Goal: Task Accomplishment & Management: Complete application form

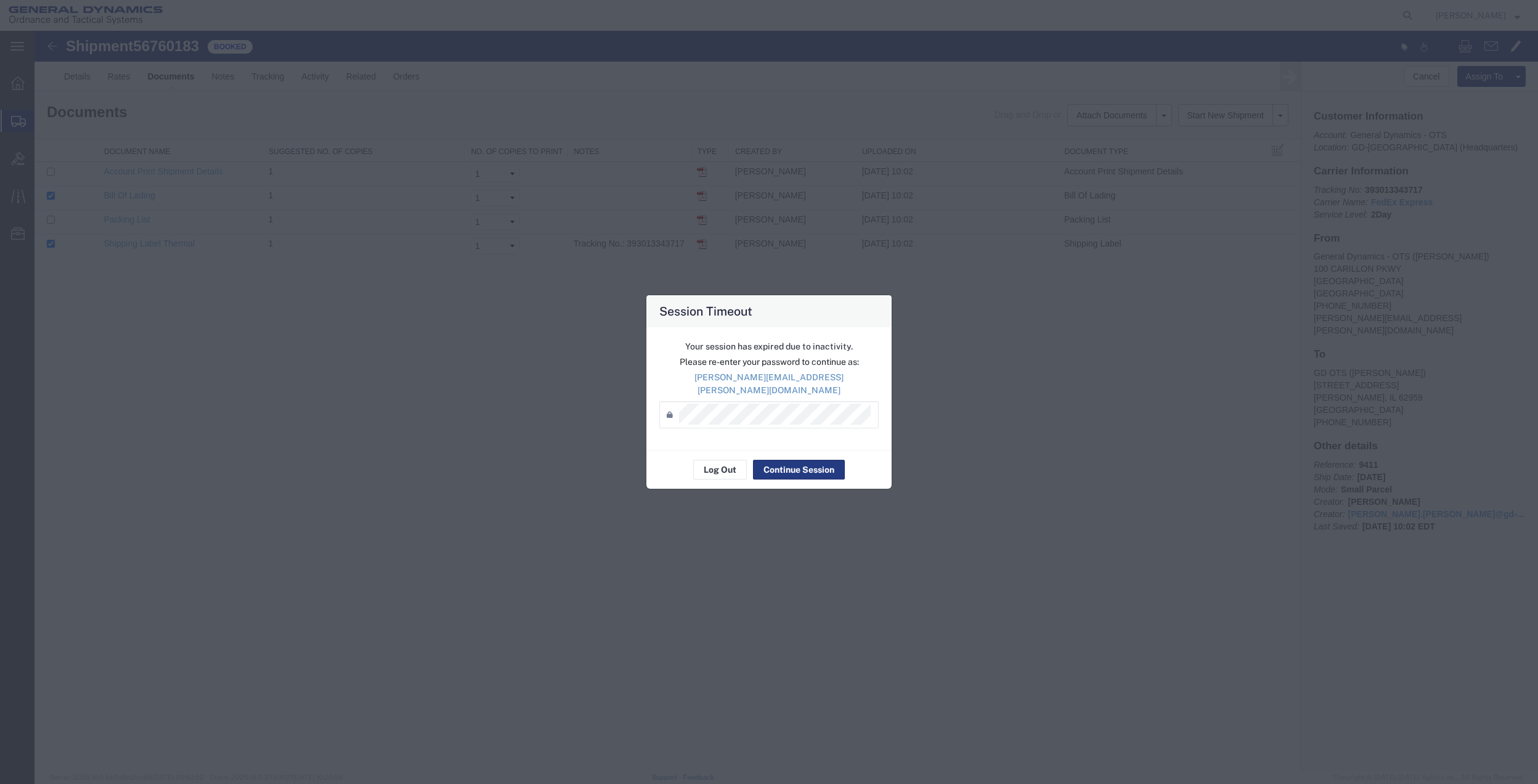
click at [796, 440] on div "Your session has expired due to inactivity. Please re-enter your password to co…" at bounding box center [769, 388] width 245 height 123
click at [792, 424] on div "Your session has expired due to inactivity. Please re-enter your password to co…" at bounding box center [769, 388] width 245 height 123
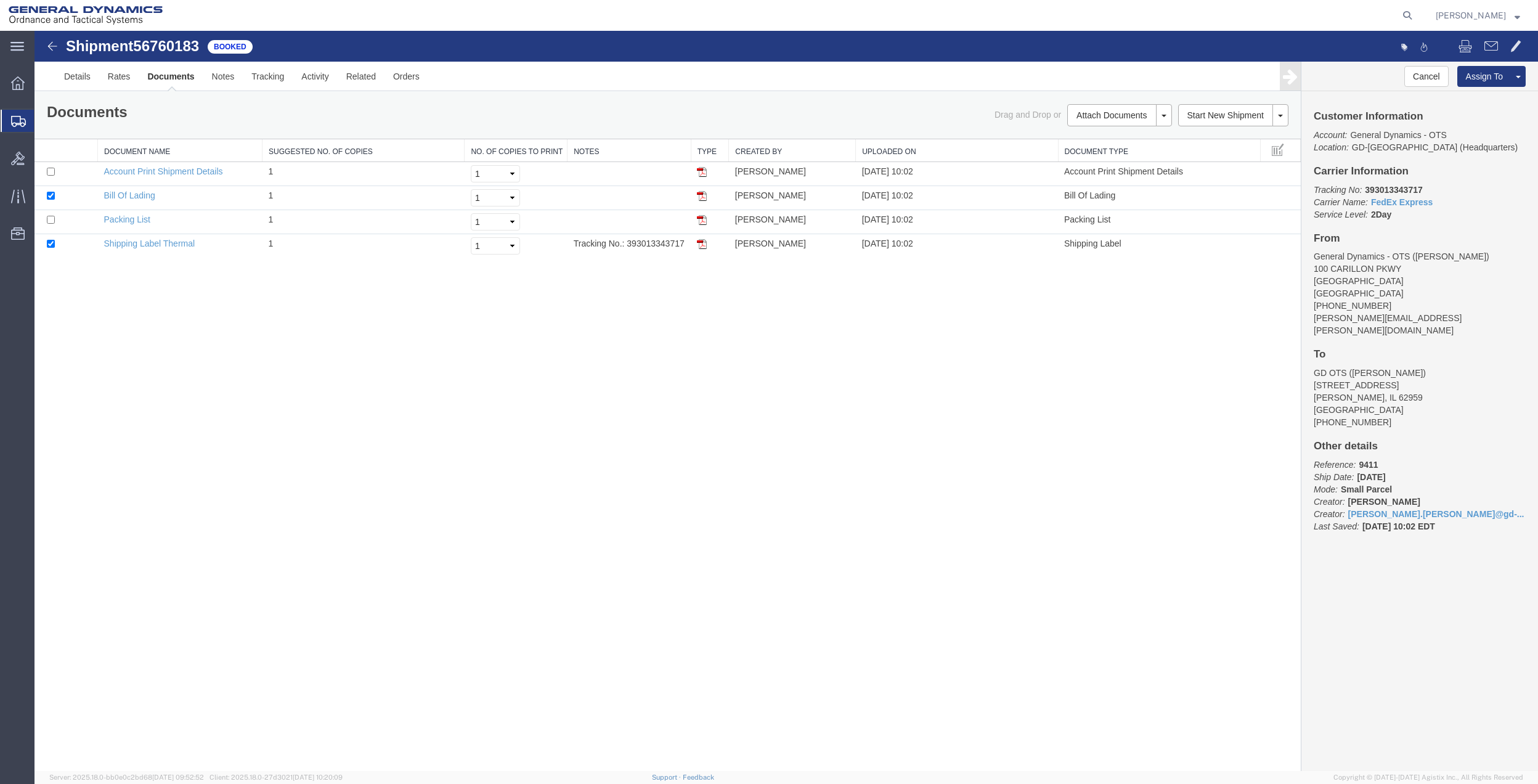
click at [0, 0] on span "Create Shipment" at bounding box center [0, 0] width 0 height 0
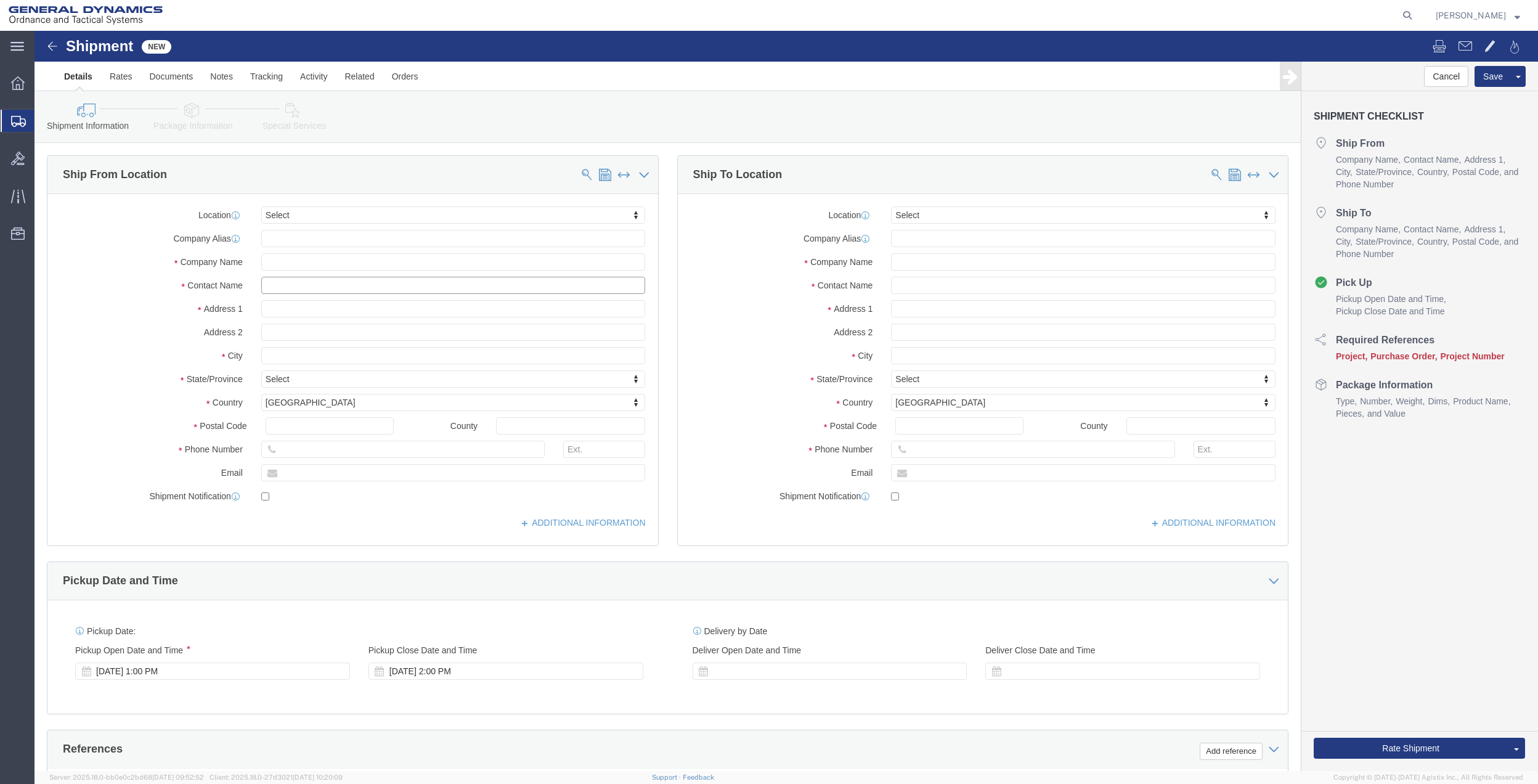
click input "text"
type input "dakota"
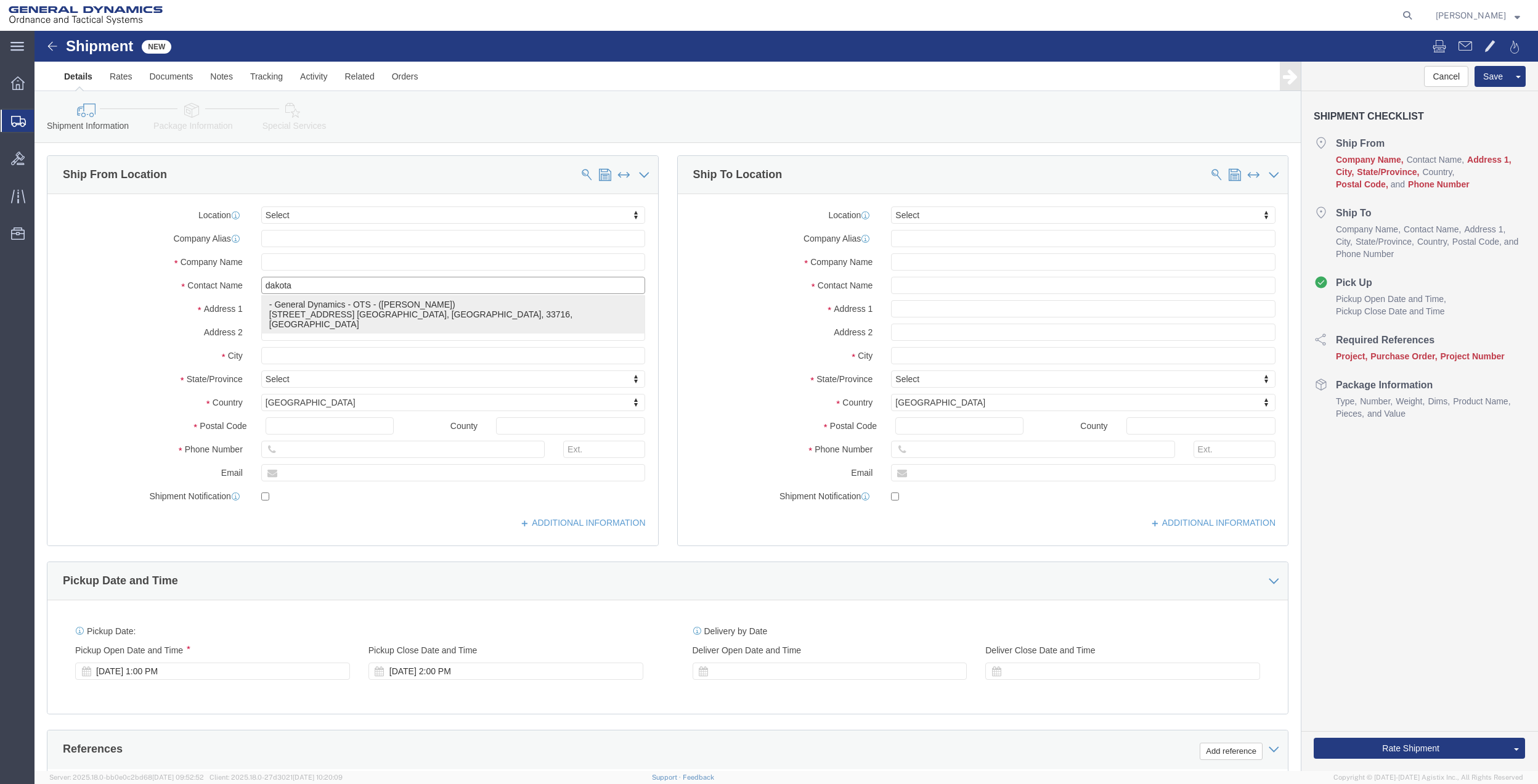
click p "- General Dynamics - OTS - ([PERSON_NAME]) [STREET_ADDRESS] [GEOGRAPHIC_DATA], …"
type input "100 CARILLON PKWY"
type input "33716"
type input "[PHONE_NUMBER]"
type input "[EMAIL_ADDRESS][PERSON_NAME][DOMAIN_NAME]"
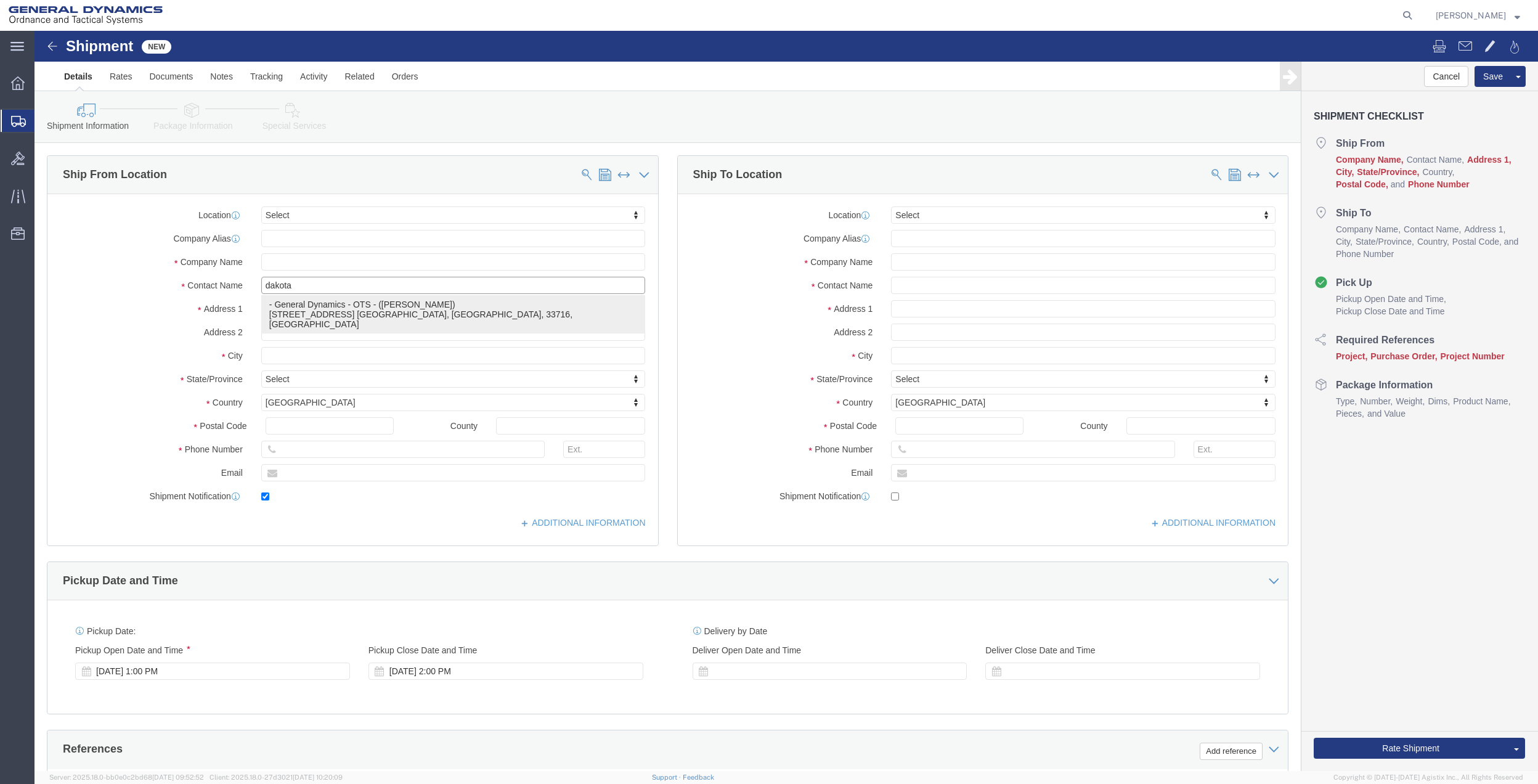
checkbox input "true"
type input "General Dynamics - OTS"
type input "[PERSON_NAME]"
type input "ST. [GEOGRAPHIC_DATA]"
select select "FL"
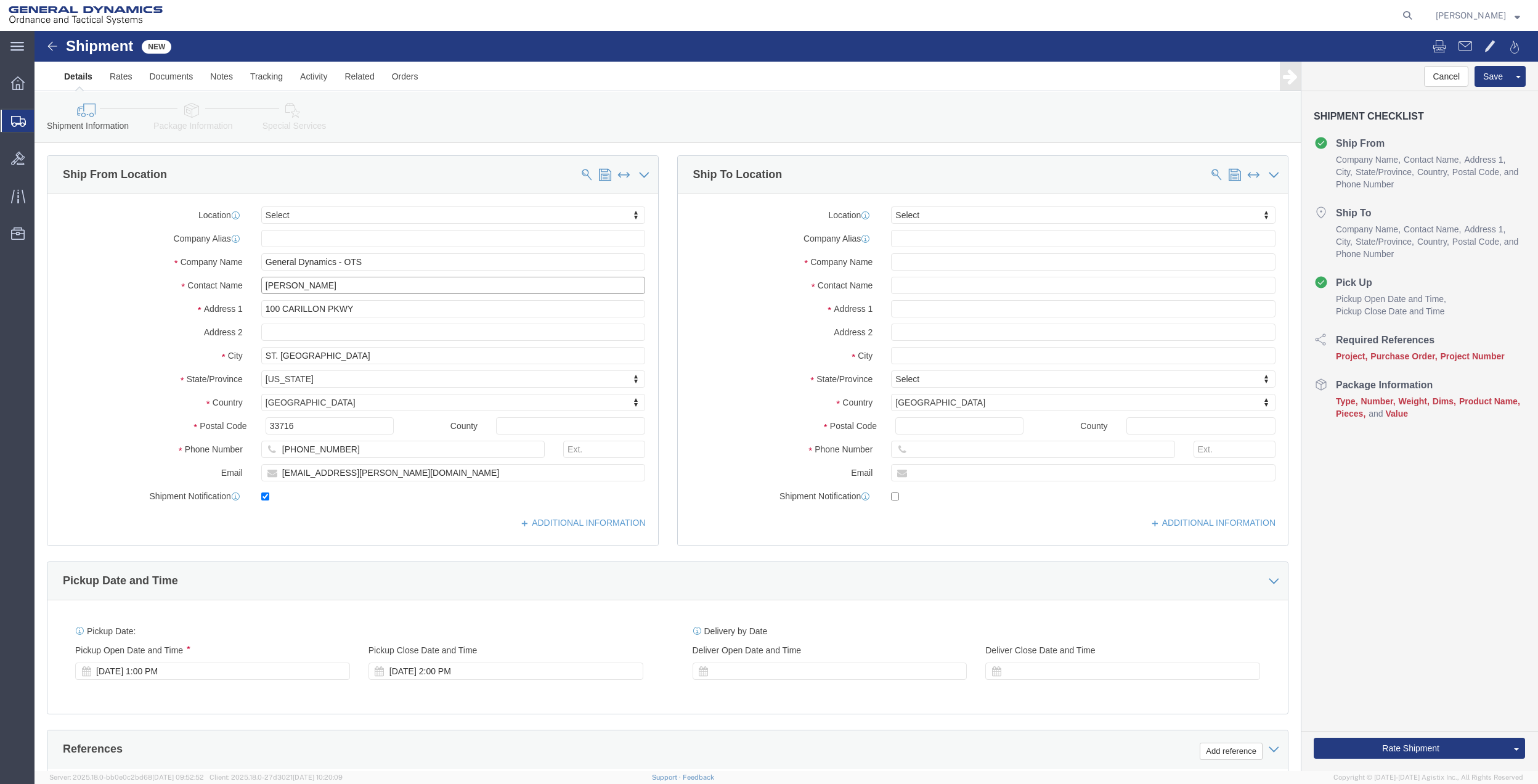
type input "[PERSON_NAME]"
click input "text"
type input "[GEOGRAPHIC_DATA]"
type input "o"
type input "oh"
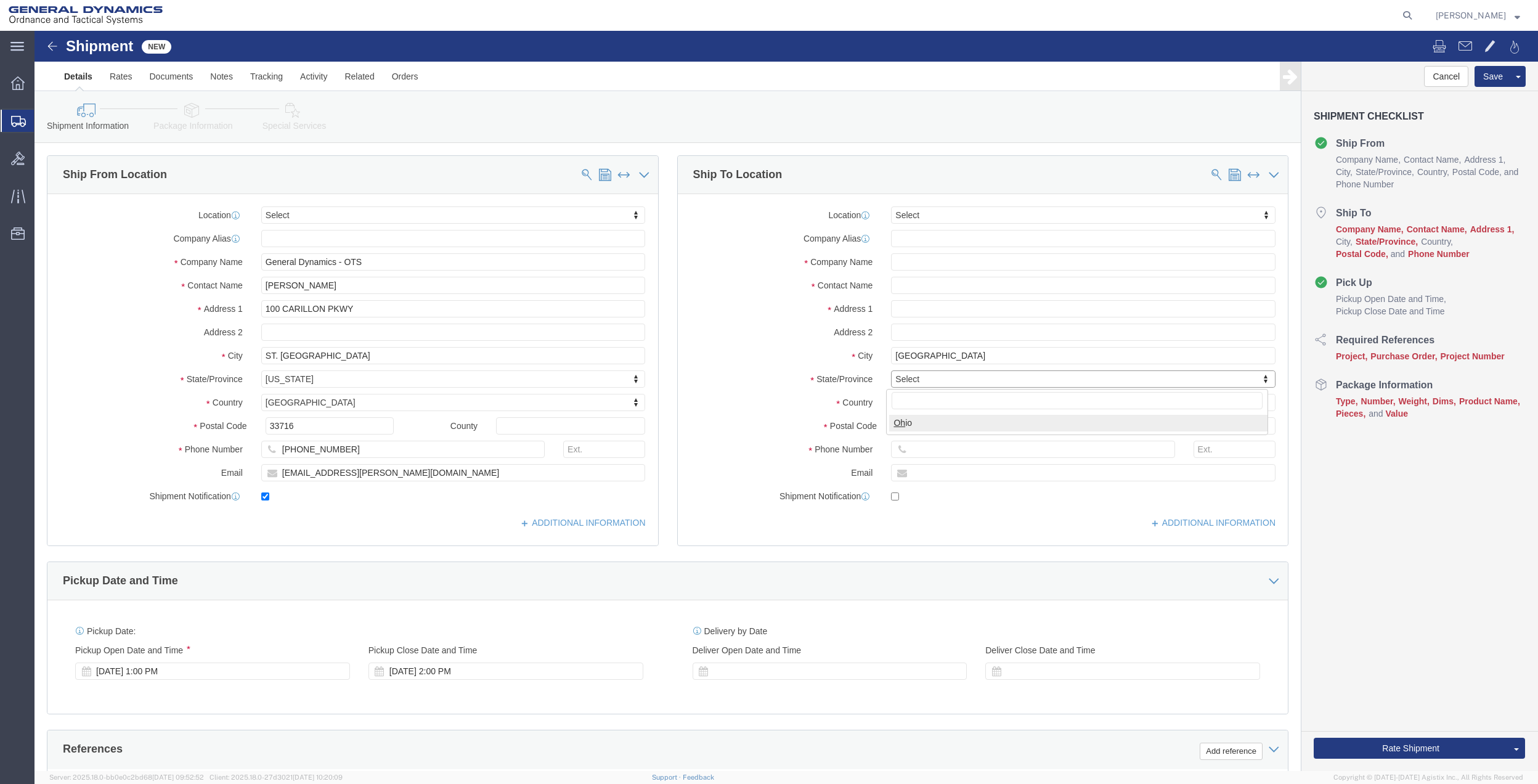
select select "OH"
type input "43613"
click input "text"
drag, startPoint x: 991, startPoint y: 255, endPoint x: 802, endPoint y: 260, distance: 189.1
click div "Contact Name legacy roofing & construction"
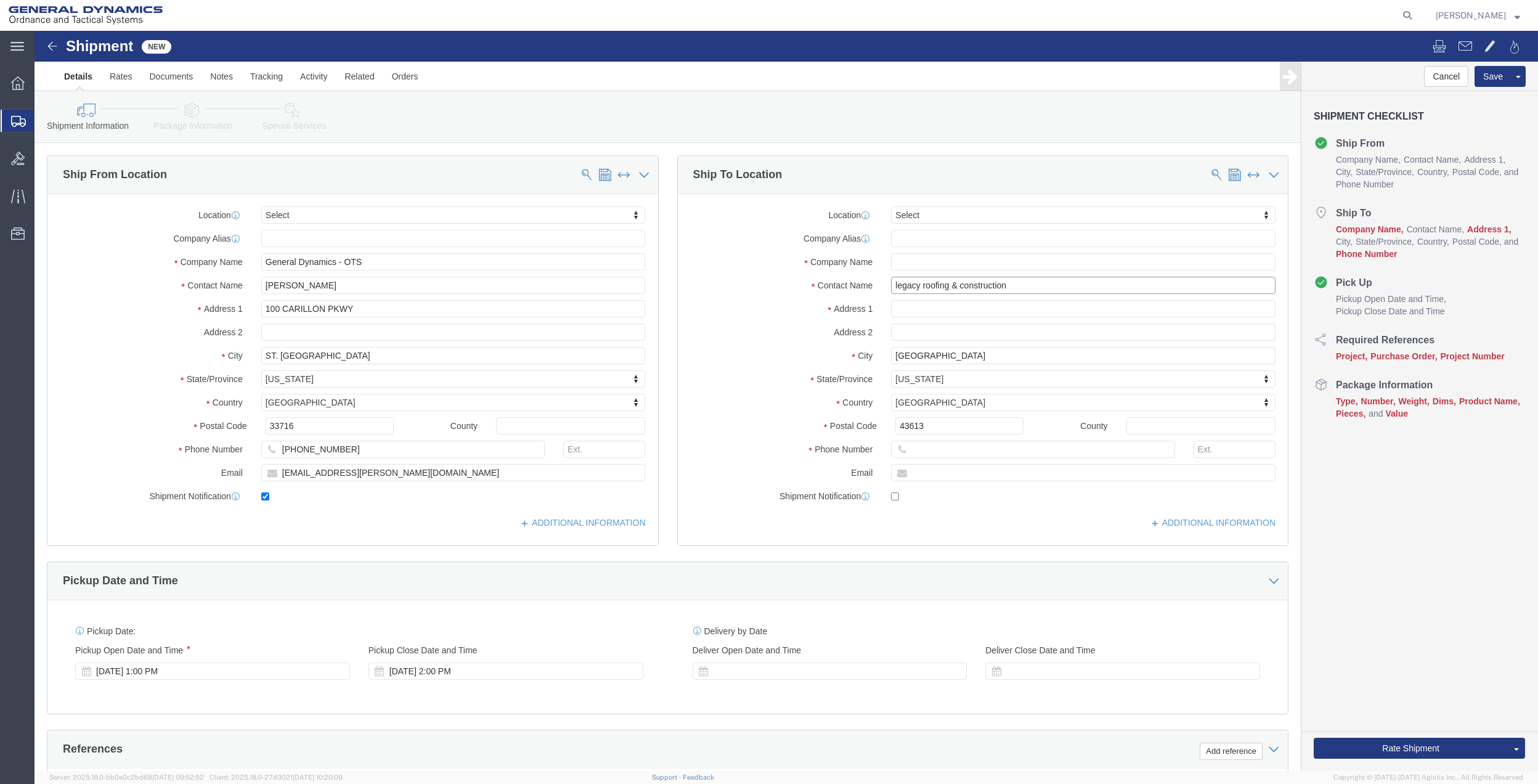
type input "legacy roofing & construction"
click input "text"
paste input "legacy roofing & construction"
type input "legacy roofing & construction"
click input "text"
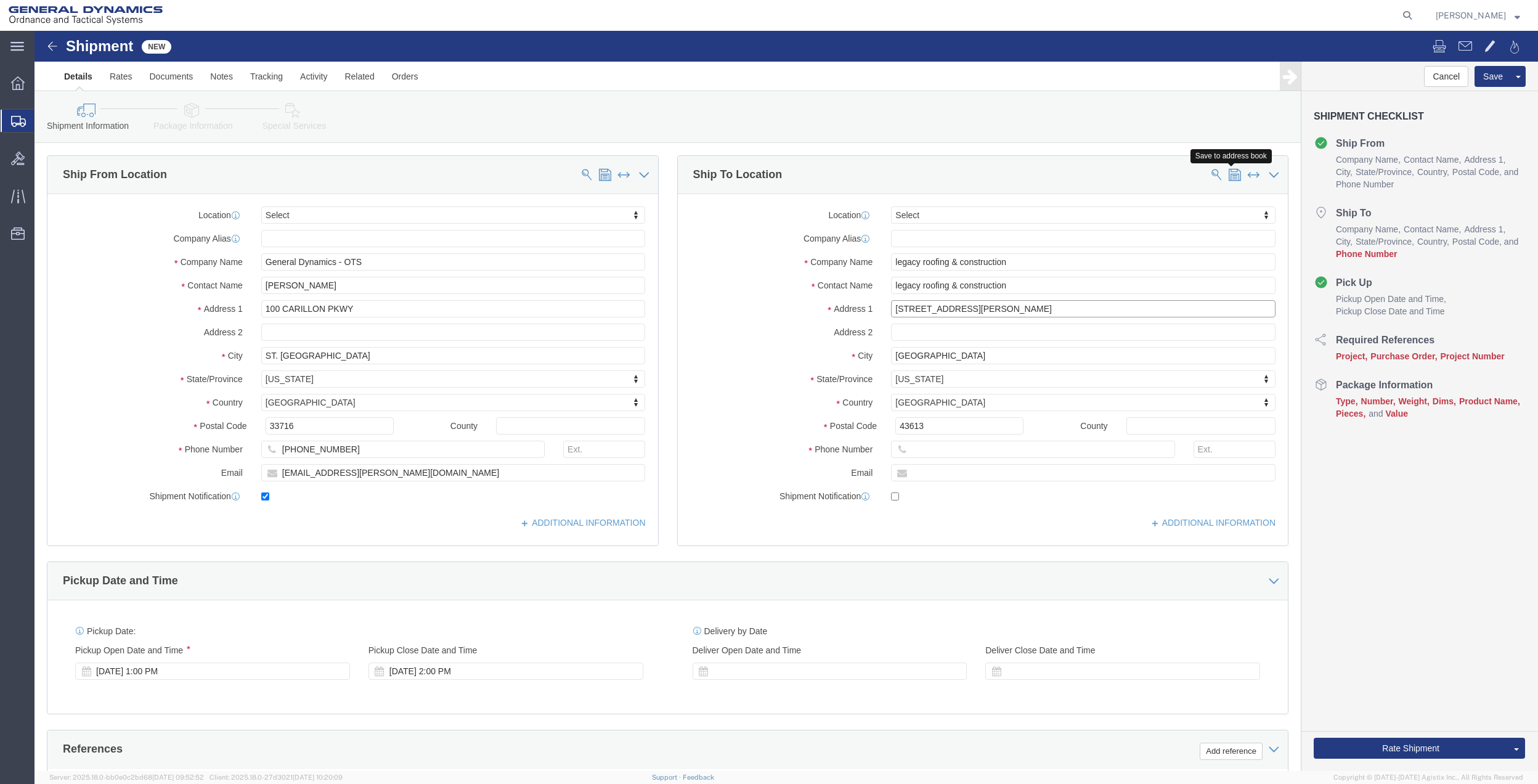
type input "[STREET_ADDRESS][PERSON_NAME]"
click span
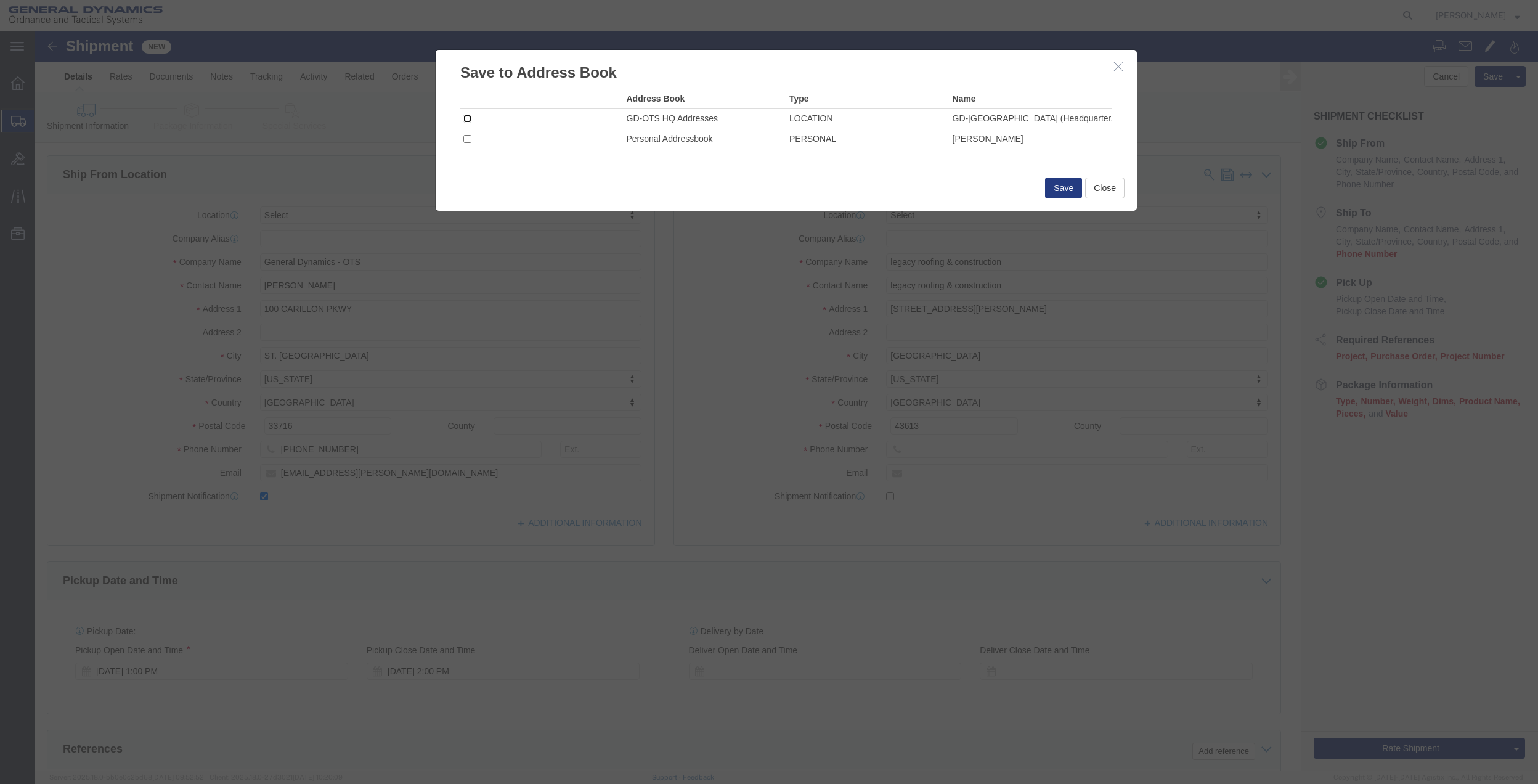
click input "checkbox"
checkbox input "true"
click button "Save"
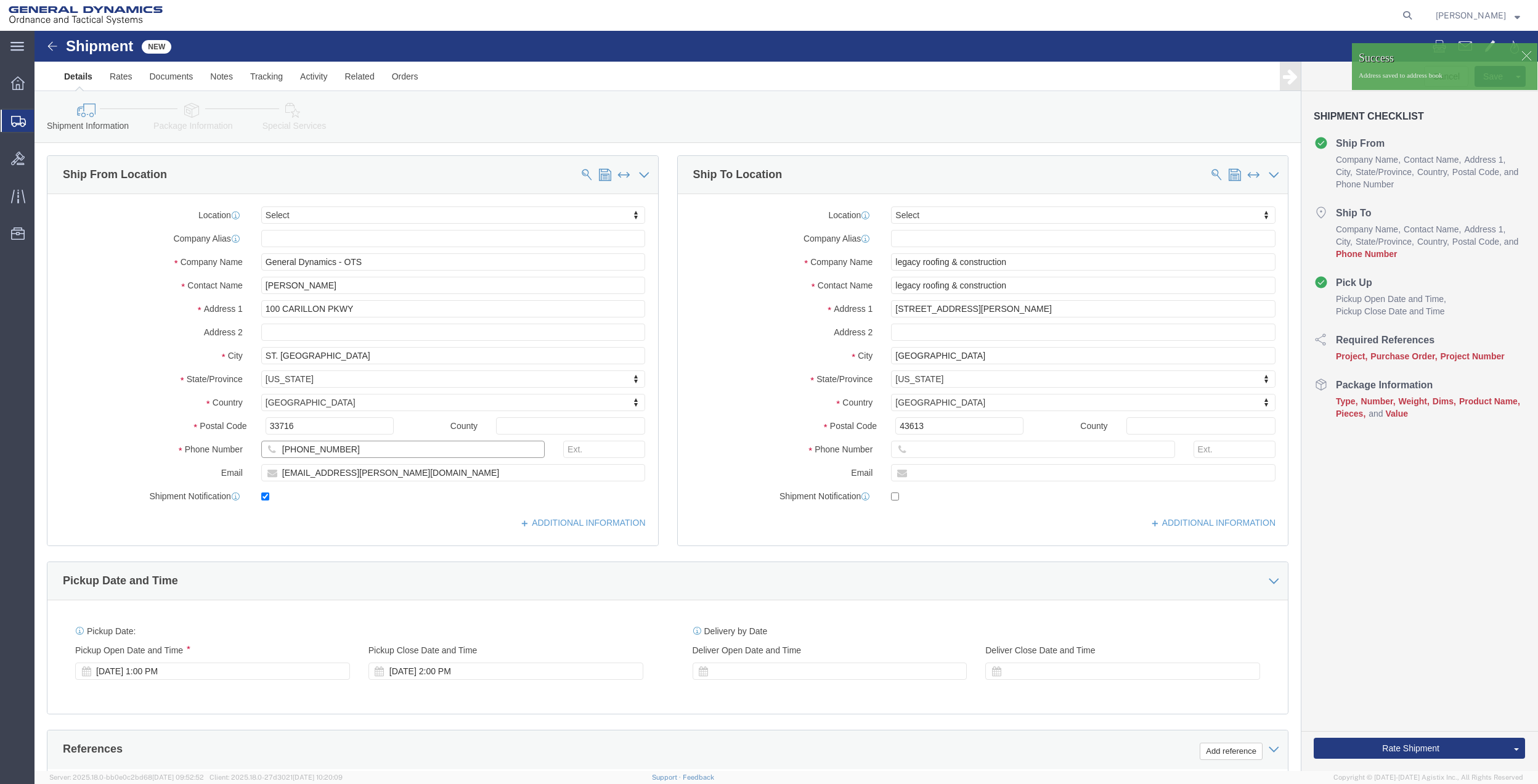
drag, startPoint x: 354, startPoint y: 412, endPoint x: 155, endPoint y: 422, distance: 199.3
click div "Phone Number [PHONE_NUMBER]"
click label "Phone Number"
drag, startPoint x: 302, startPoint y: 422, endPoint x: 165, endPoint y: 424, distance: 137.0
click div "Phone Number [PHONE_NUMBER]"
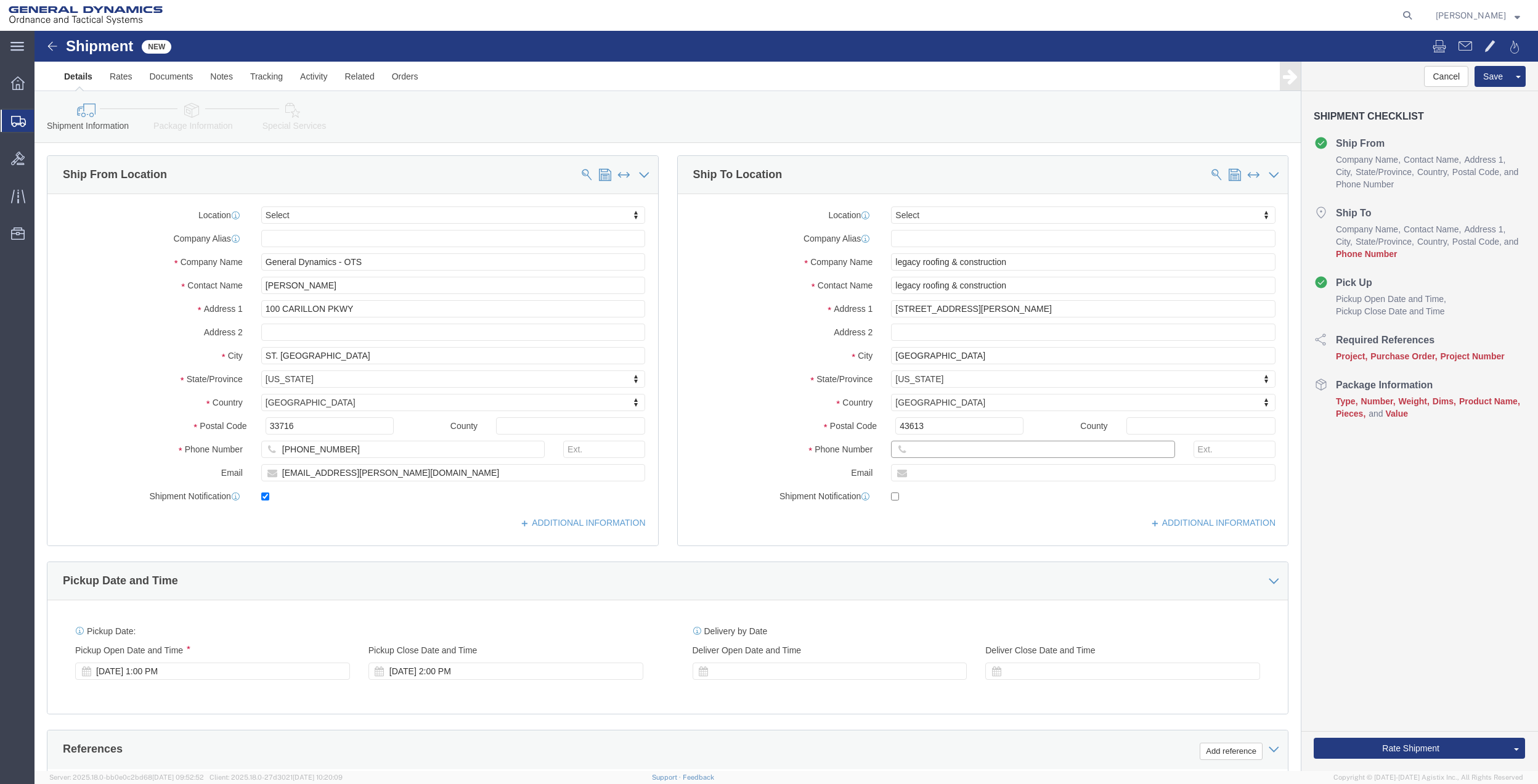
click input "text"
paste input "[PHONE_NUMBER]"
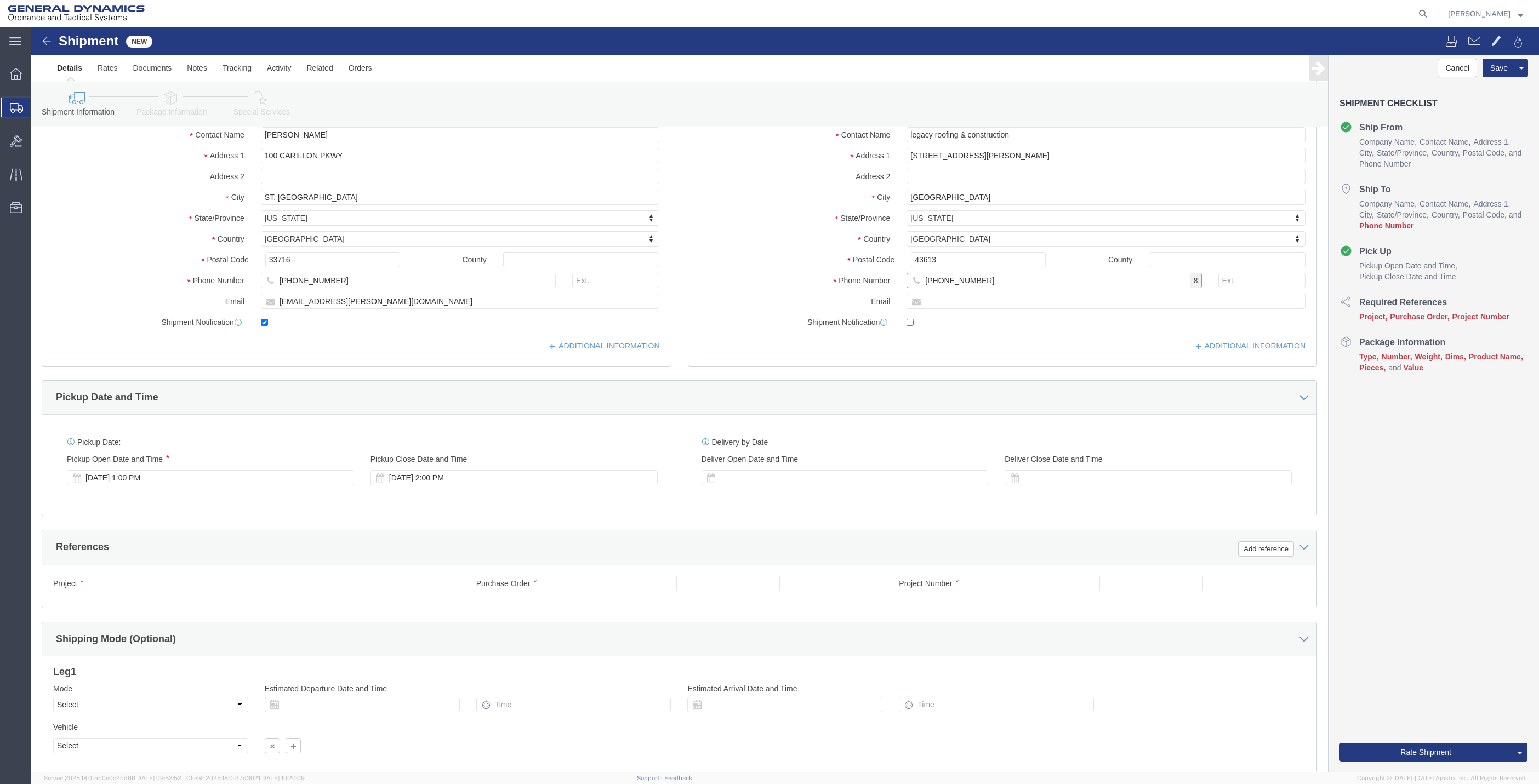
scroll to position [201, 0]
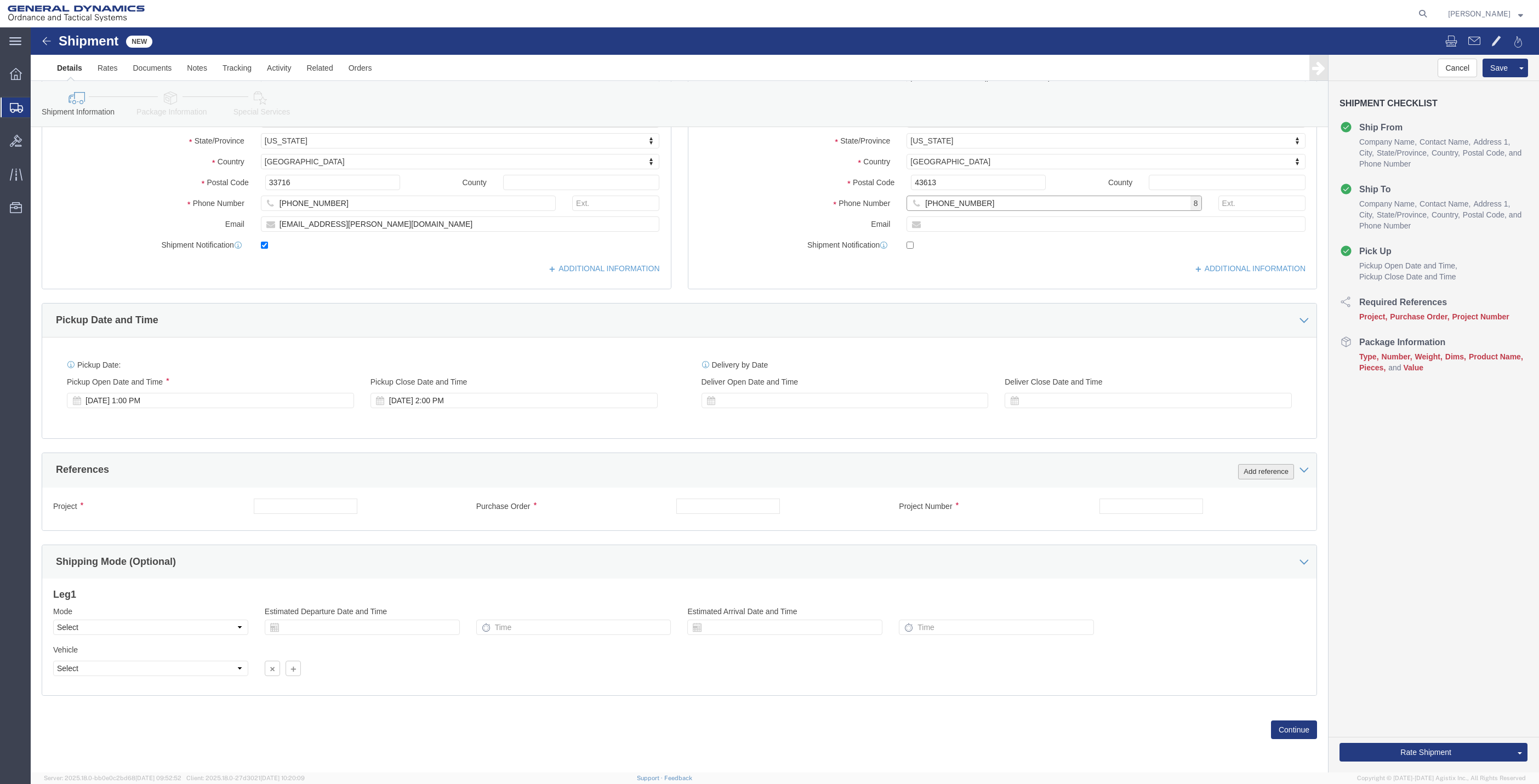
type input "[PHONE_NUMBER]"
click button "Add reference"
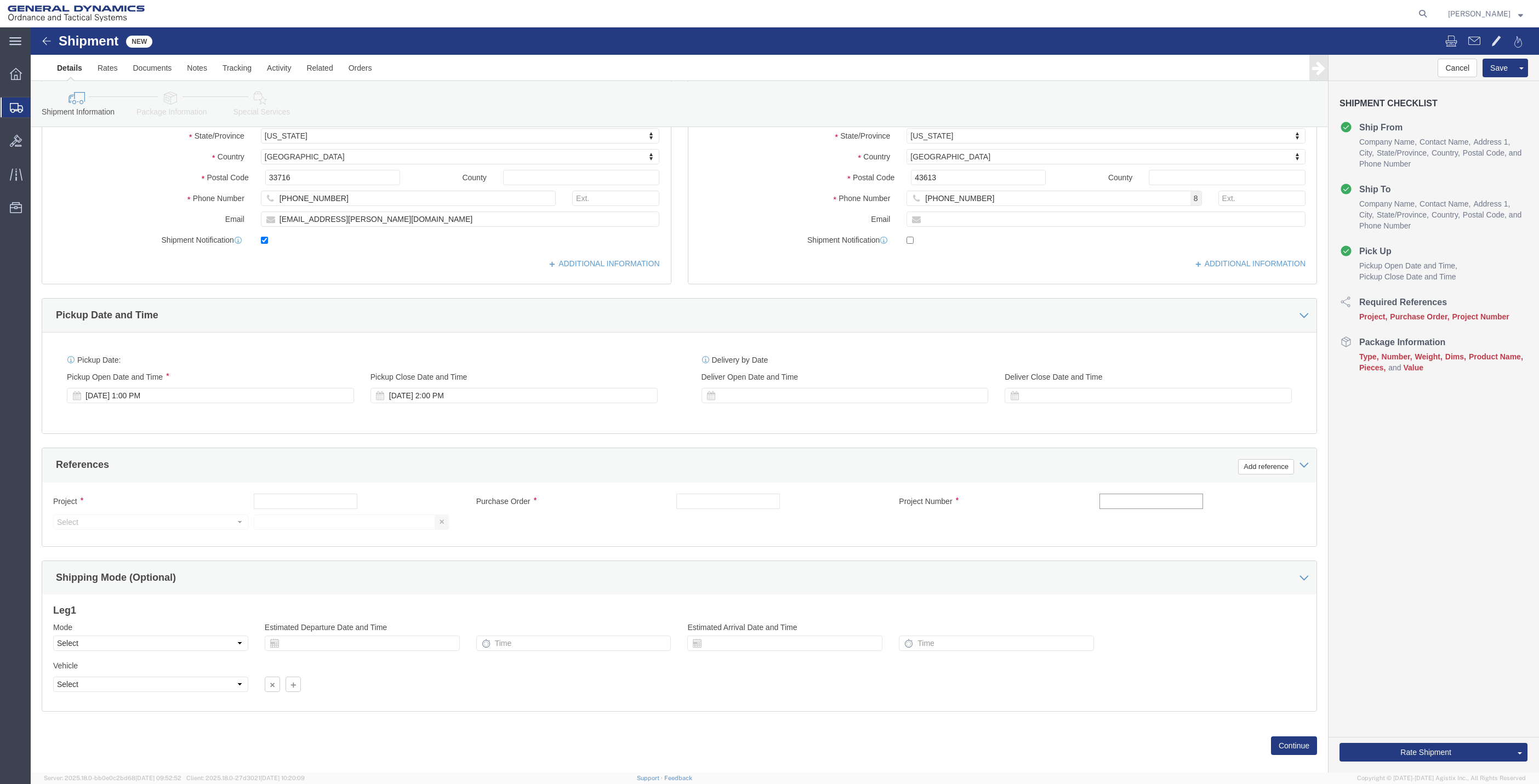
click input "text"
type input "10afm"
click input "text"
paste input "10afm"
type input "10afm"
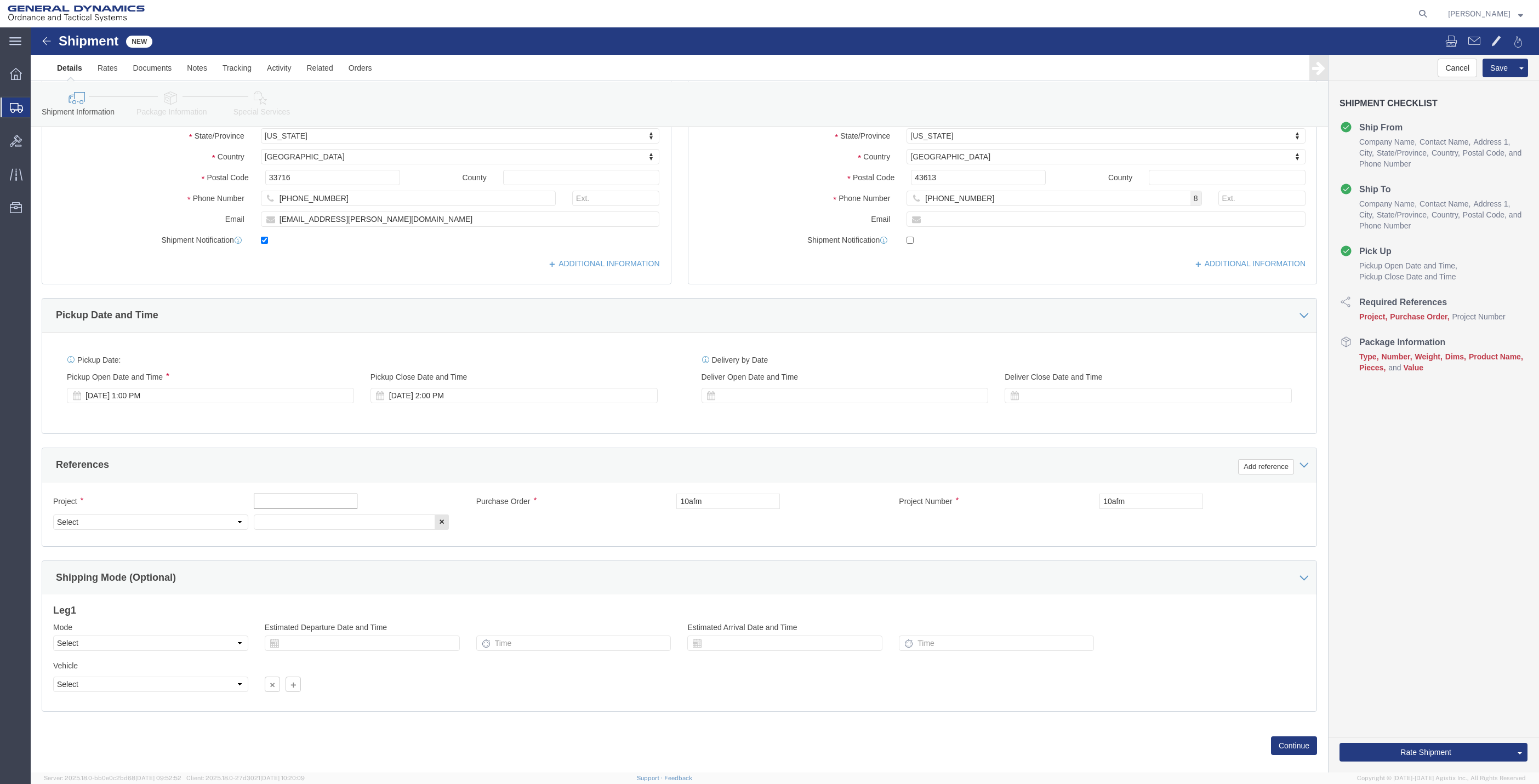
click input "text"
paste input "10afm"
type input "10afm"
click input "text"
paste input "10afm"
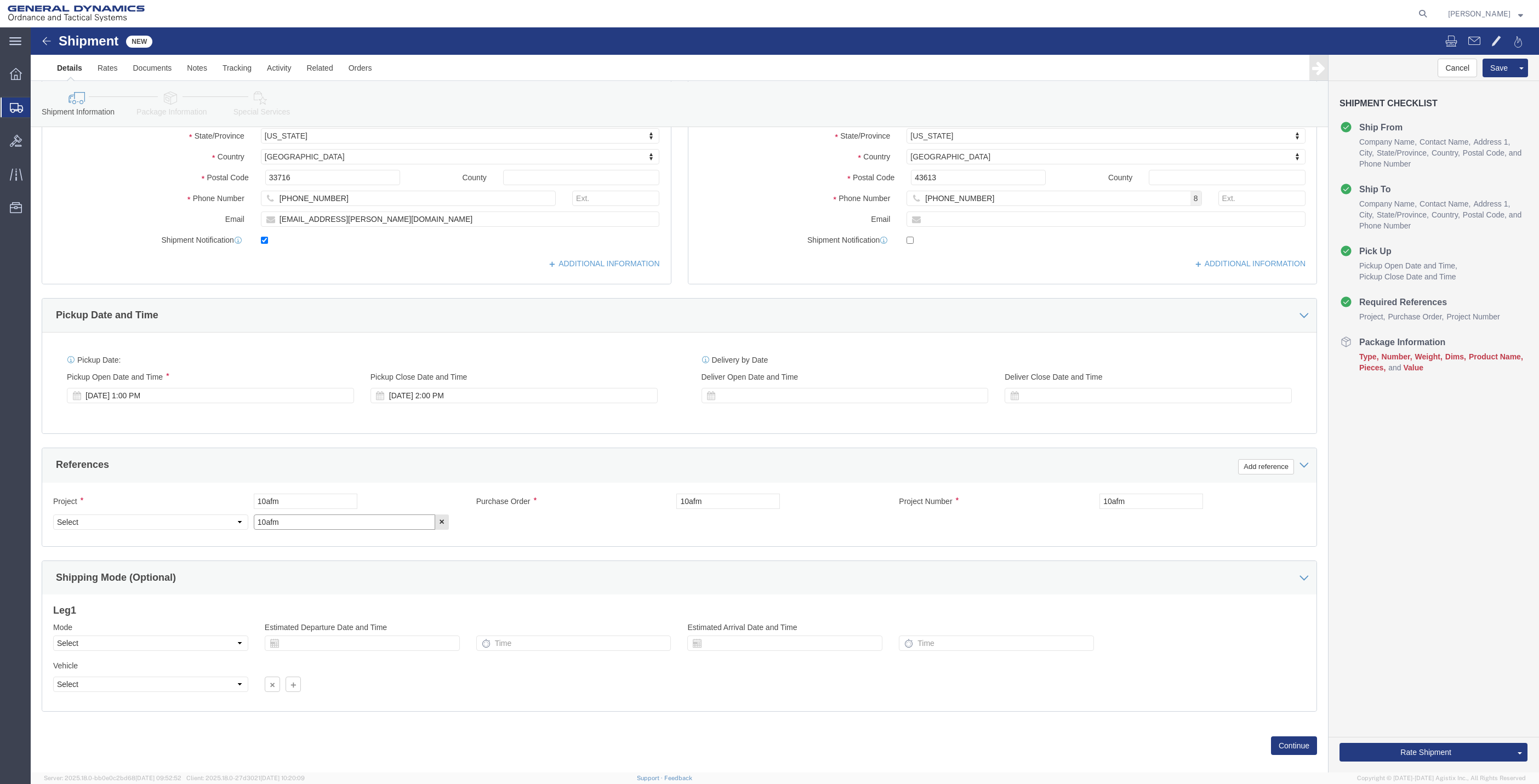
type input "10afm"
click select "Select Account Type Activity ID Airline Appointment Number ASN Batch Request # …"
select select "DEPT"
click select "Select Account Type Activity ID Airline Appointment Number ASN Batch Request # …"
click link "Package Information"
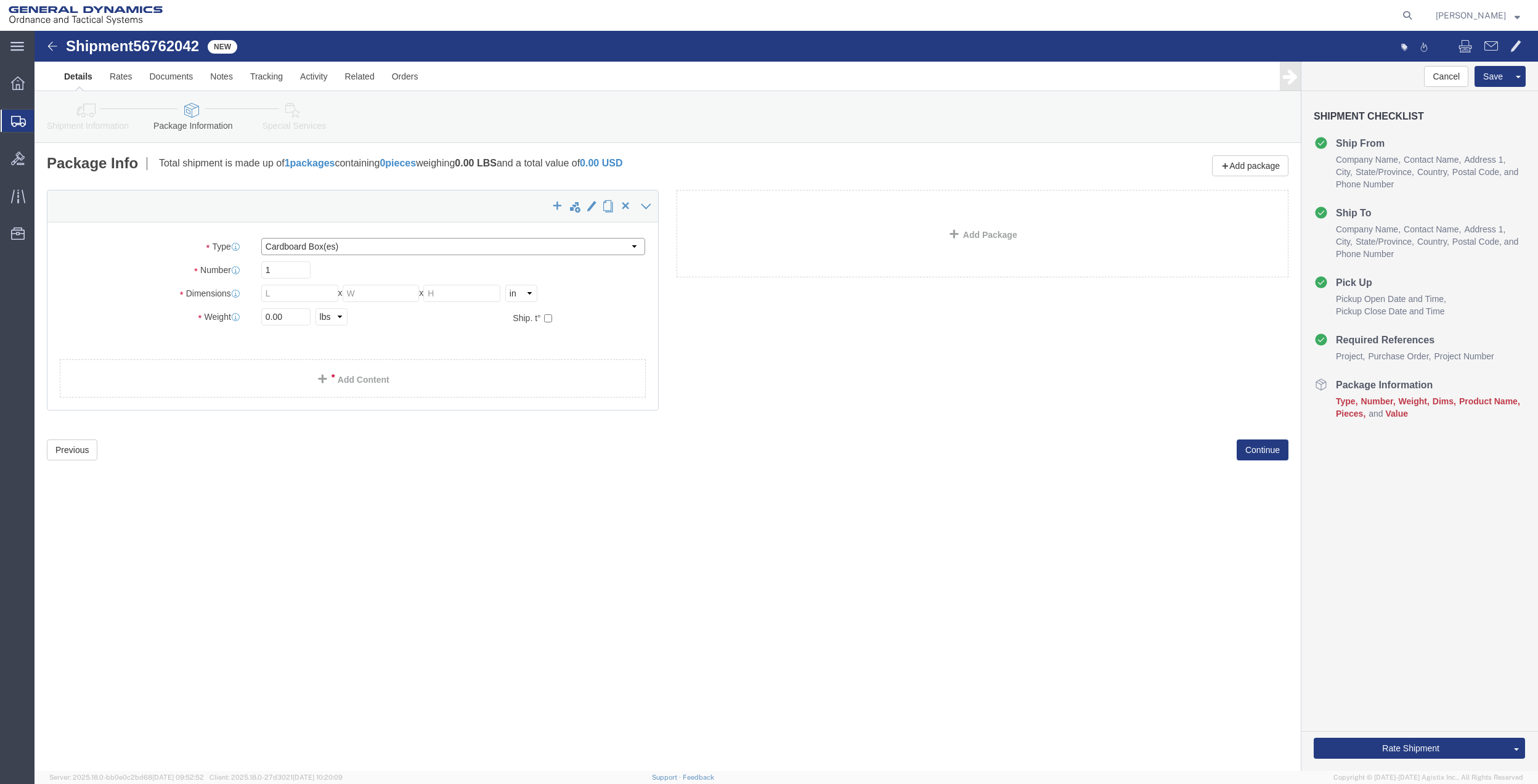
click select "Select Bale(s) Basket(s) Bolt(s) Bottle(s) Buckets Bulk Bundle(s) Can(s) Cardbo…"
select select "ENV"
click select "Select Bale(s) Basket(s) Bolt(s) Bottle(s) Buckets Bulk Bundle(s) Can(s) Cardbo…"
type input "9.50"
type input "12.50"
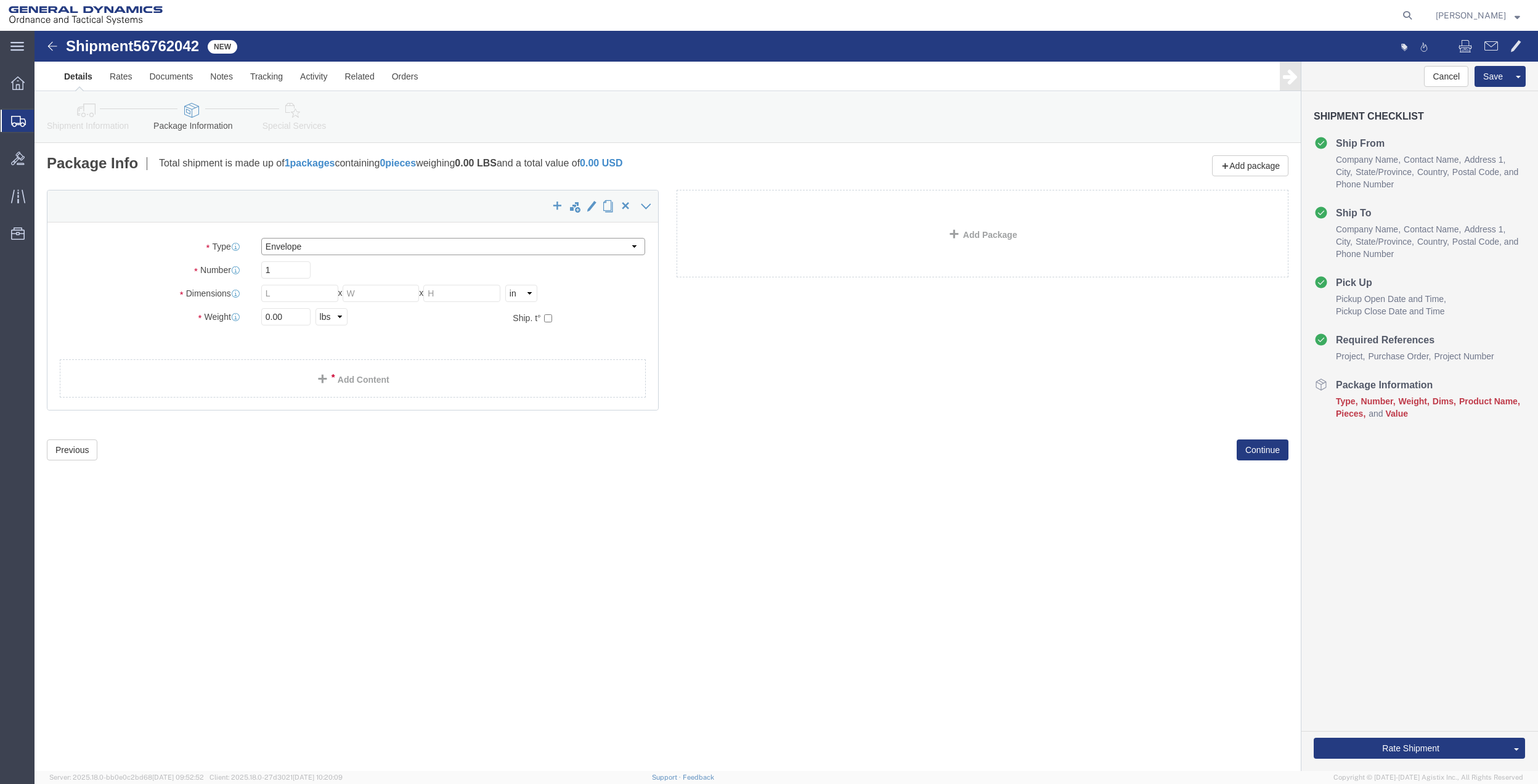
type input "0.25"
type input "1"
click link "Add Content"
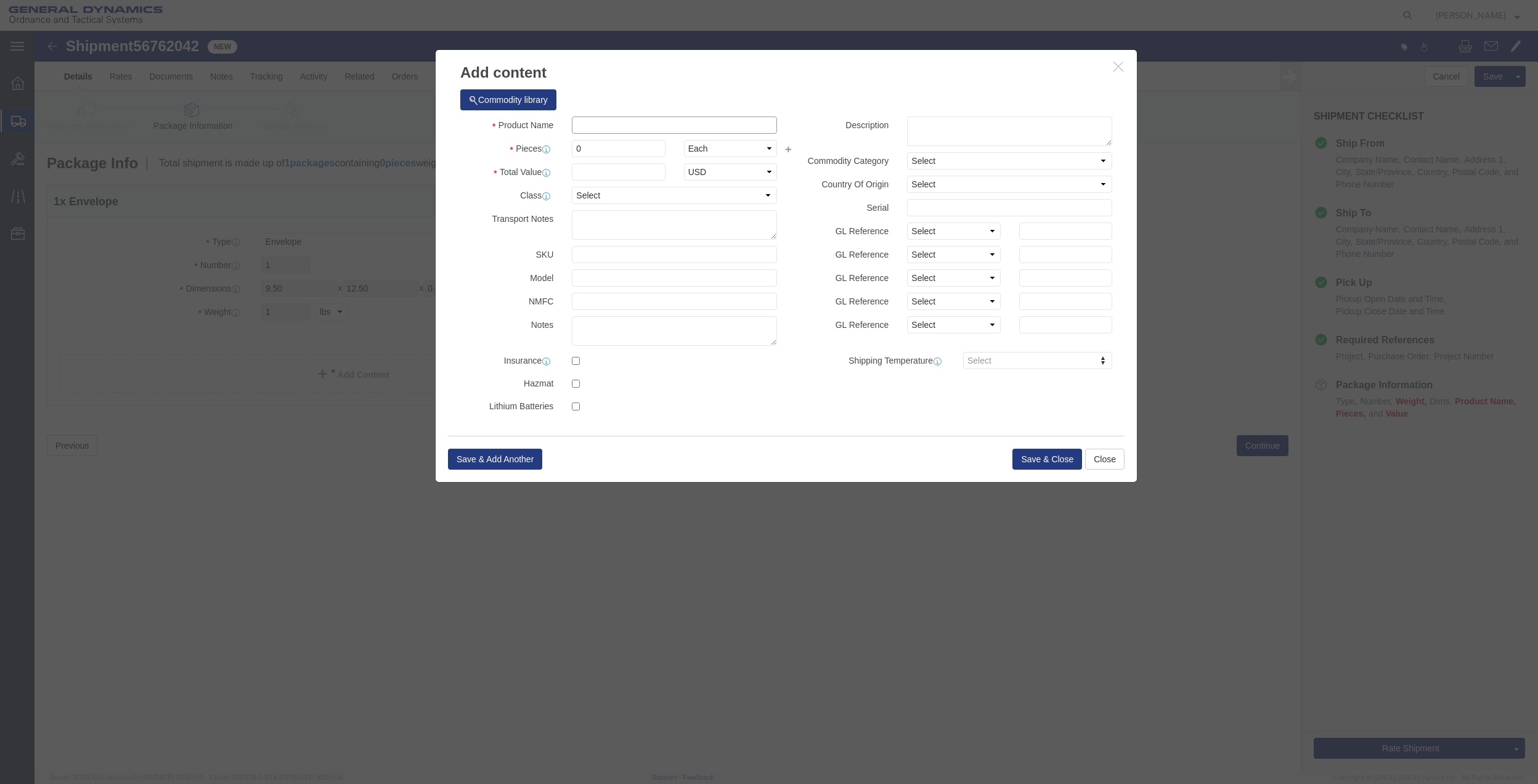
click input "text"
type input "MISC"
type input "100.00"
select select "US"
click input "0"
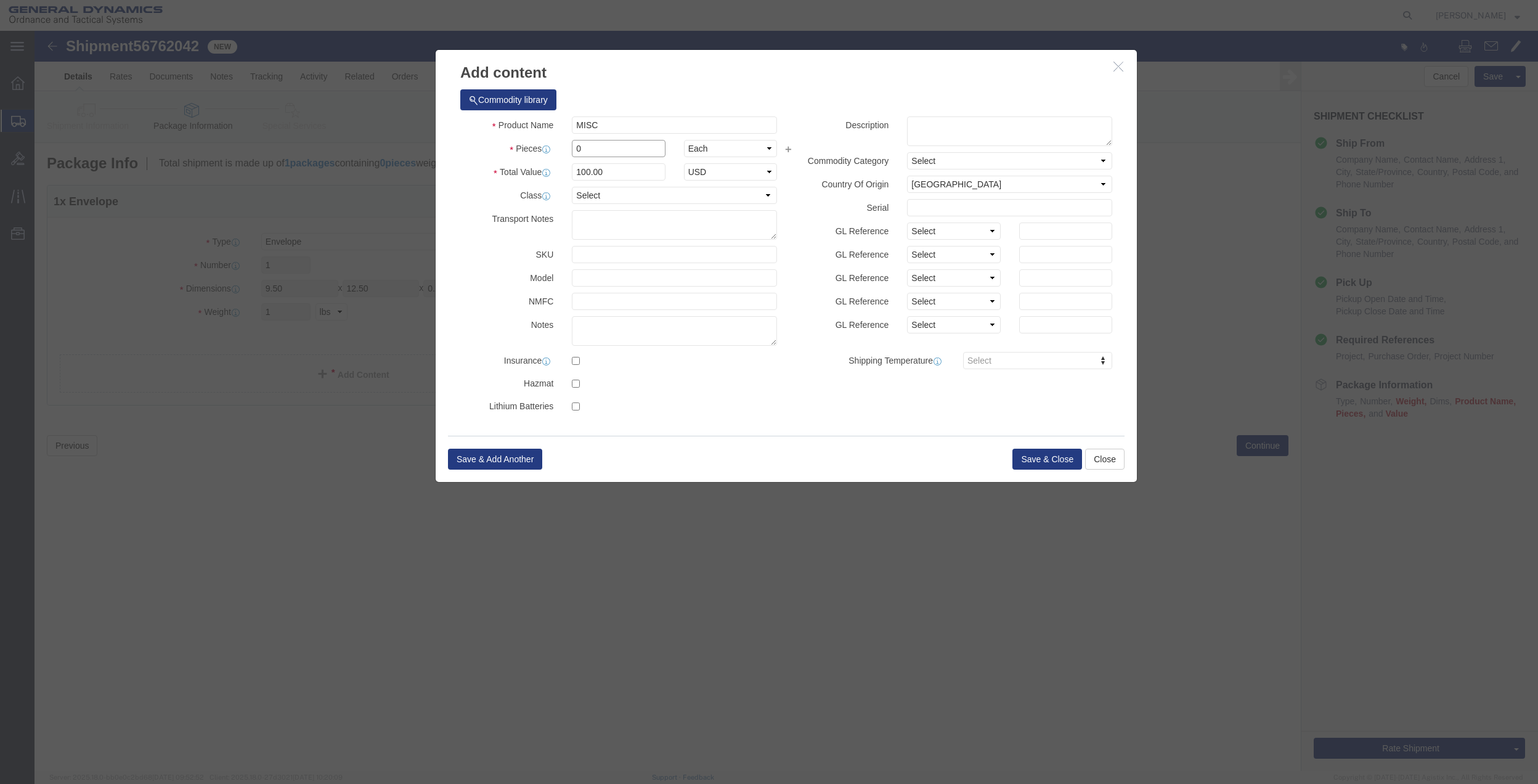
type input "01"
type input "100"
click div "Product Name MISC Pieces 01 Select Bag Barrels 100Board Feet Bottle Box Blister…"
drag, startPoint x: 579, startPoint y: 164, endPoint x: 582, endPoint y: 176, distance: 12.4
click select "Select 50 55 60 65 70 85 92.5 100 125 175 250 300 400"
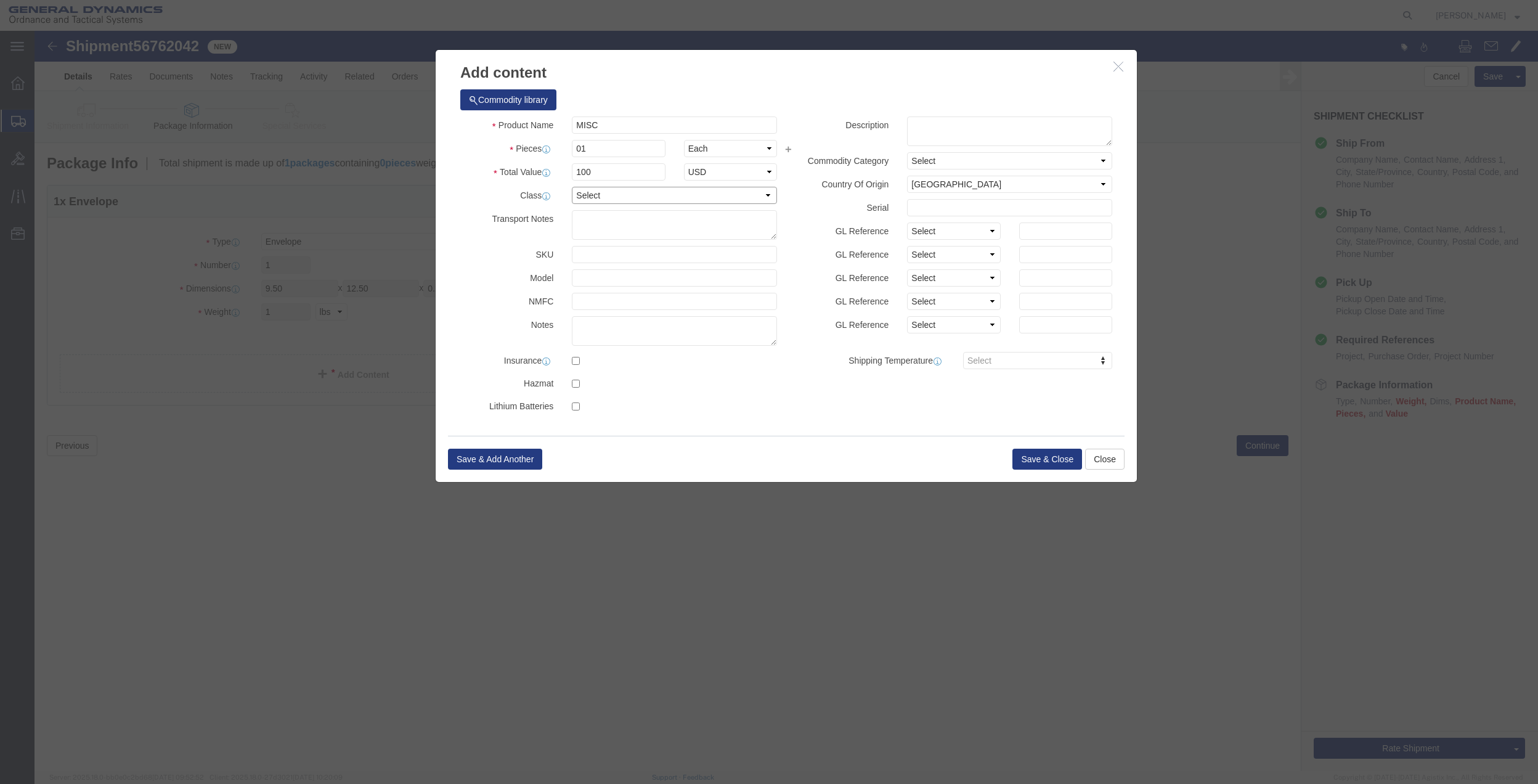
select select "70"
click select "Select 50 55 60 65 70 85 92.5 100 125 175 250 300 400"
click button "Save & Close"
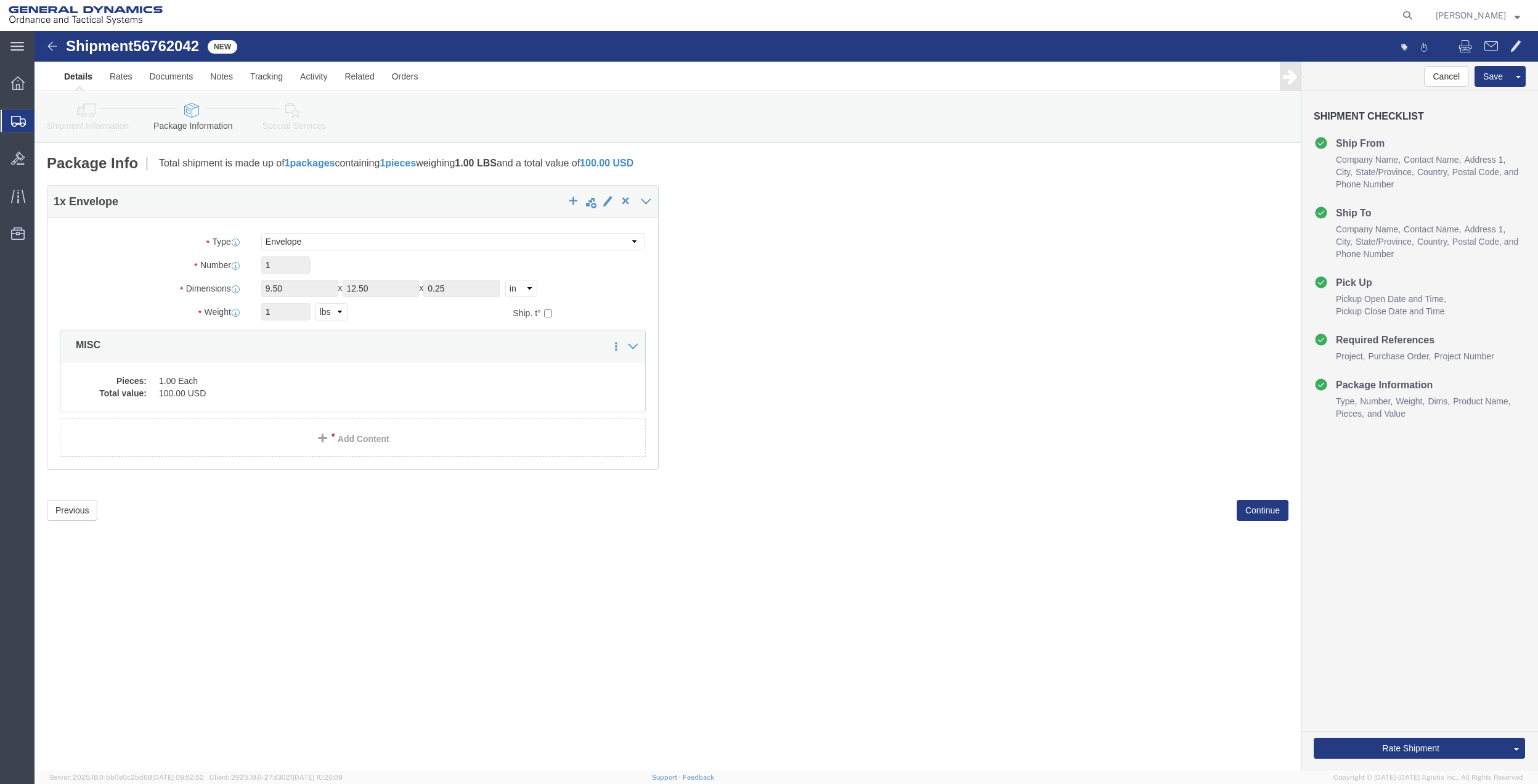
drag, startPoint x: 256, startPoint y: 90, endPoint x: 259, endPoint y: 96, distance: 6.7
click link "Special Services"
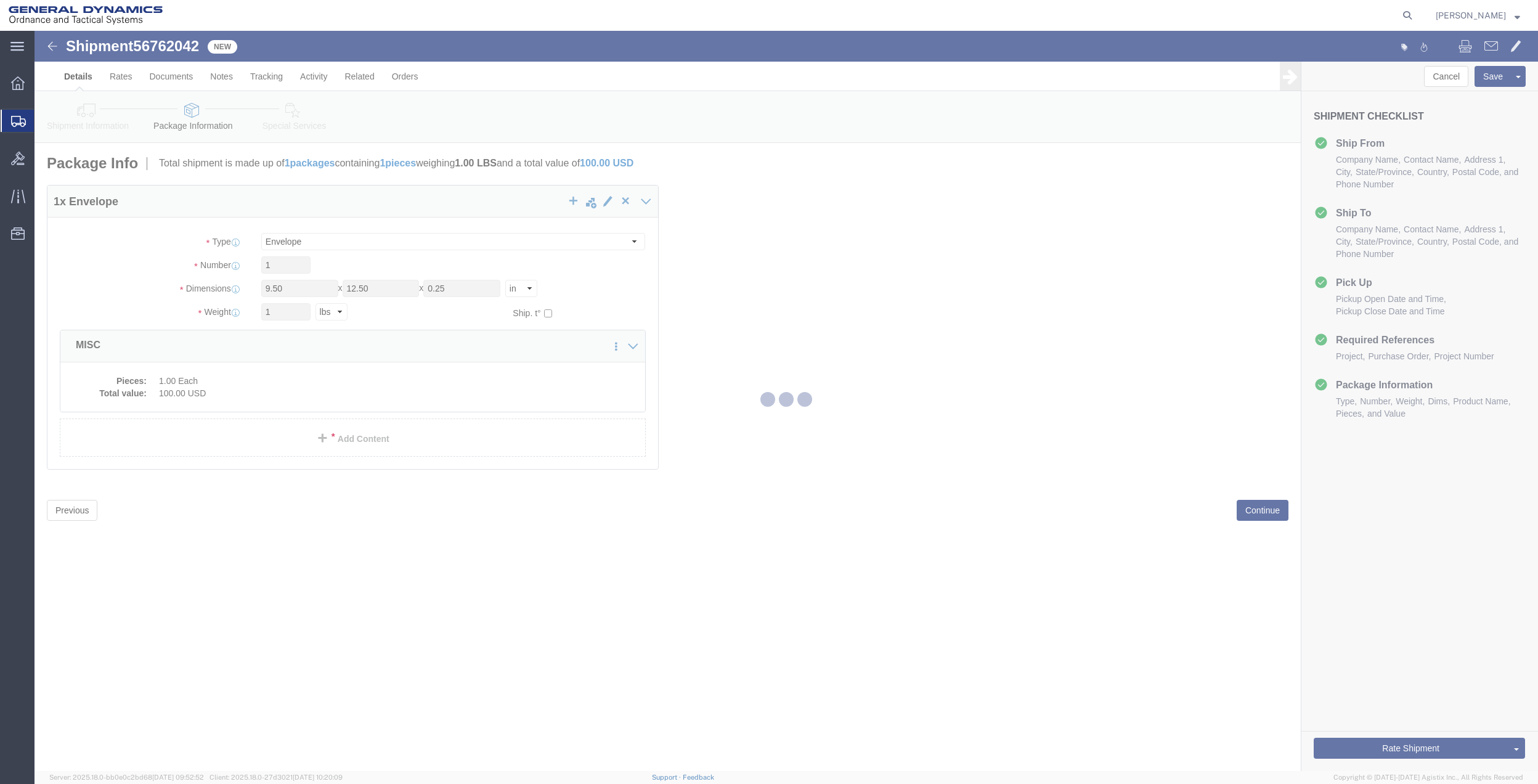
select select
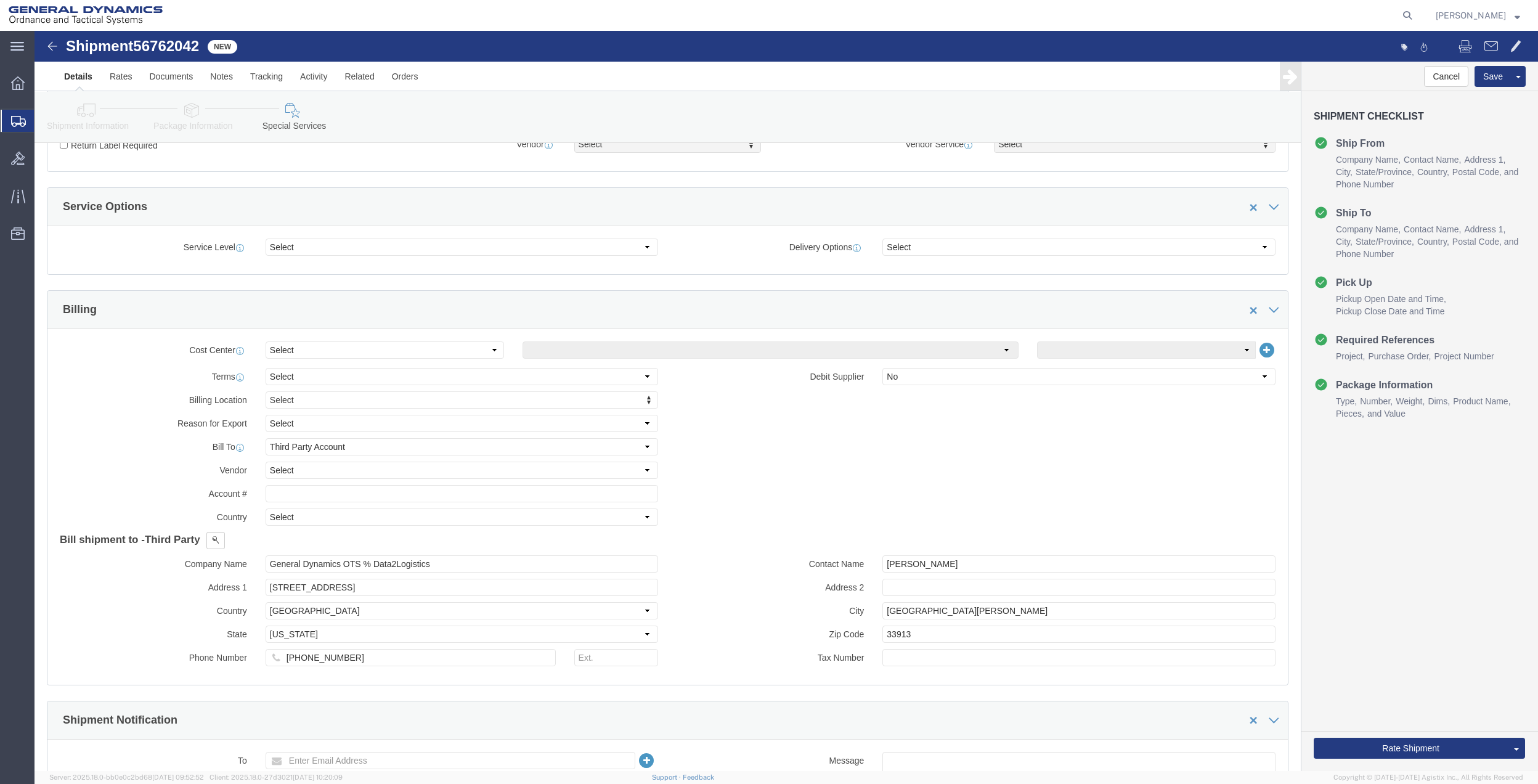
scroll to position [411, 0]
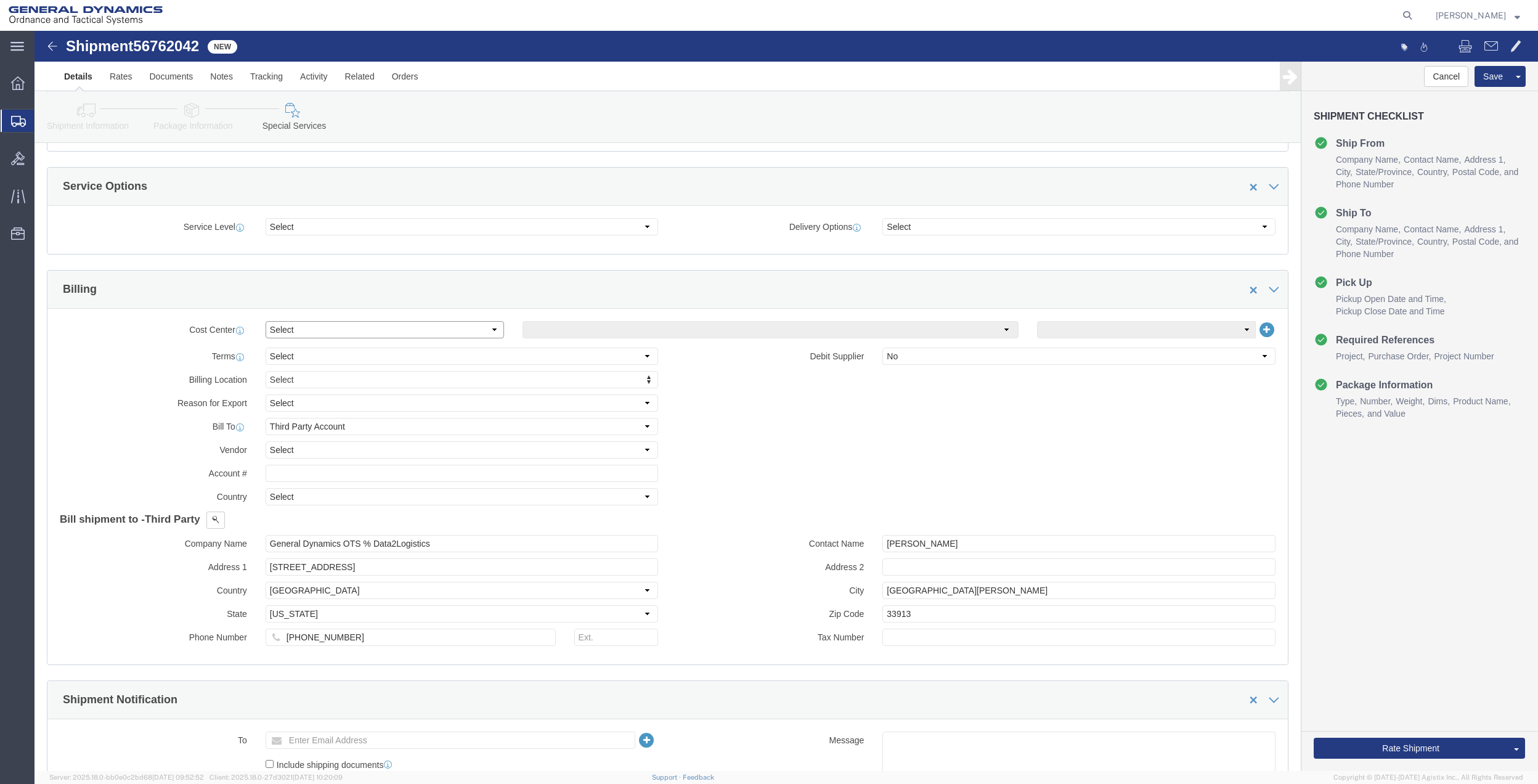
click select "Select Buyer Cost Center Department Operations Number Order Number Sales Person"
select select "DEPARTMENT"
click select "Select Buyer Cost Center Department Operations Number Order Number Sales Person"
click select "Select [GEOGRAPHIC_DATA] [GEOGRAPHIC_DATA] [GEOGRAPHIC_DATA] [GEOGRAPHIC_DATA] …"
select select "1763983"
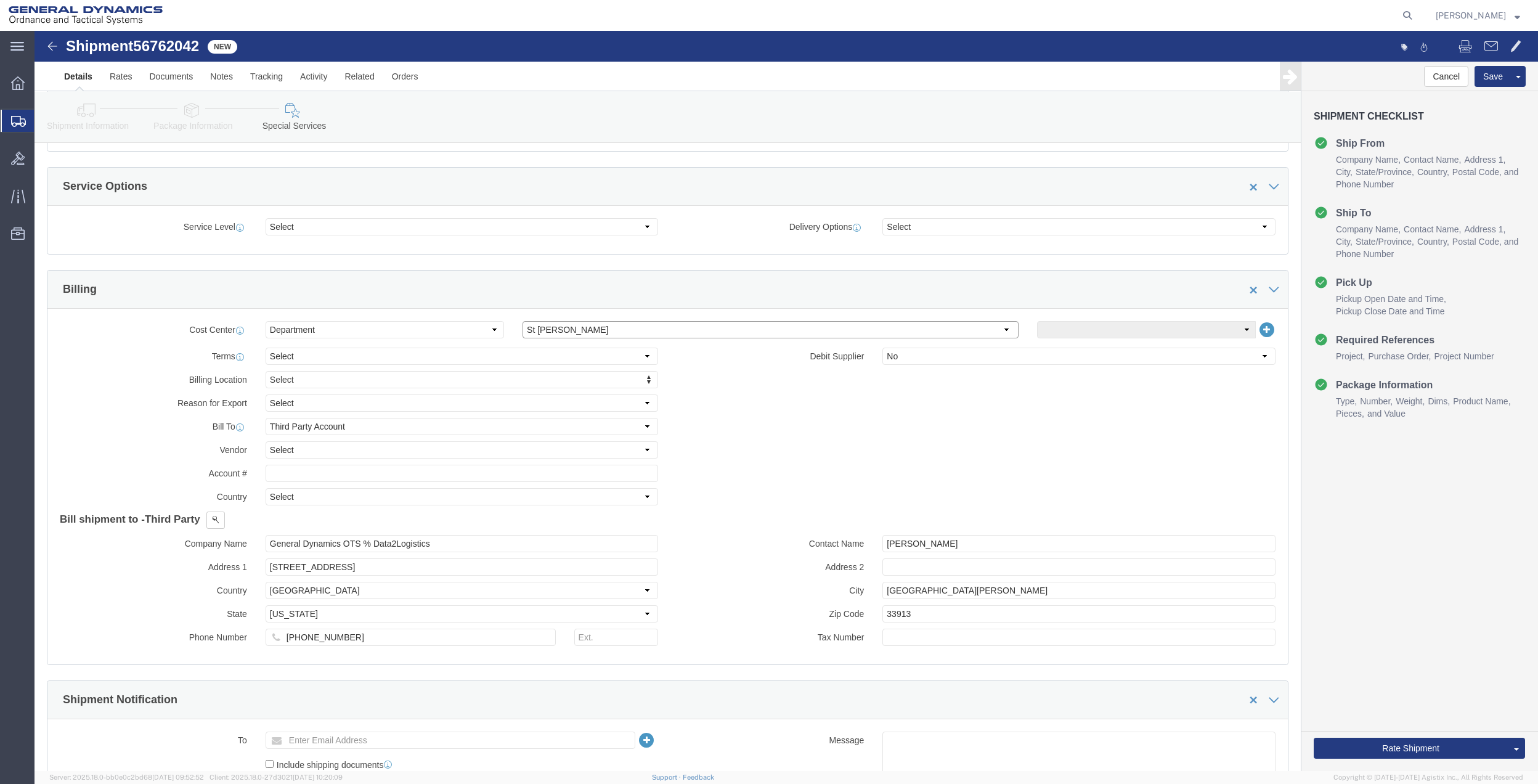
click select "Select [GEOGRAPHIC_DATA] [GEOGRAPHIC_DATA] [GEOGRAPHIC_DATA] [GEOGRAPHIC_DATA] …"
click select "Select 10AFM 10GAG 10GAH 10GFL 10GFO 10GIE 10GIS 30MABS St [PERSON_NAME] Program"
select select "214681"
click select "Select 10AFM 10GAG 10GAH 10GFL 10GFO 10GIE 10GIS 30MABS St [PERSON_NAME] Program"
click input "General Dynamics OTS % Data2Logistics"
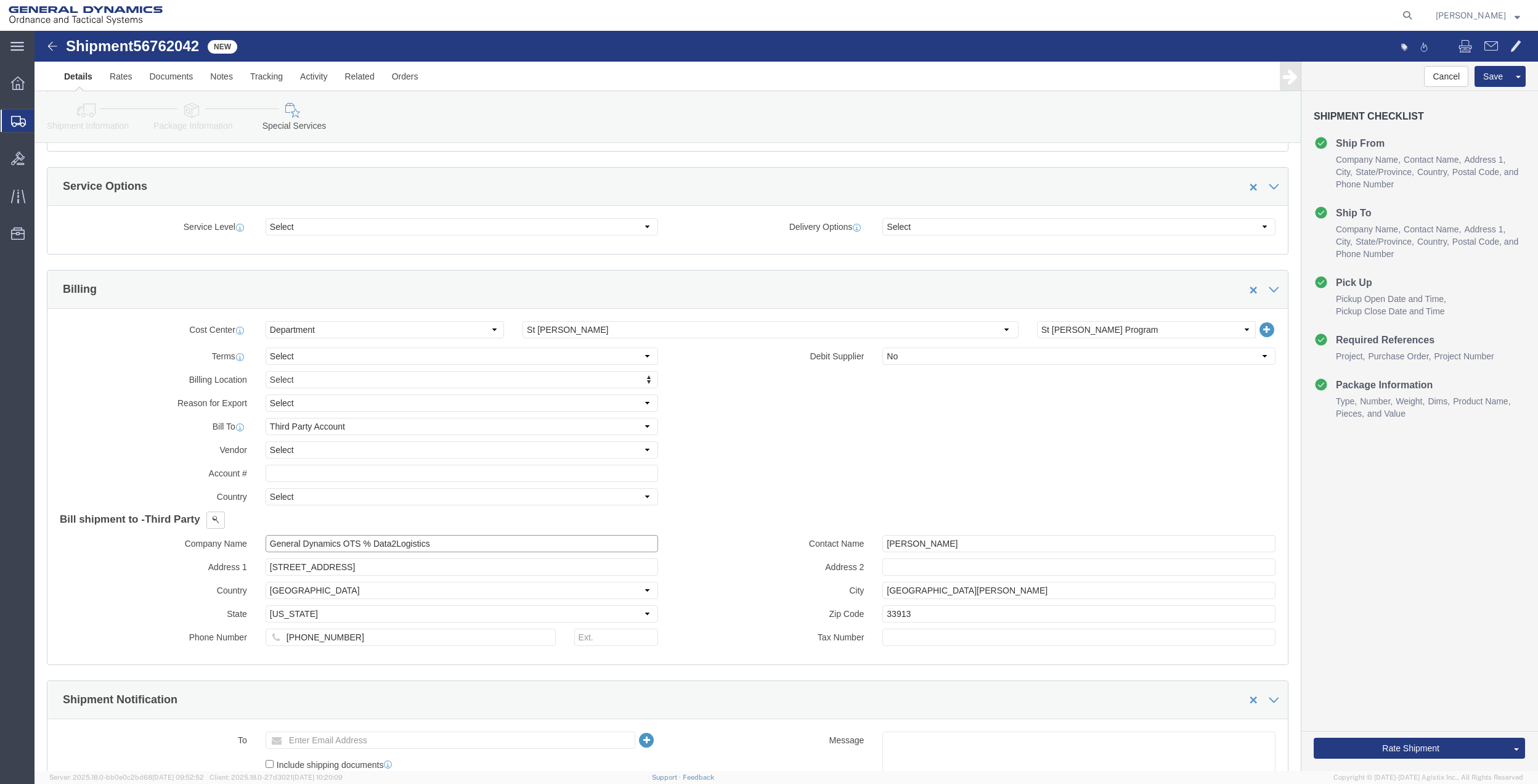
click input "General Dynamics OTS % Data2Logistics"
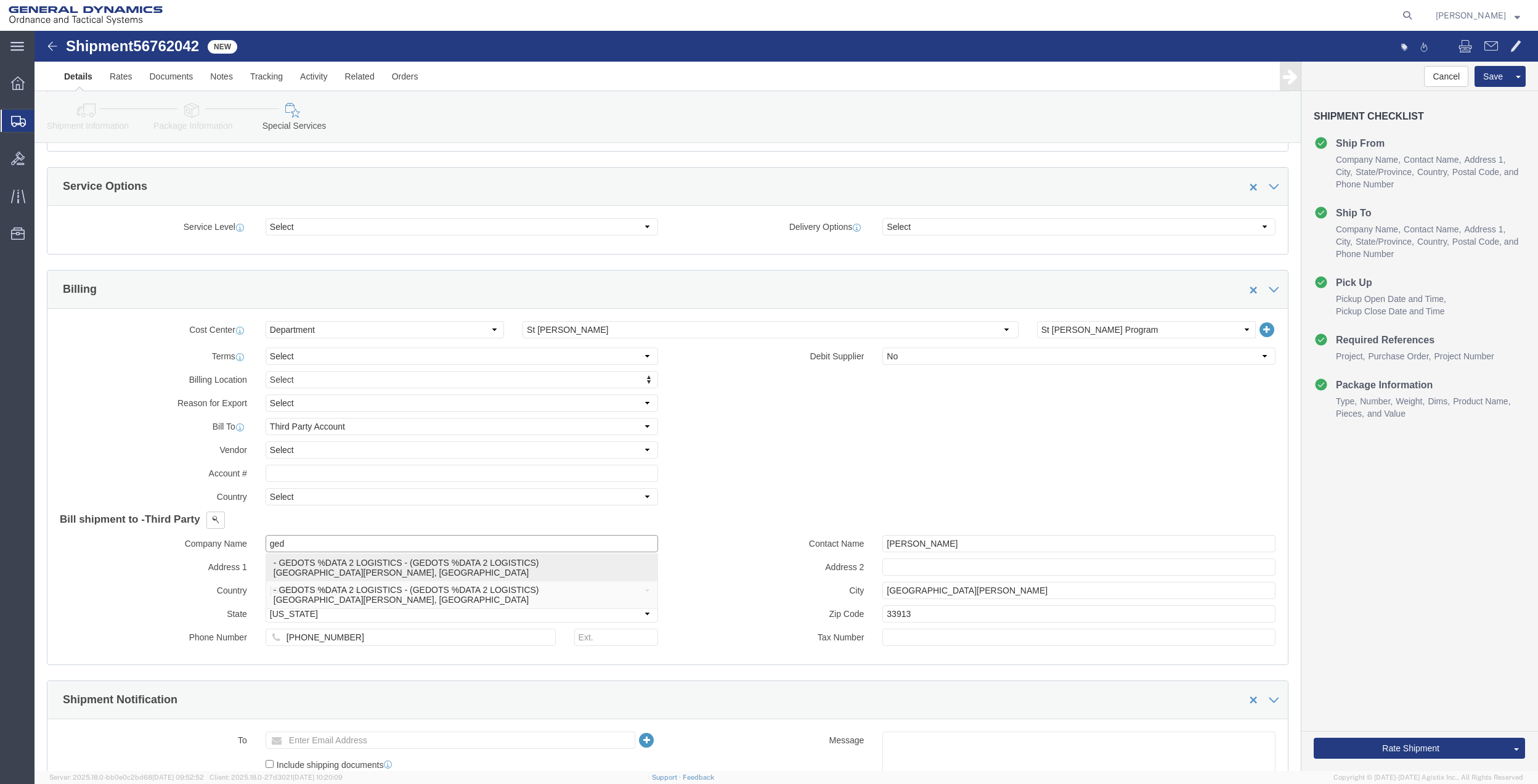
click p "- GEDOTS %DATA 2 LOGISTICS - (GEDOTS %DATA 2 LOGISTICS) [GEOGRAPHIC_DATA][PERSO…"
type input "GEDOTS %DATA 2 LOGISTICS"
type input "PO BOX 61050"
type input "GEDOTS %DATA 2 LOGISTICS"
type input "FORT [PERSON_NAME]"
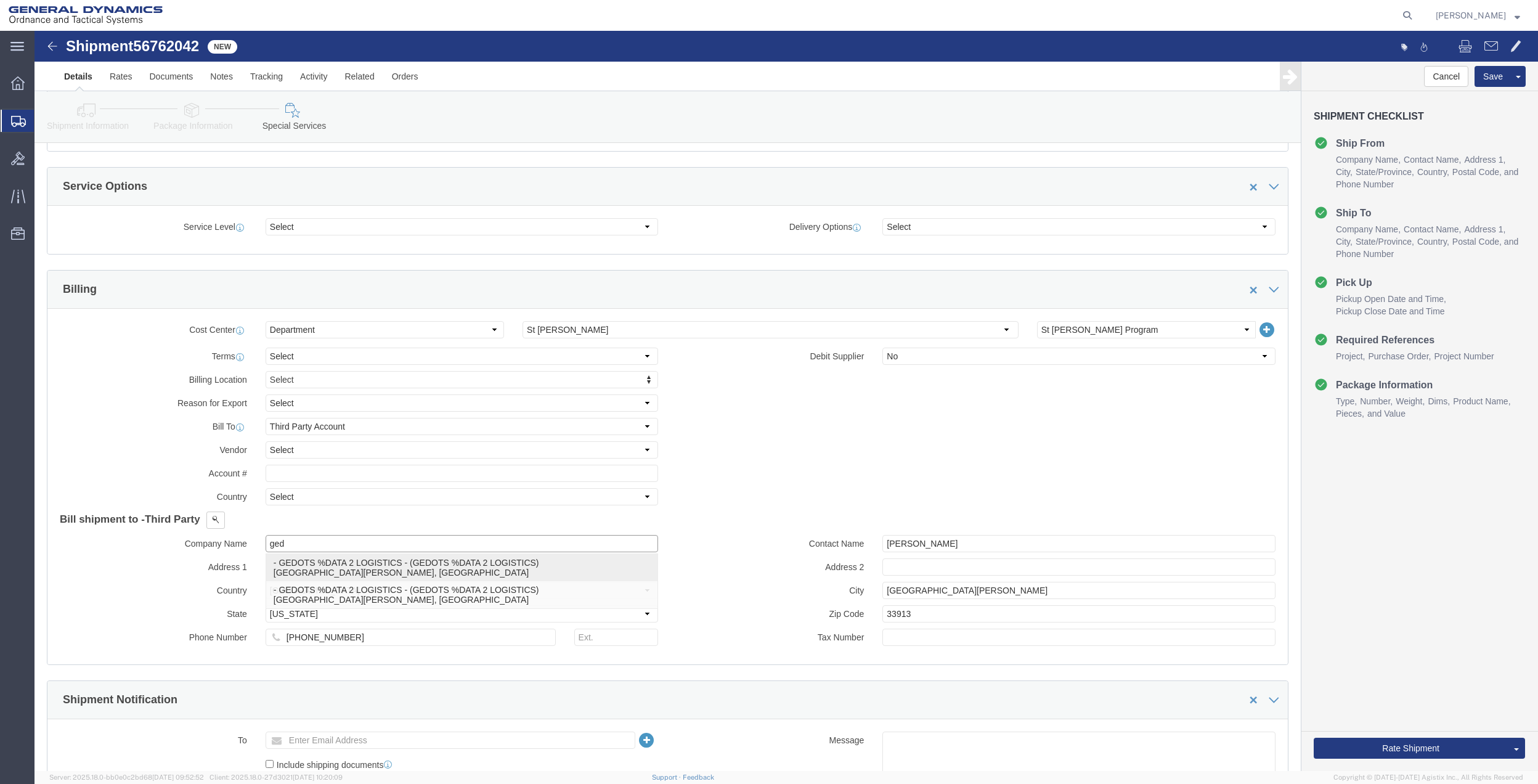
type input "33906"
select select "FL"
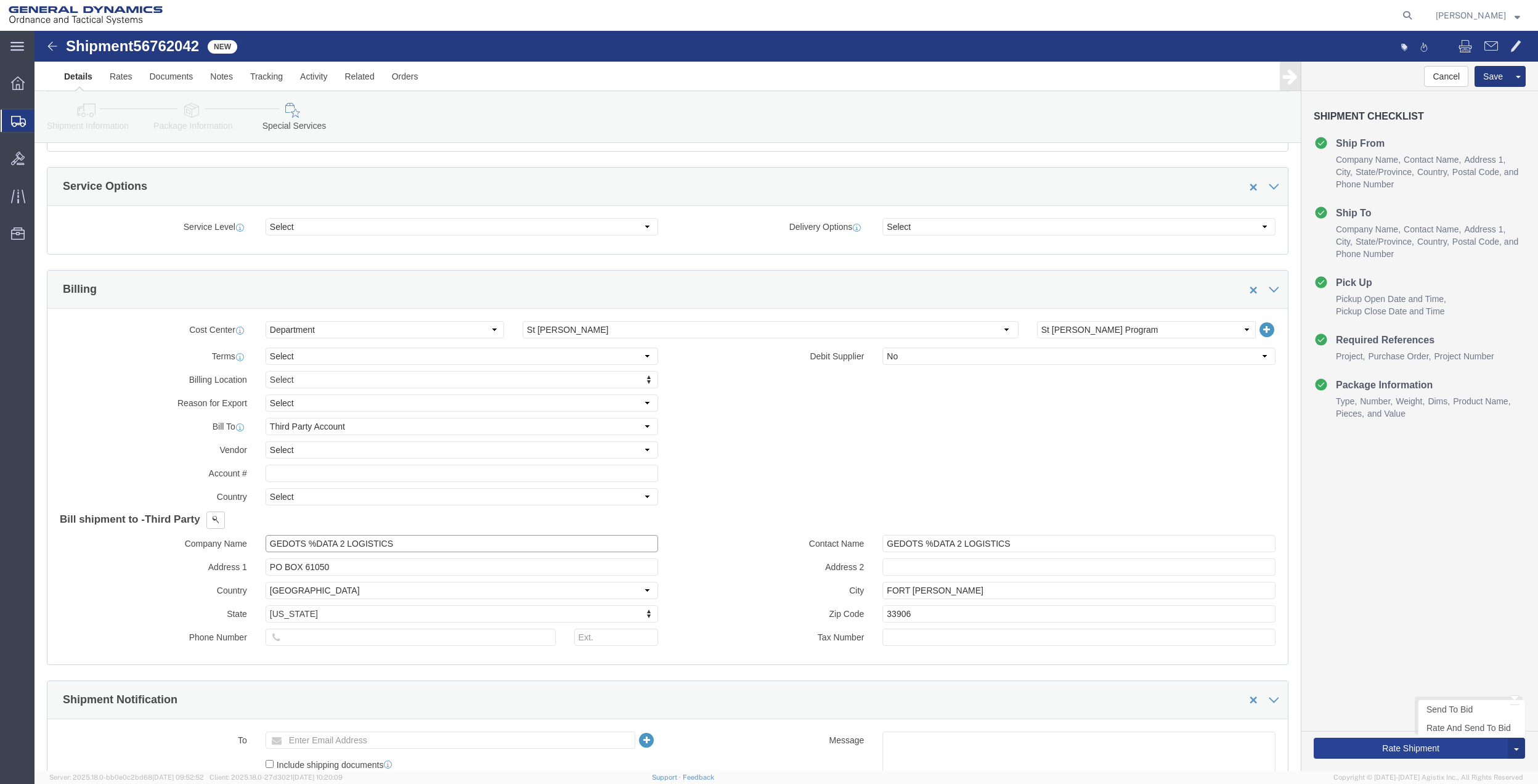
type input "GEDOTS %DATA 2 LOGISTICS"
click button "Rate Shipment"
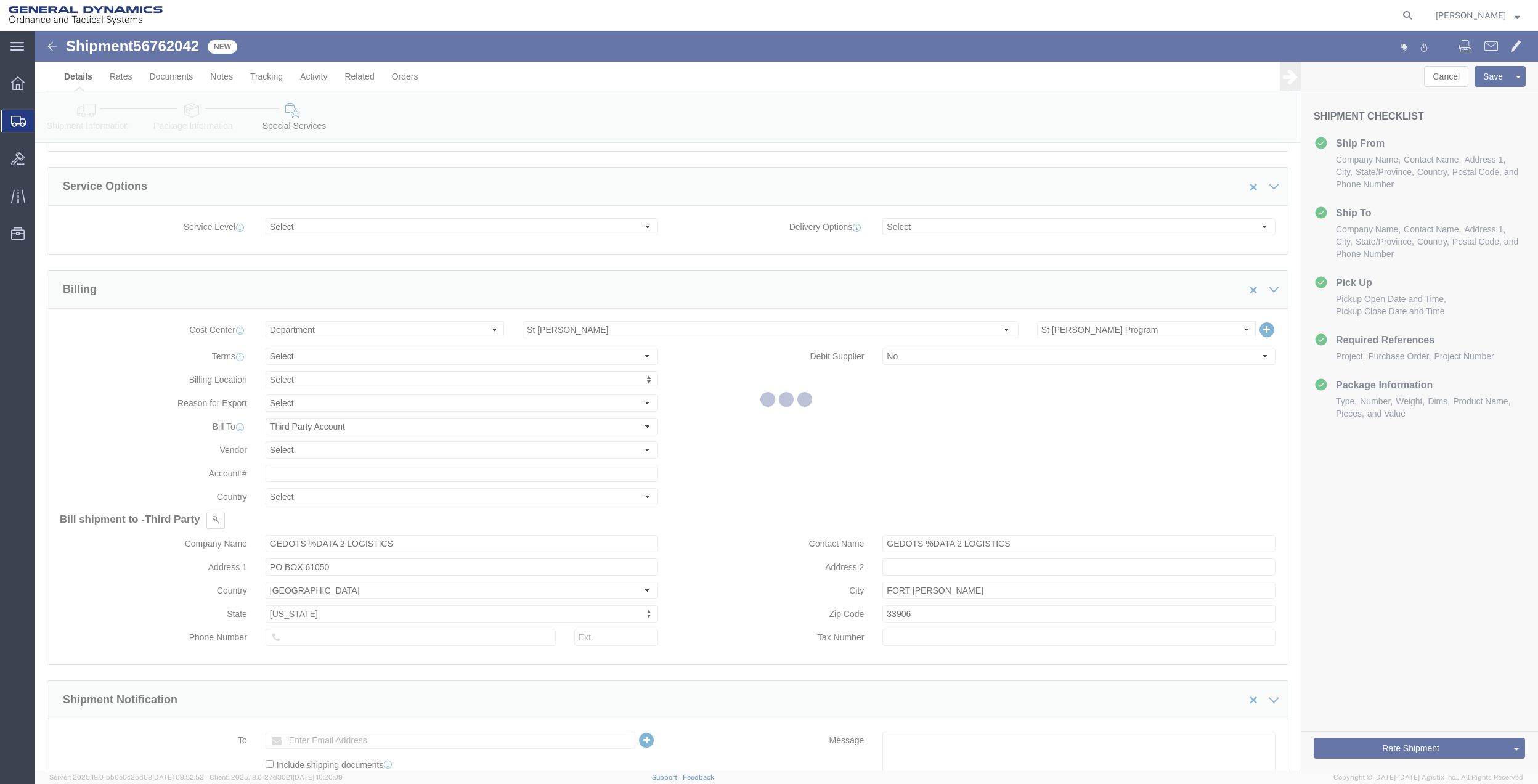
scroll to position [0, 0]
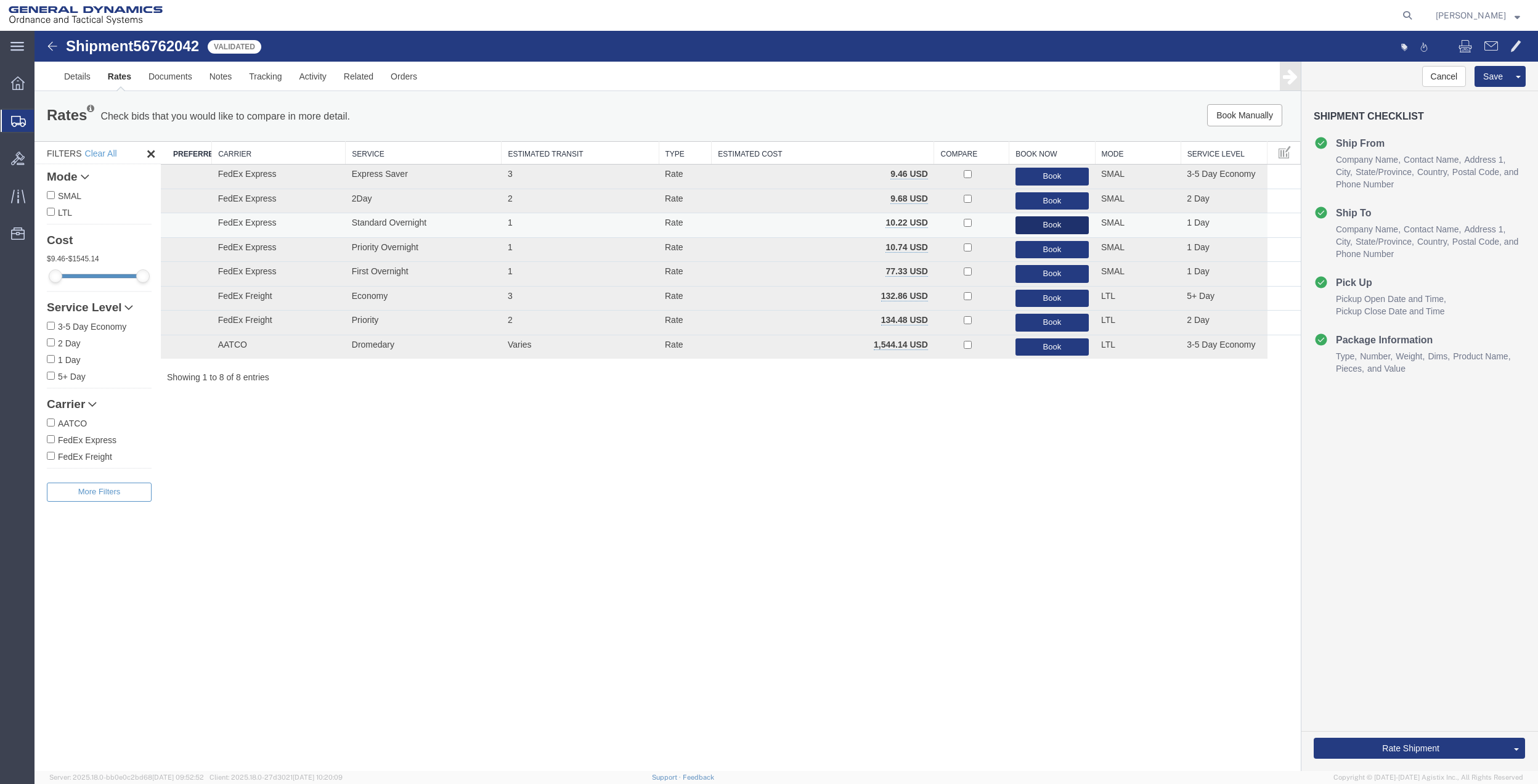
click at [1026, 222] on button "Book" at bounding box center [1052, 225] width 73 height 18
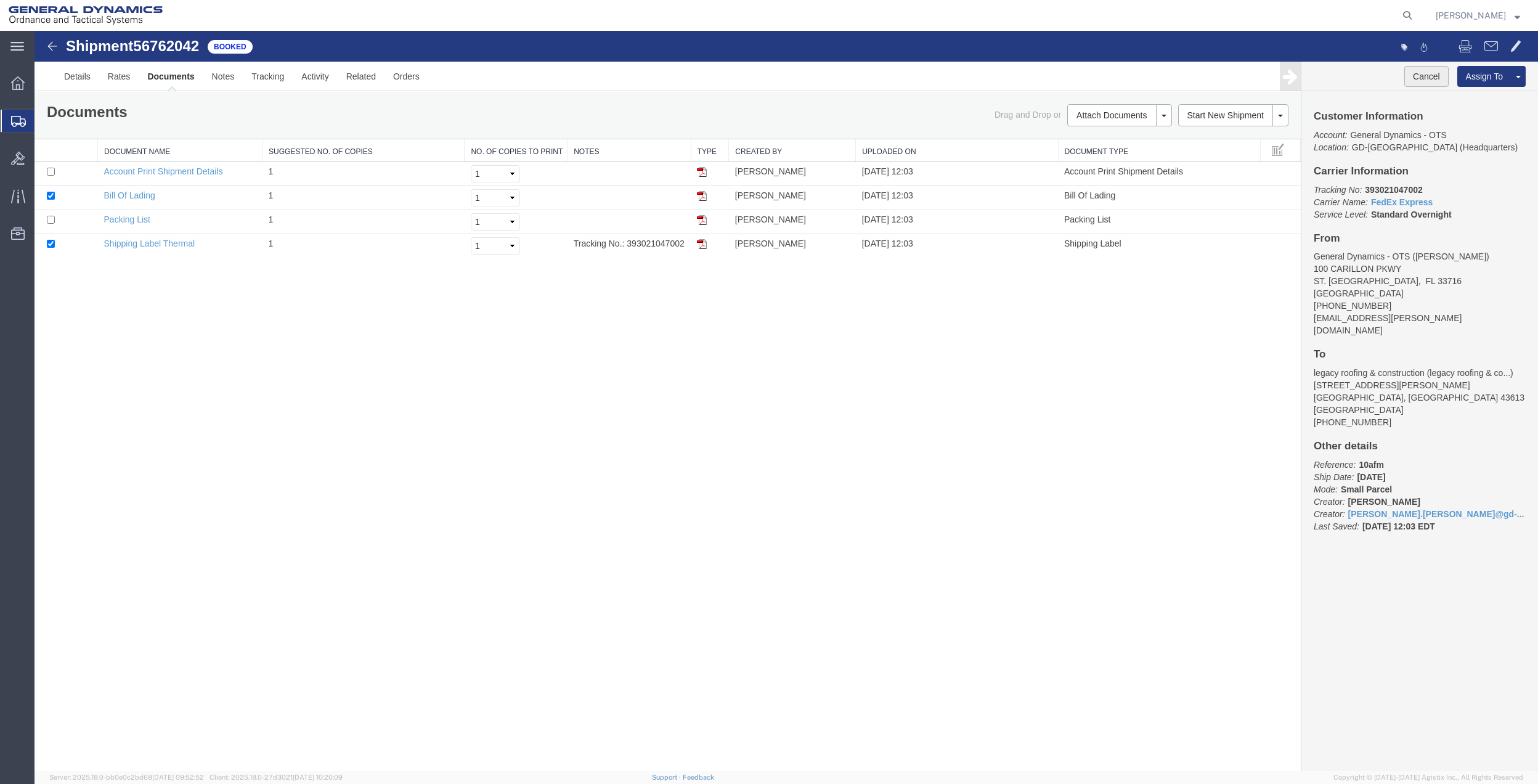
click at [1425, 79] on button "Cancel" at bounding box center [1426, 76] width 45 height 21
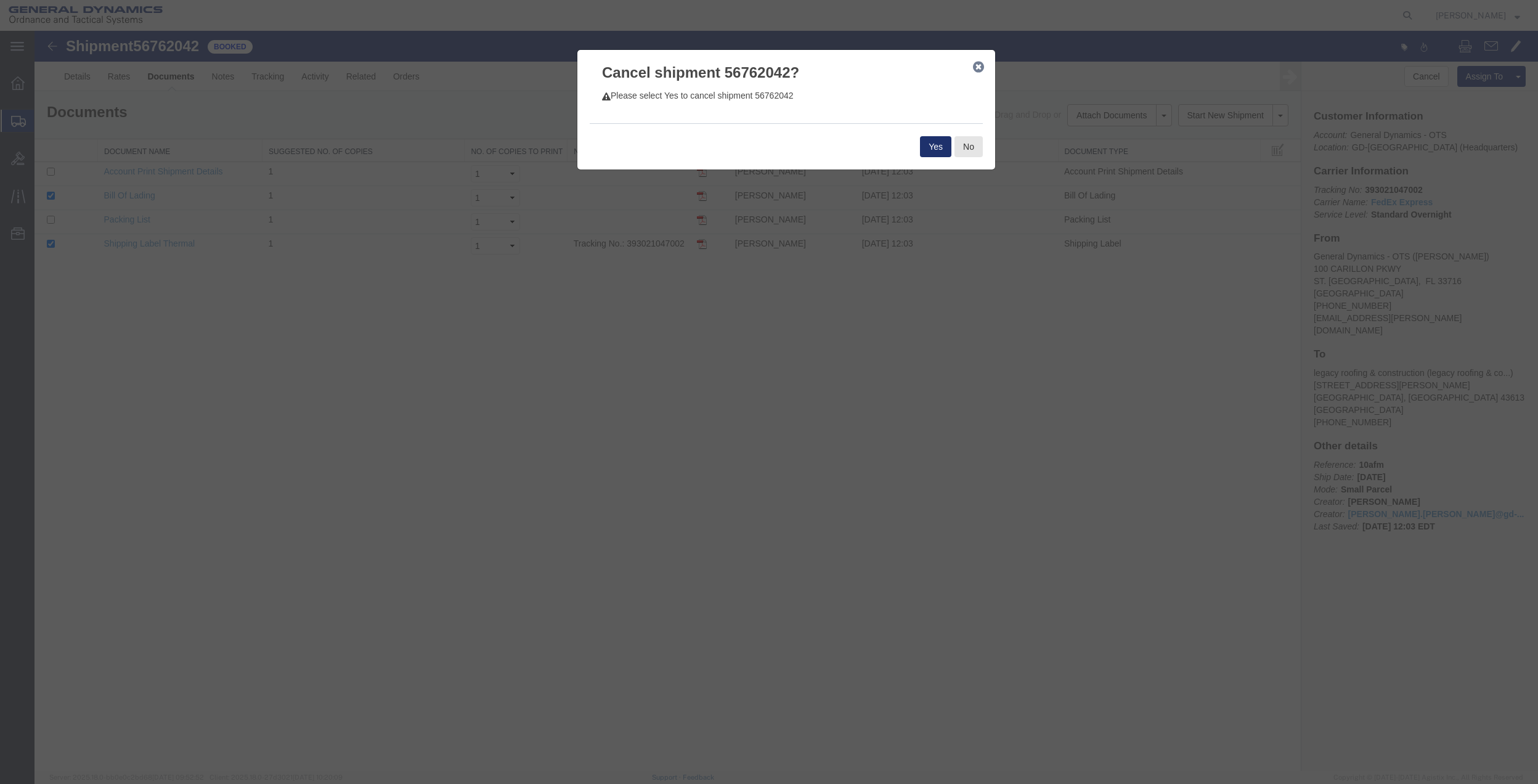
click at [929, 147] on button "Yes" at bounding box center [936, 147] width 32 height 21
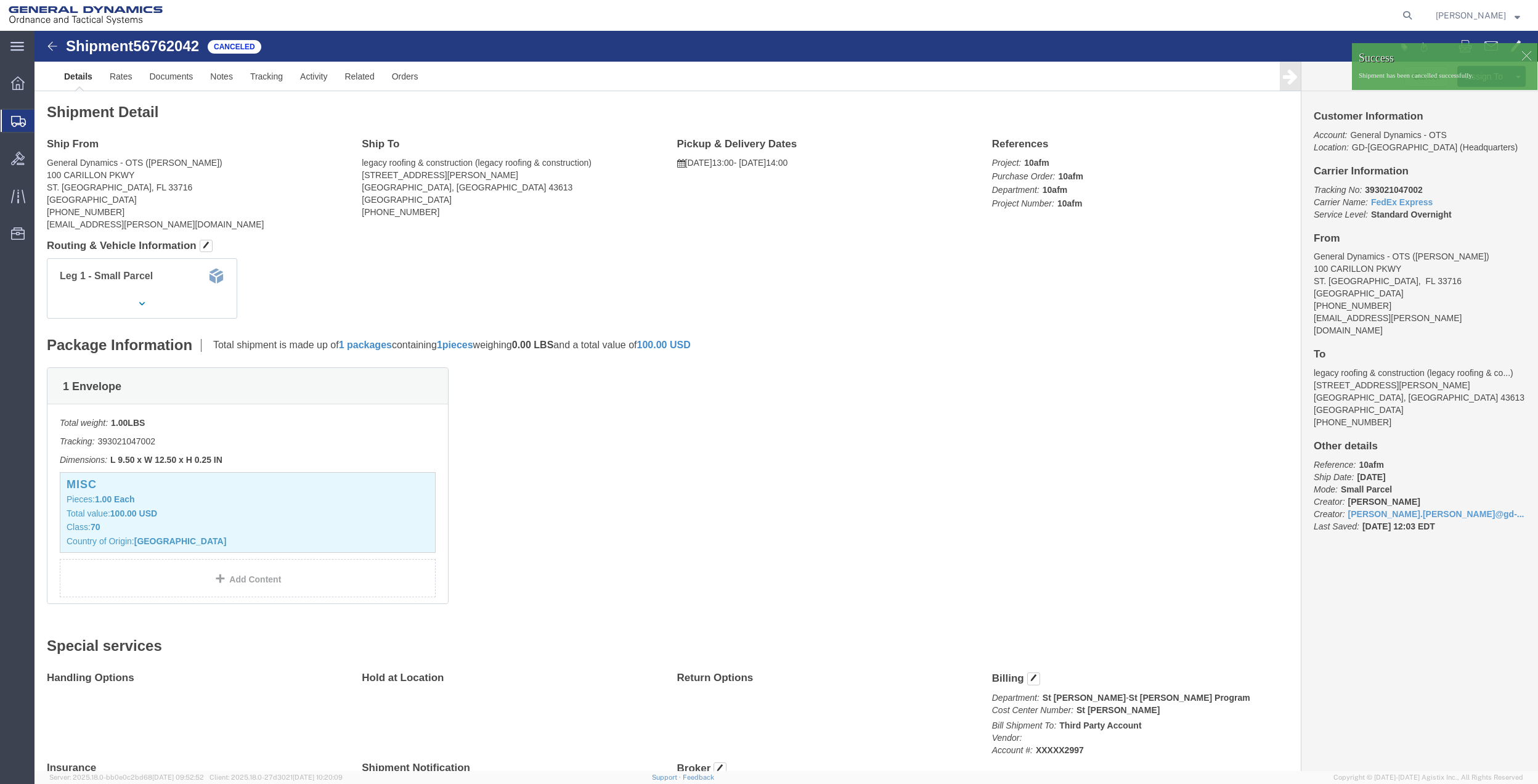
click at [0, 0] on span "Create Shipment" at bounding box center [0, 0] width 0 height 0
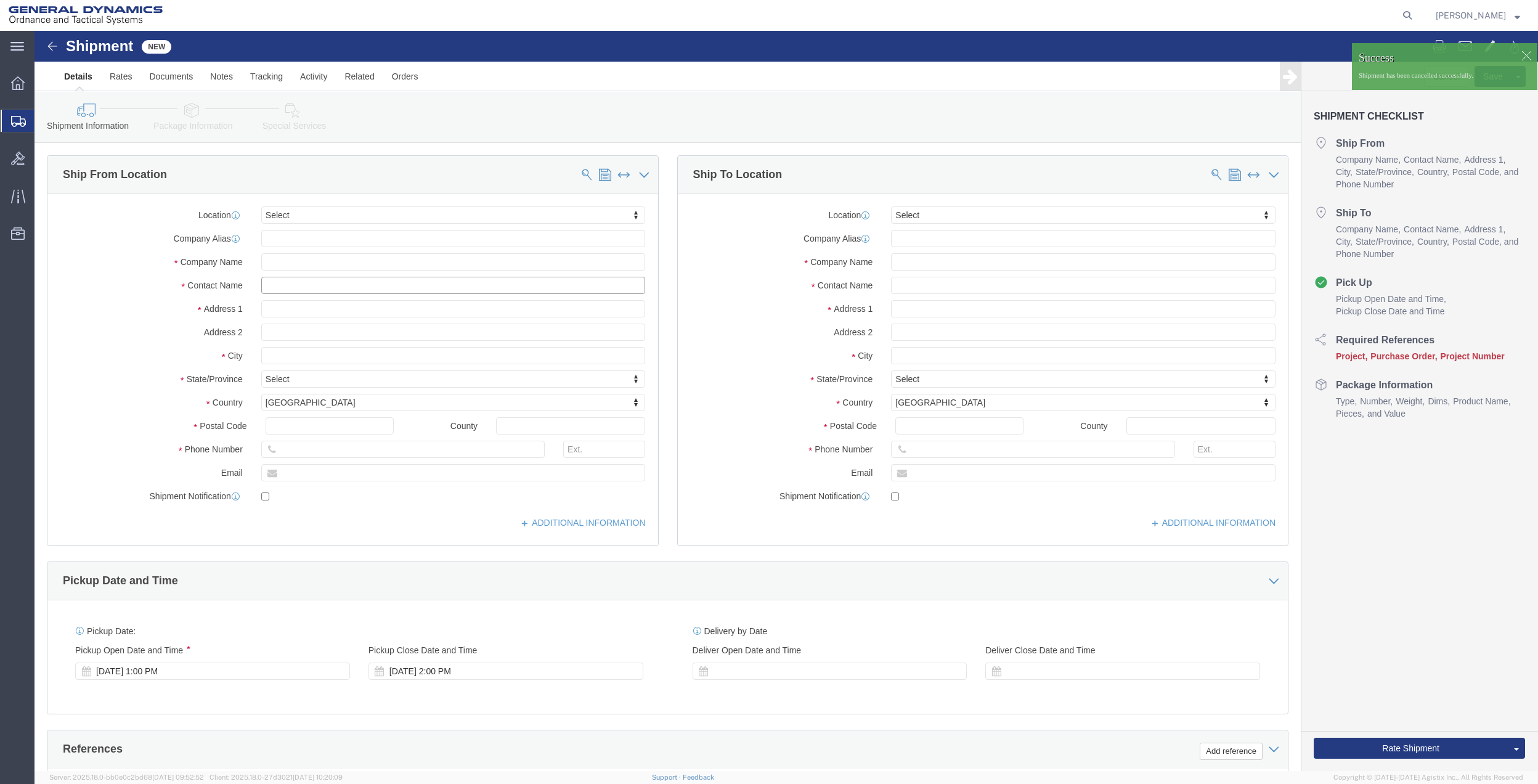
click input "text"
type input "dakot"
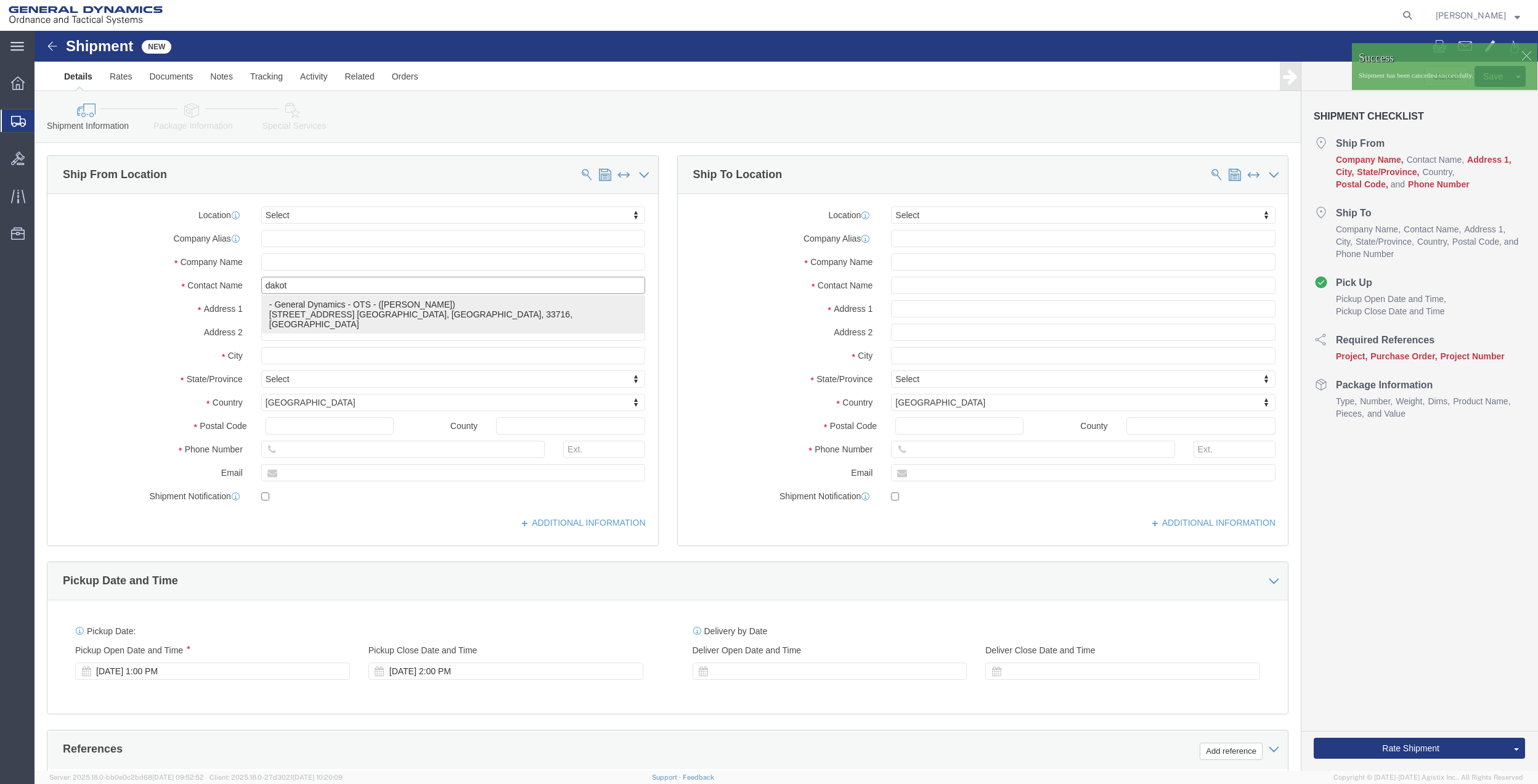
click p "- General Dynamics - OTS - ([PERSON_NAME]) [STREET_ADDRESS] [GEOGRAPHIC_DATA], …"
type input "General Dynamics - OTS"
type input "[PERSON_NAME]"
type input "100 CARILLON PKWY"
type input "ST. [GEOGRAPHIC_DATA]"
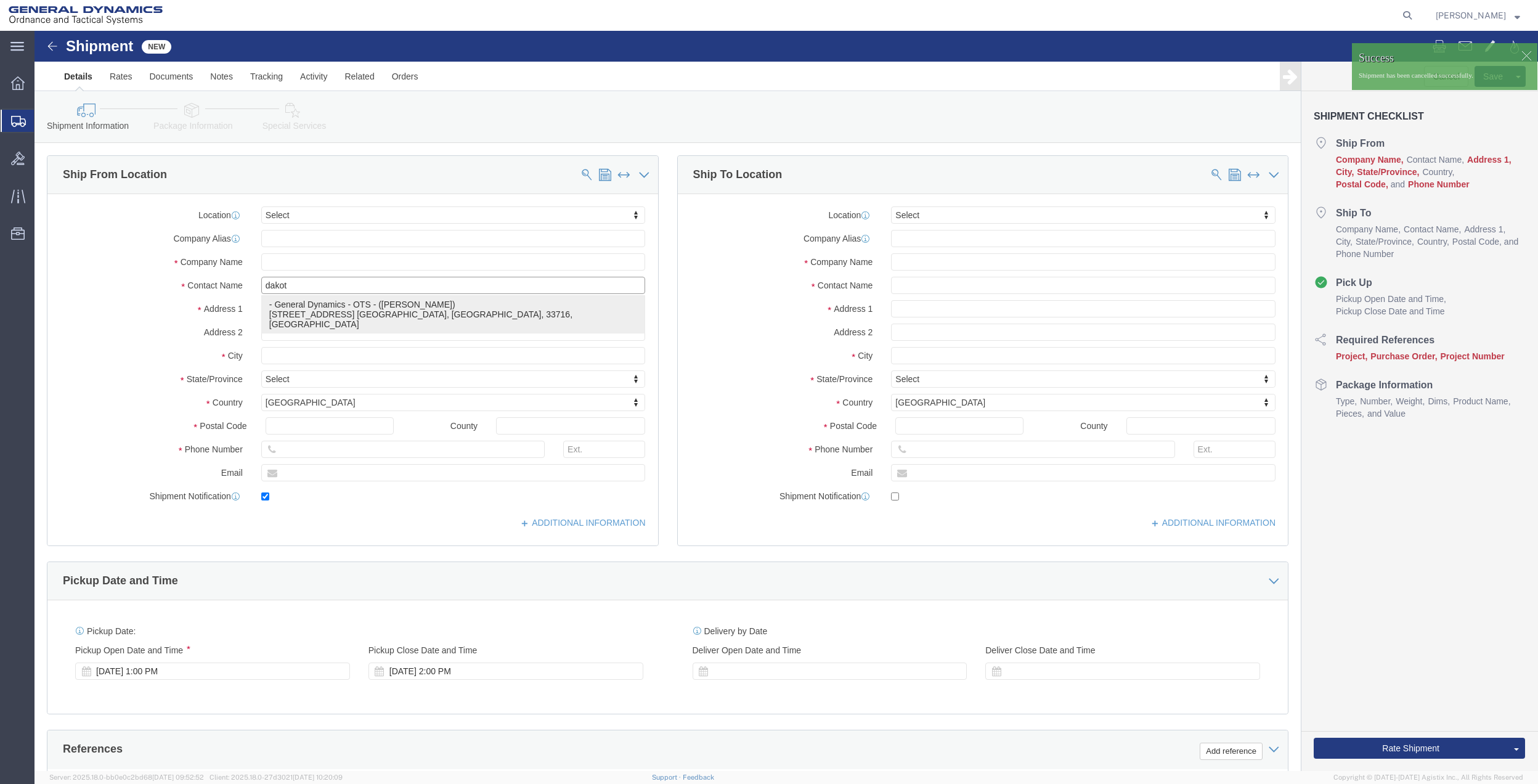
type input "33716"
type input "[PHONE_NUMBER]"
type input "[EMAIL_ADDRESS][PERSON_NAME][DOMAIN_NAME]"
checkbox input "true"
select select "FL"
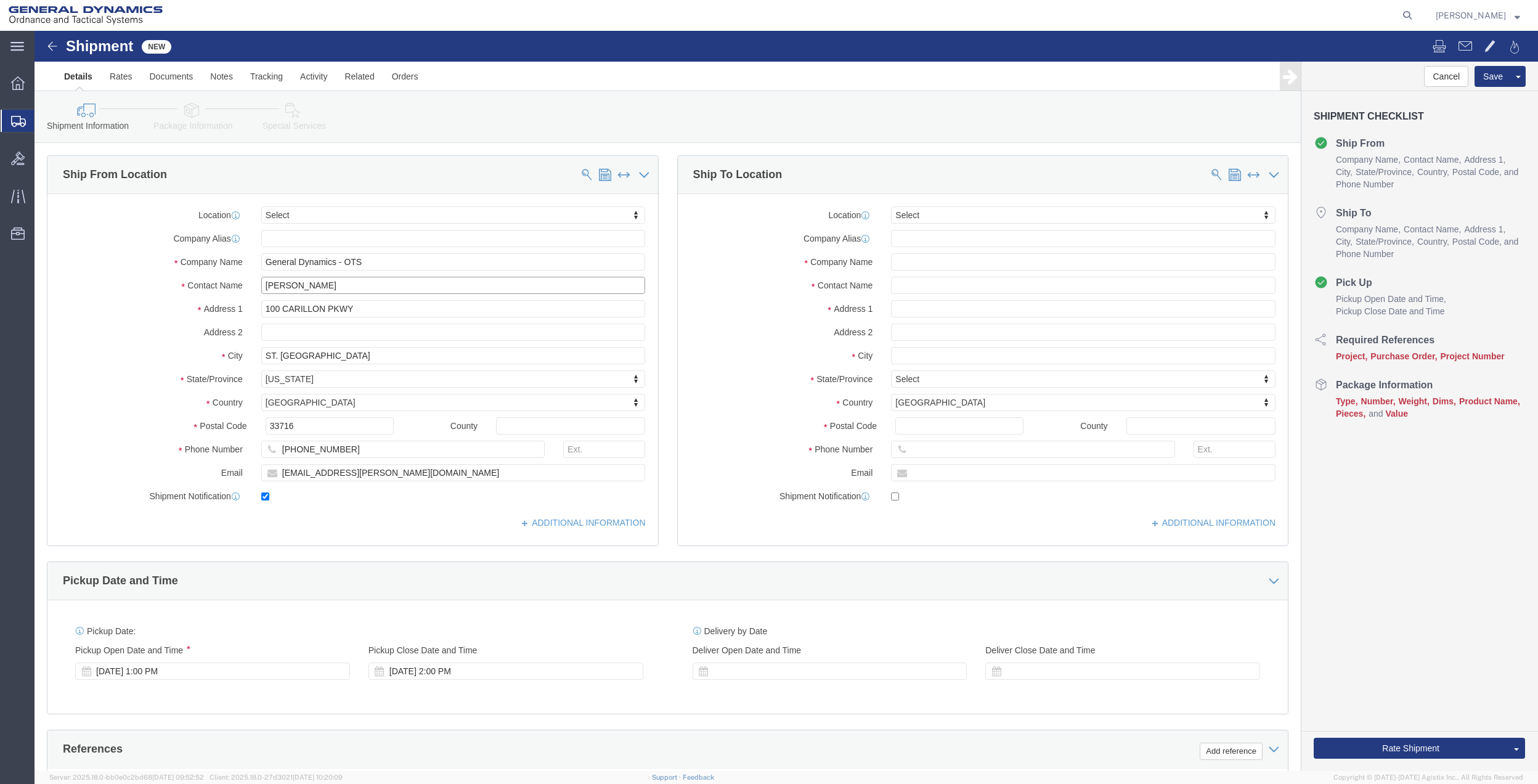
type input "[PERSON_NAME]"
click input "text"
type input "legacy"
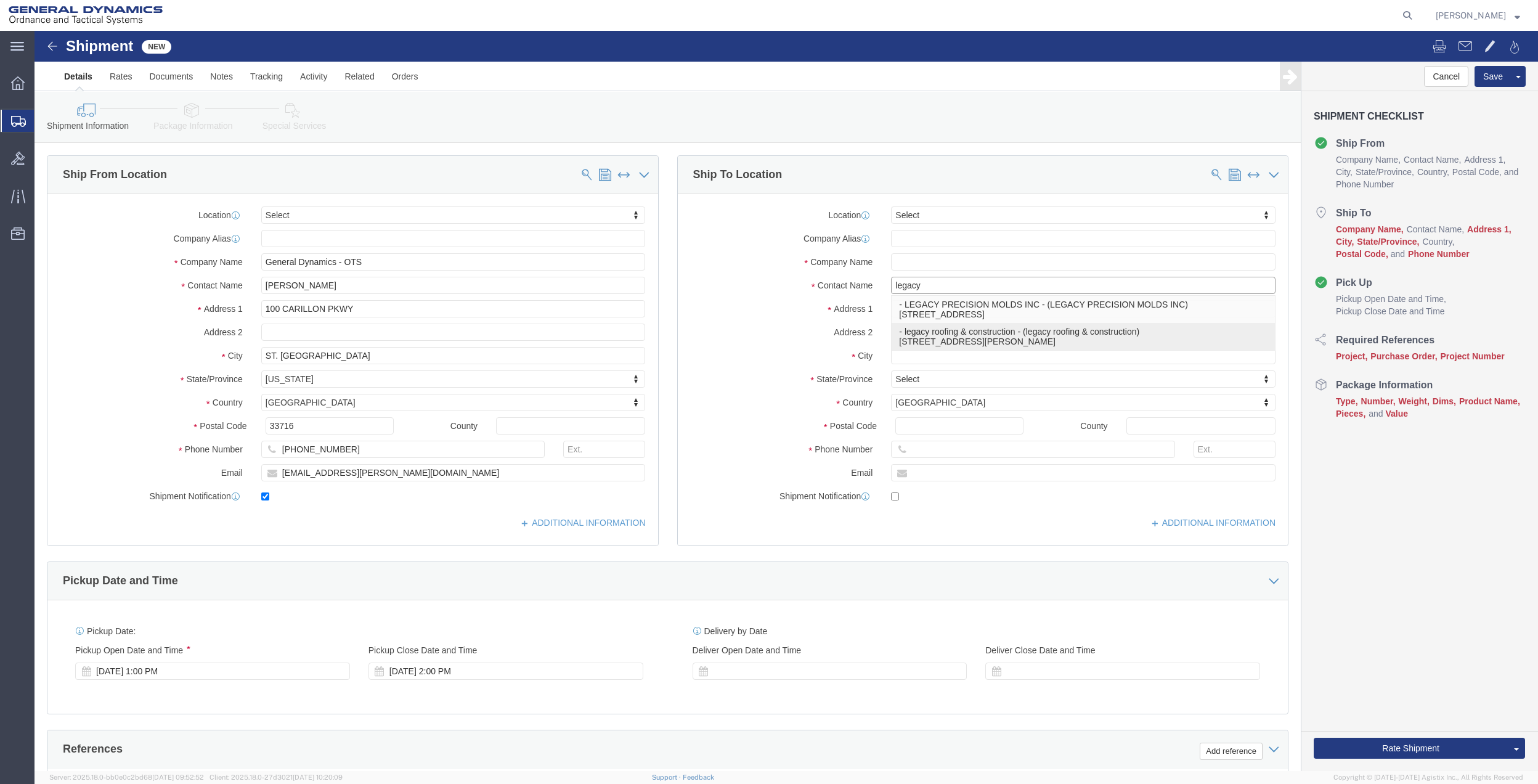
click p "- legacy roofing & construction - (legacy roofing & construction) [STREET_ADDRE…"
type input "legacy roofing & construction"
type input "[STREET_ADDRESS][PERSON_NAME]"
type input "[GEOGRAPHIC_DATA]"
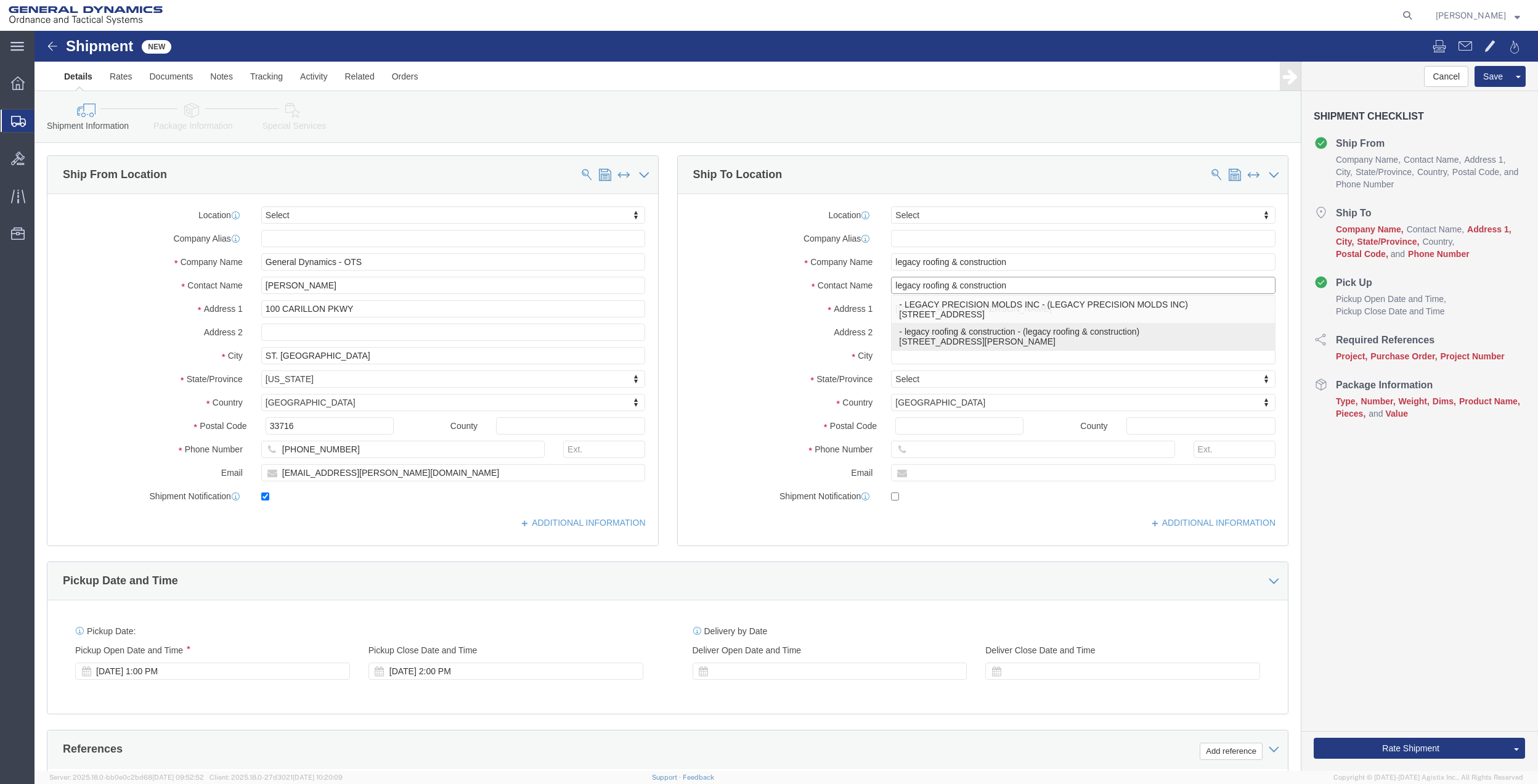
type input "43613"
select select "OH"
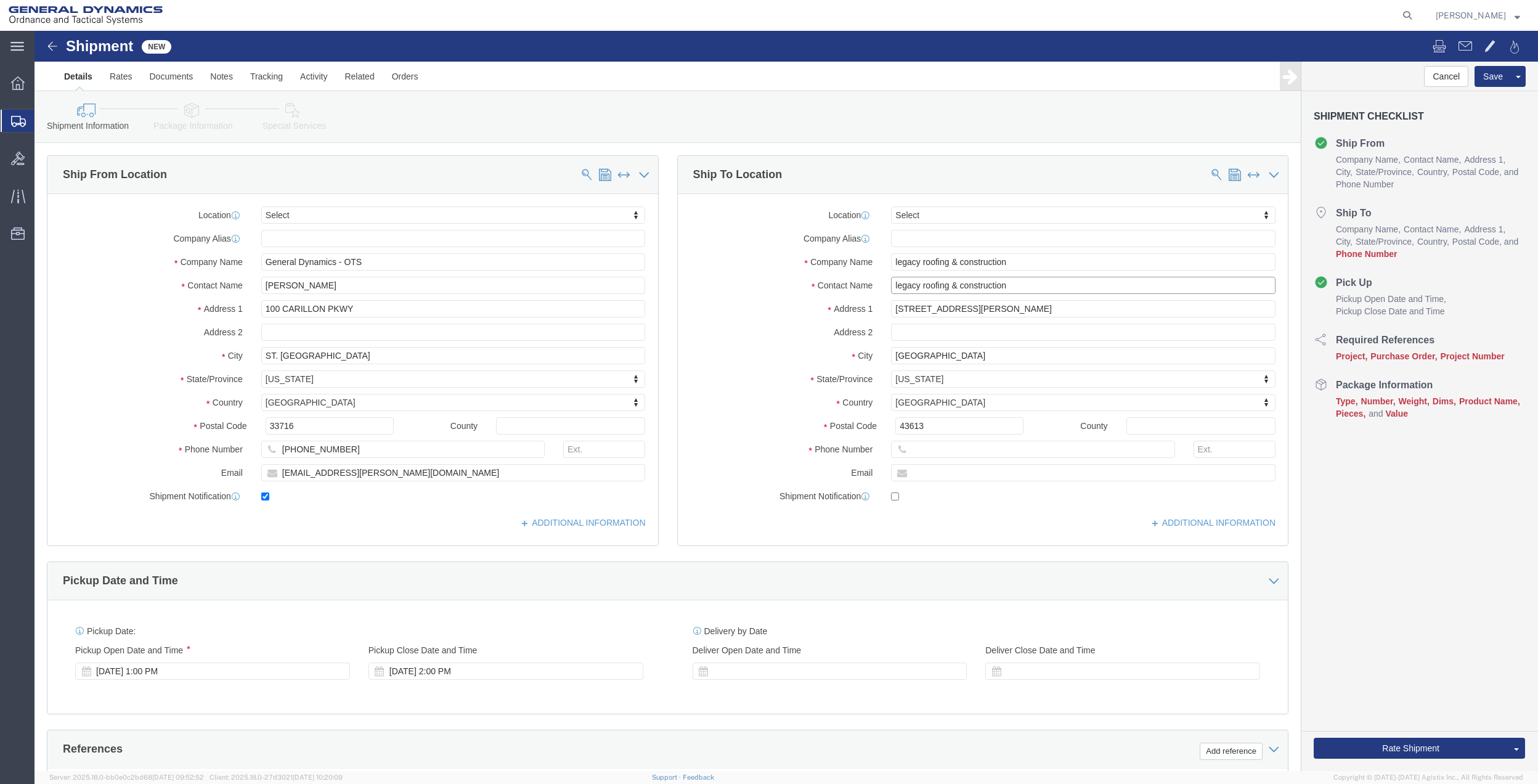
type input "legacy roofing & construction"
drag, startPoint x: 304, startPoint y: 422, endPoint x: 203, endPoint y: 423, distance: 101.0
click div "Phone Number [PHONE_NUMBER]"
drag, startPoint x: 909, startPoint y: 419, endPoint x: 888, endPoint y: 422, distance: 21.2
click input "text"
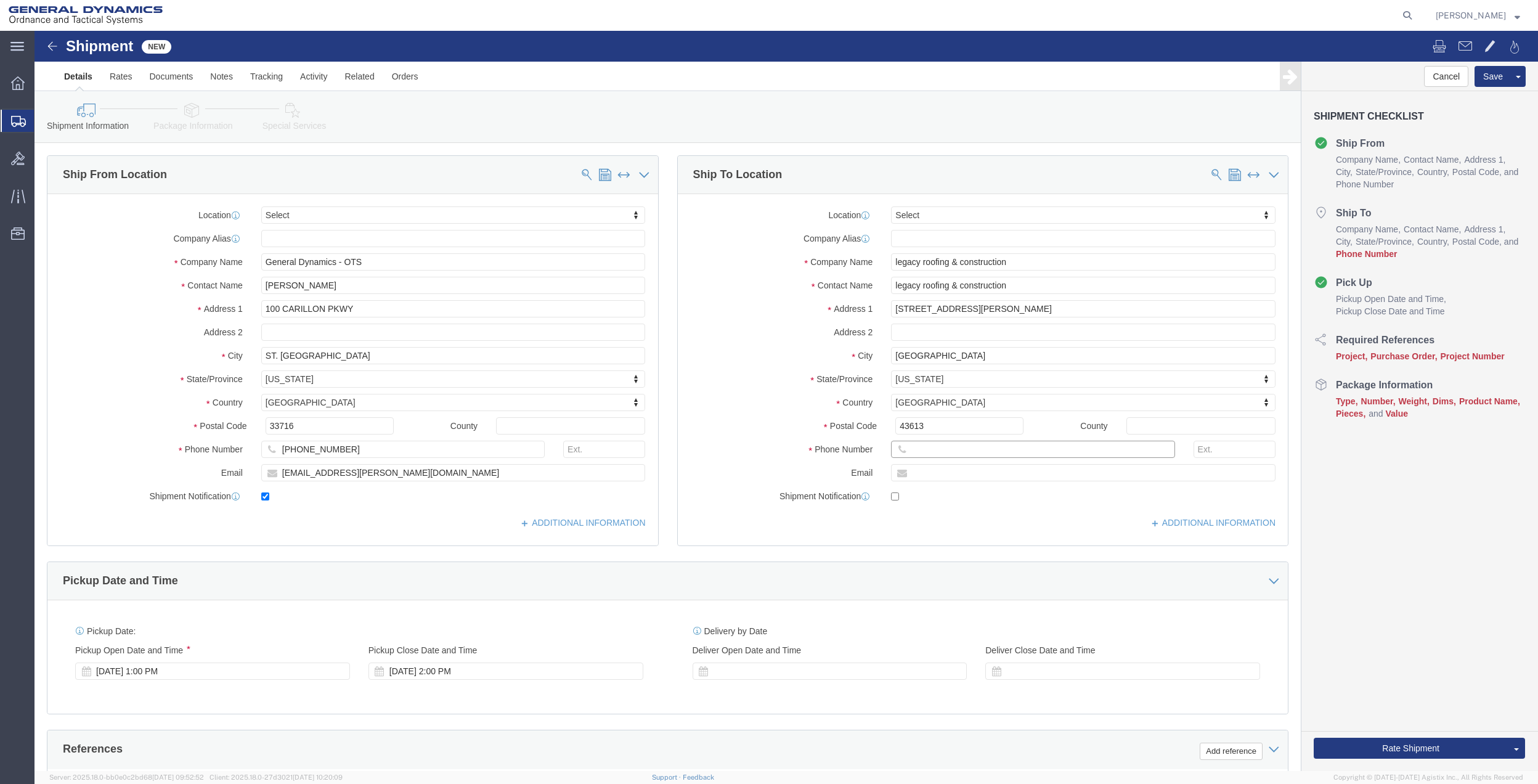
paste input "[PHONE_NUMBER]"
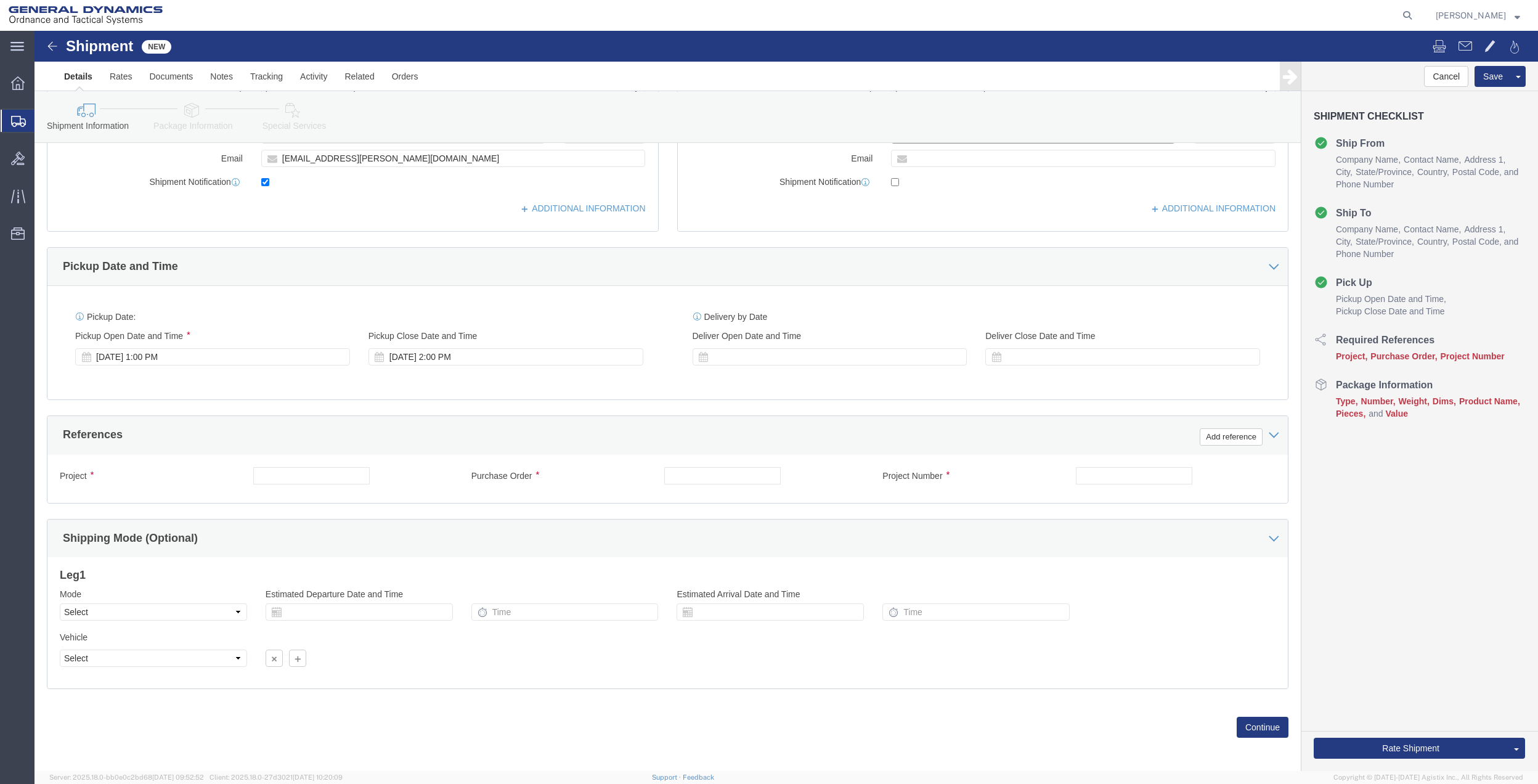
scroll to position [321, 0]
type input "[PHONE_NUMBER]"
click button "Add reference"
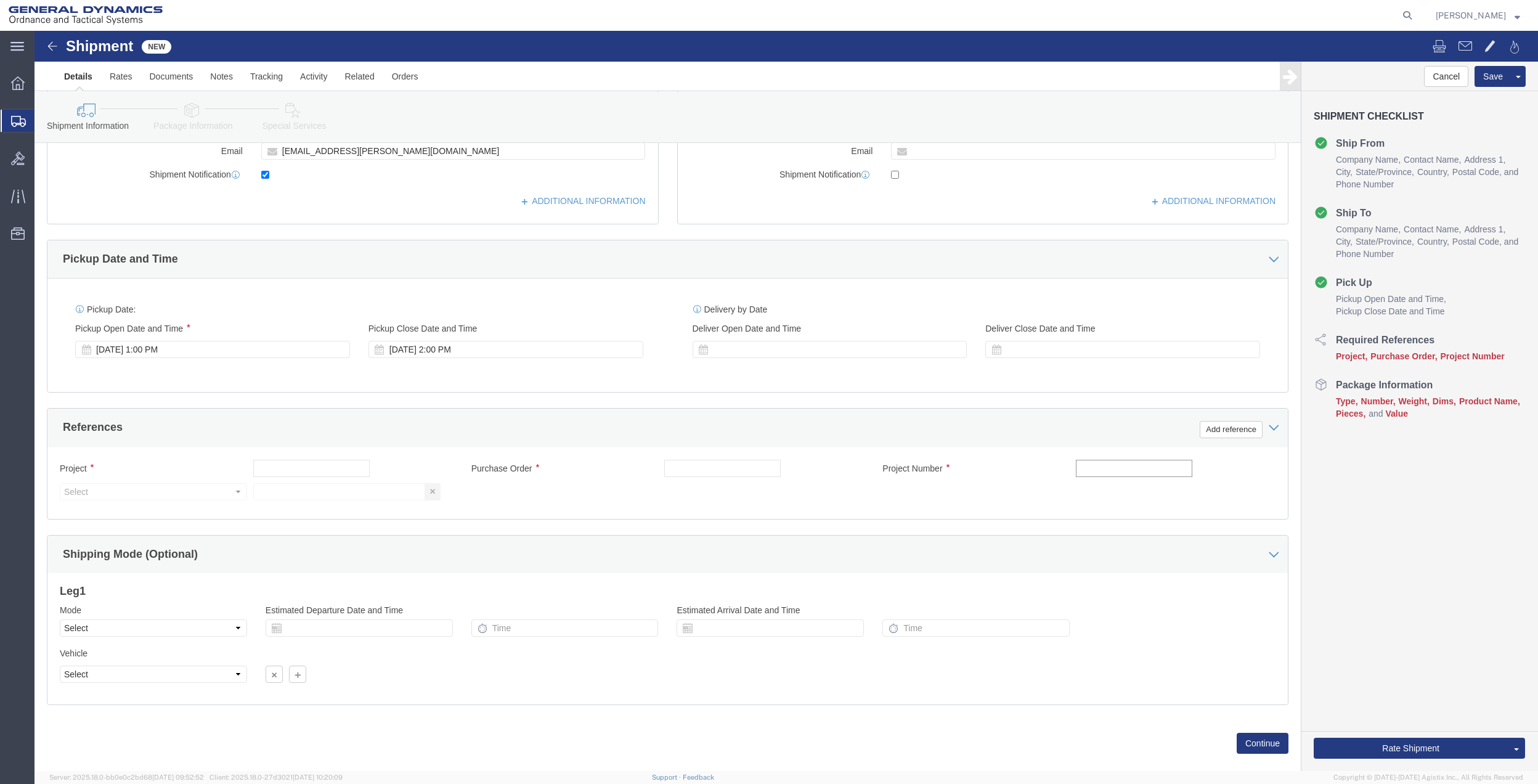
click input "text"
type input "10afm"
click input "text"
paste input "10afm"
type input "10afm"
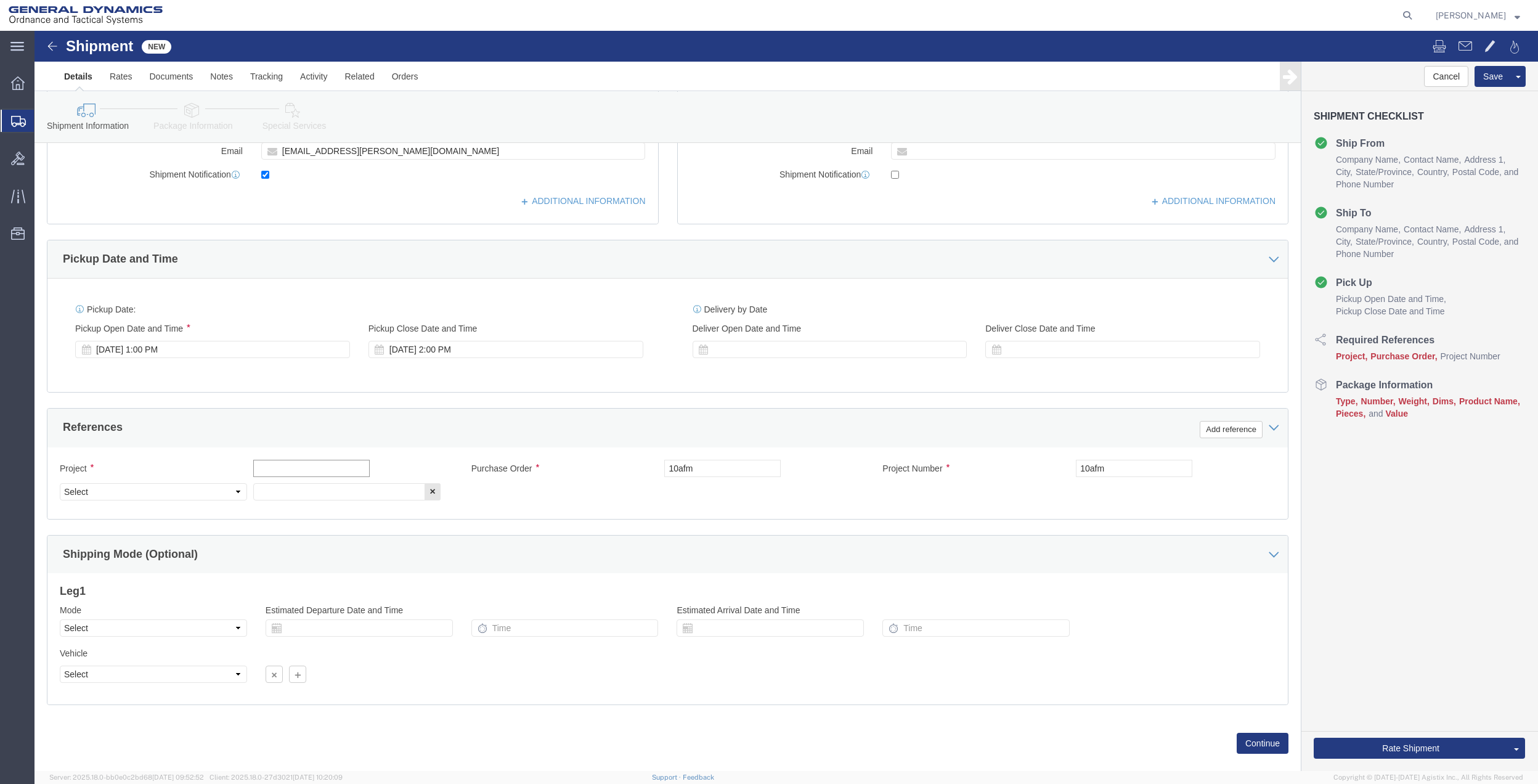
click input "text"
paste input "10afm"
type input "10afm"
drag, startPoint x: 257, startPoint y: 458, endPoint x: 247, endPoint y: 461, distance: 10.4
click input "text"
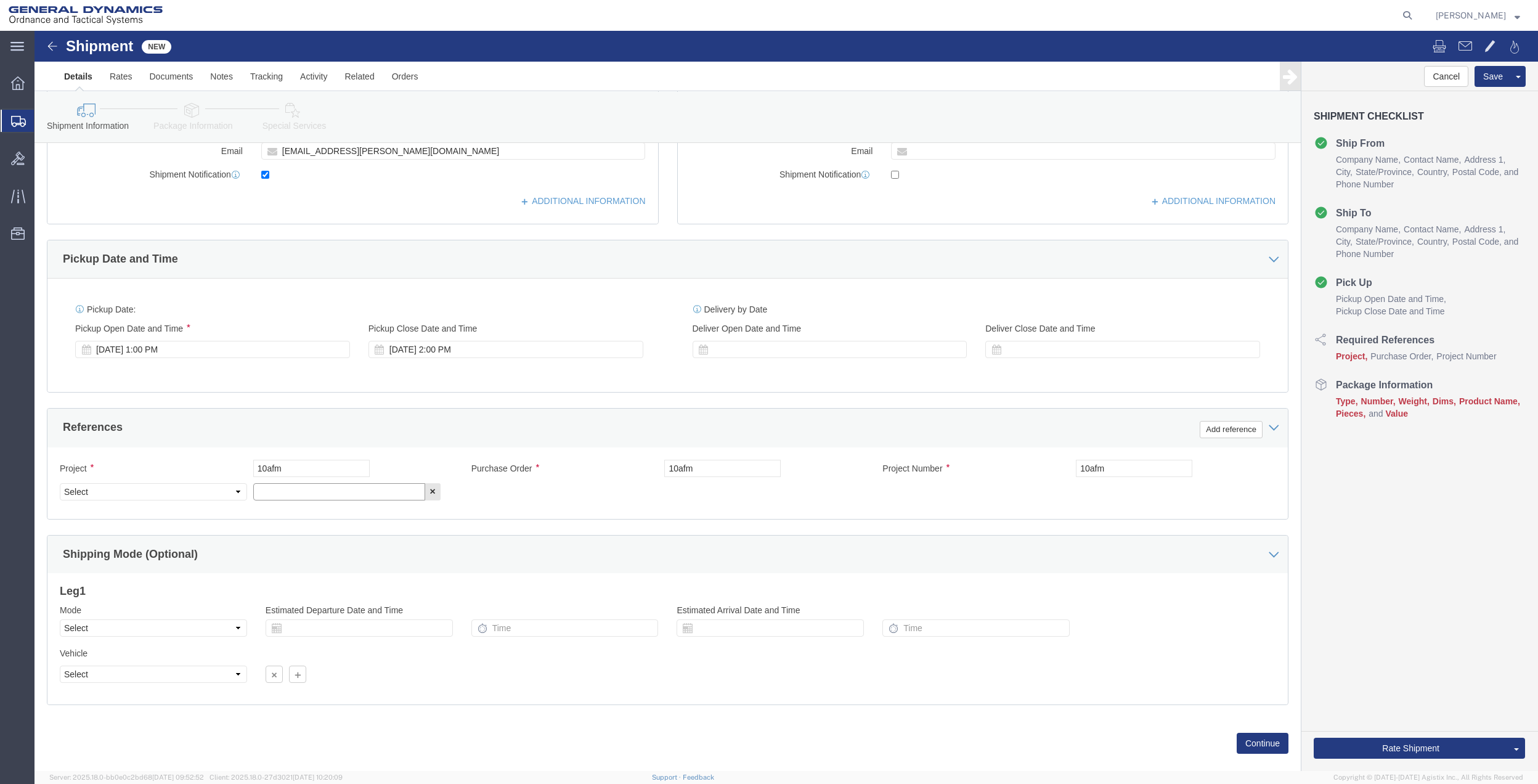
paste input "10afm"
type input "10afm"
drag, startPoint x: 181, startPoint y: 461, endPoint x: 162, endPoint y: 451, distance: 21.5
click select "Select Account Type Activity ID Airline Appointment Number ASN Batch Request # …"
select select "DEPT"
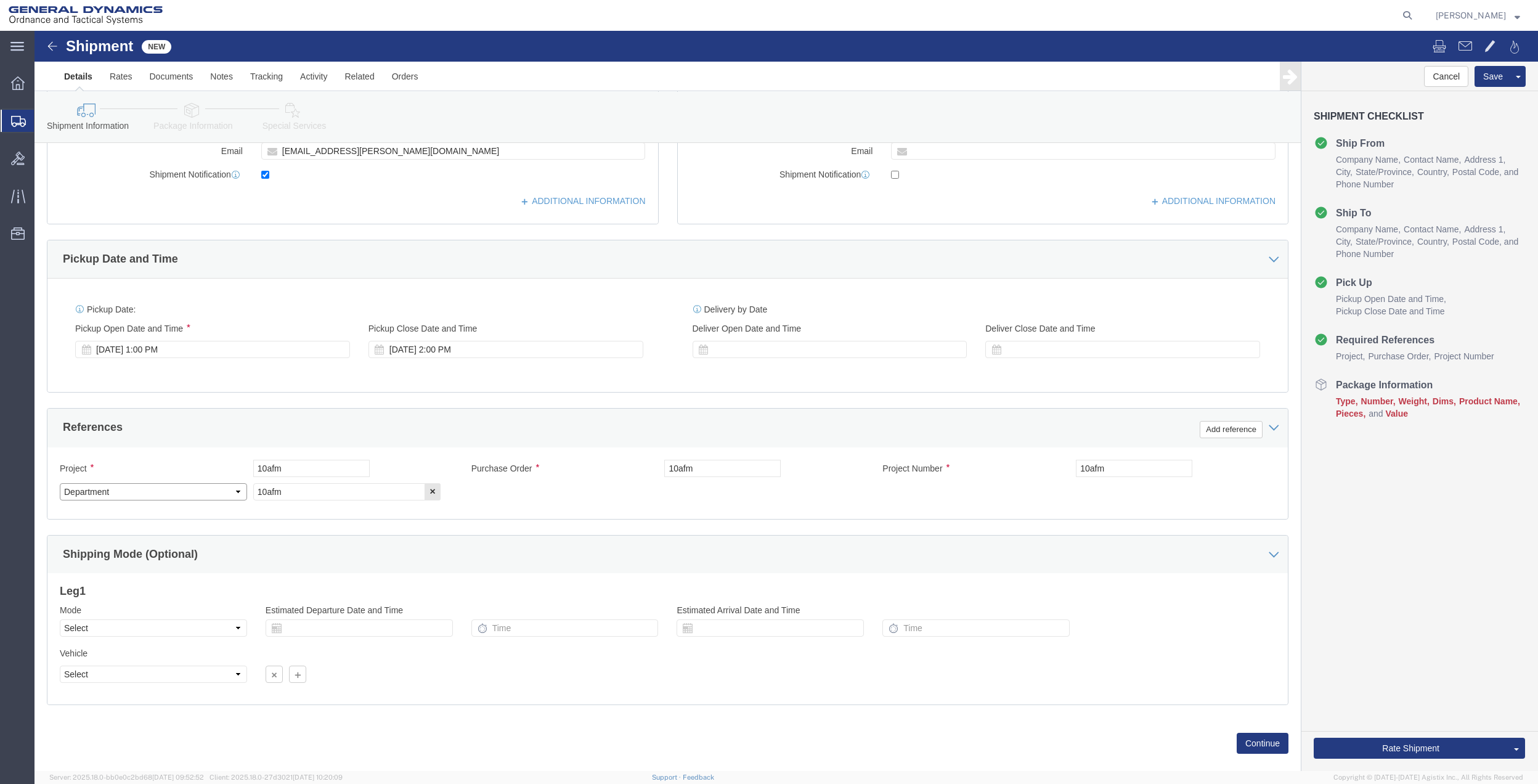
click select "Select Account Type Activity ID Airline Appointment Number ASN Batch Request # …"
click icon
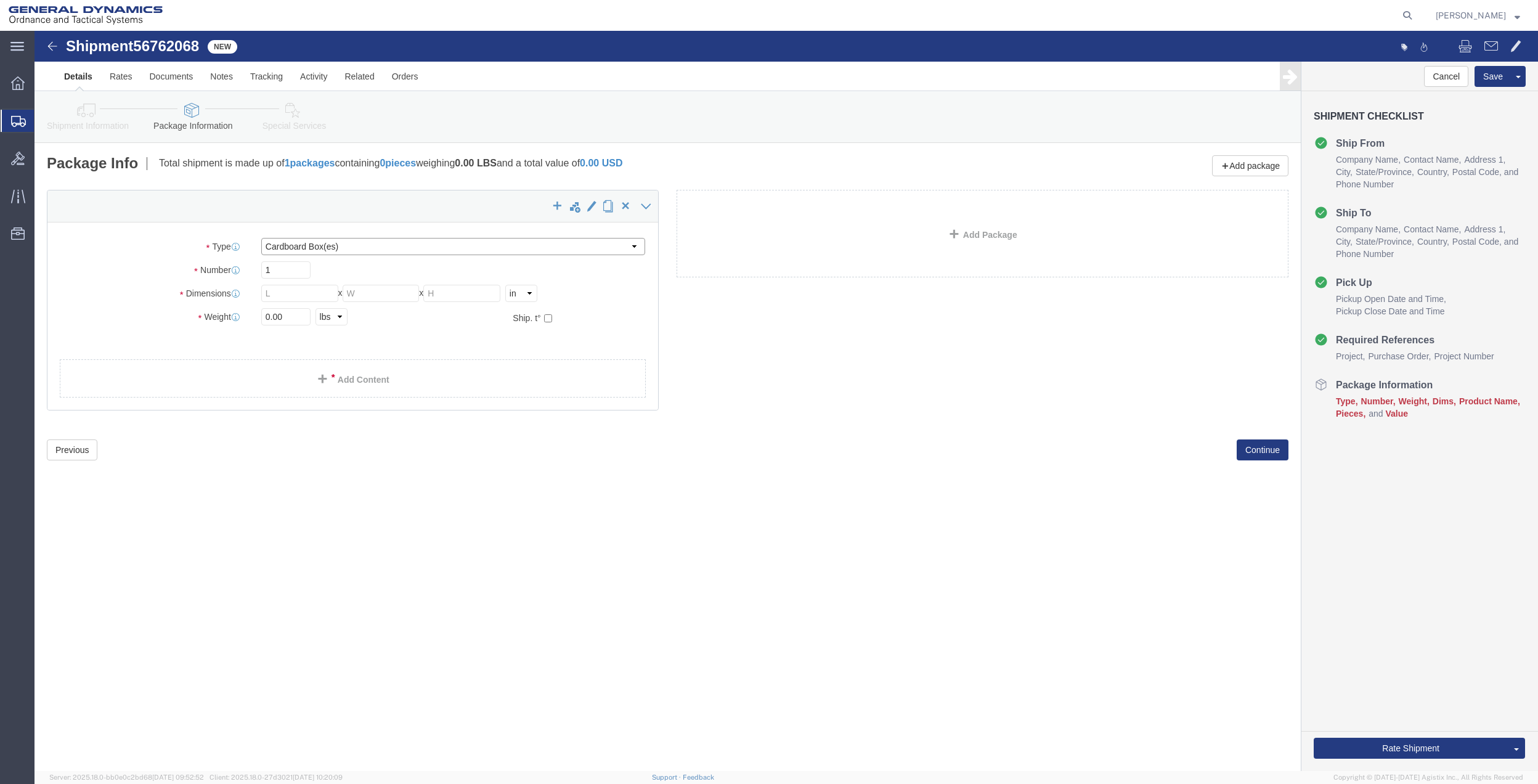
click select "Select Bale(s) Basket(s) Bolt(s) Bottle(s) Buckets Bulk Bundle(s) Can(s) Cardbo…"
select select "ENV"
click select "Select Bale(s) Basket(s) Bolt(s) Bottle(s) Buckets Bulk Bundle(s) Can(s) Cardbo…"
type input "9.50"
type input "12.50"
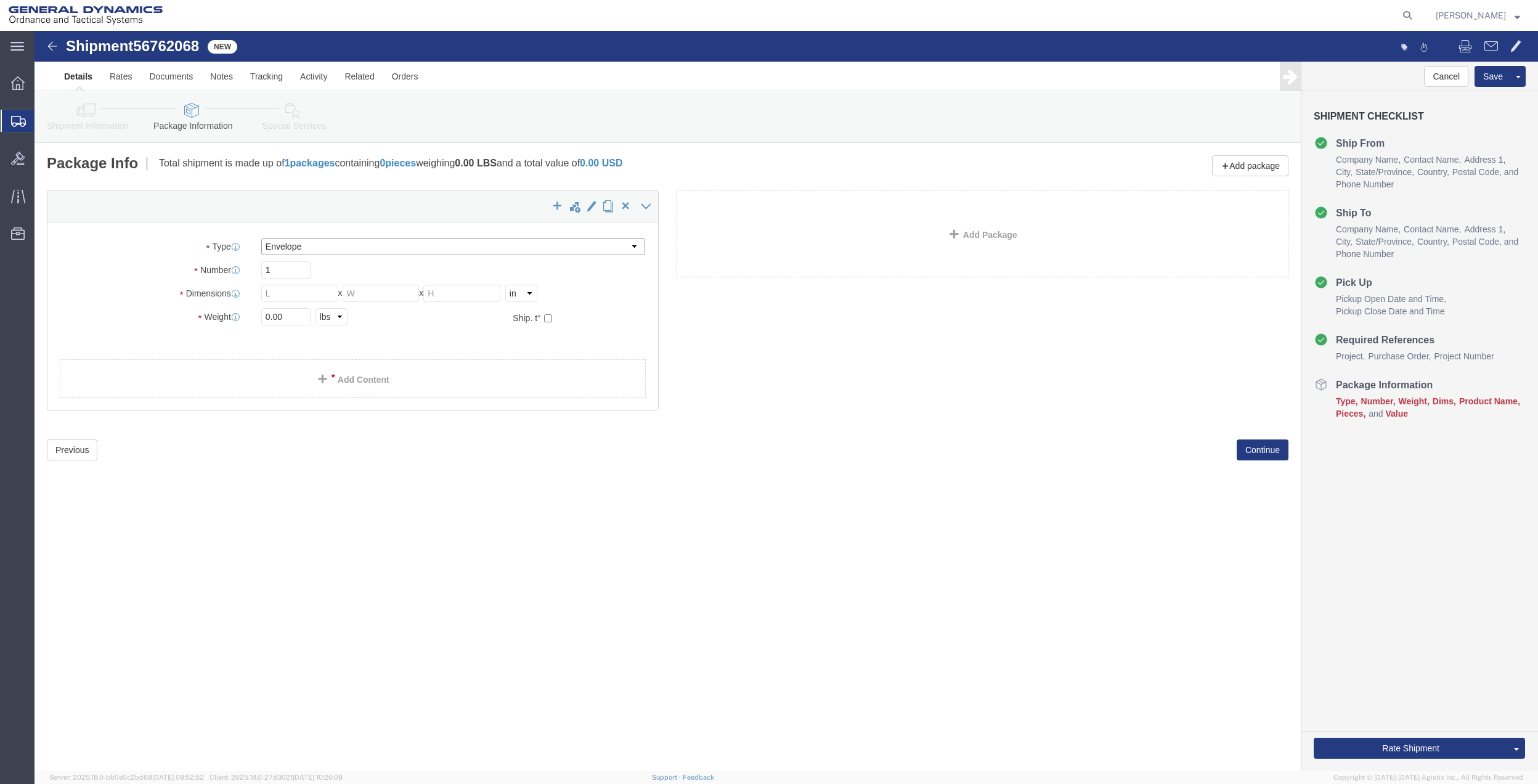
type input "0.25"
type input "1"
click link "Add Content"
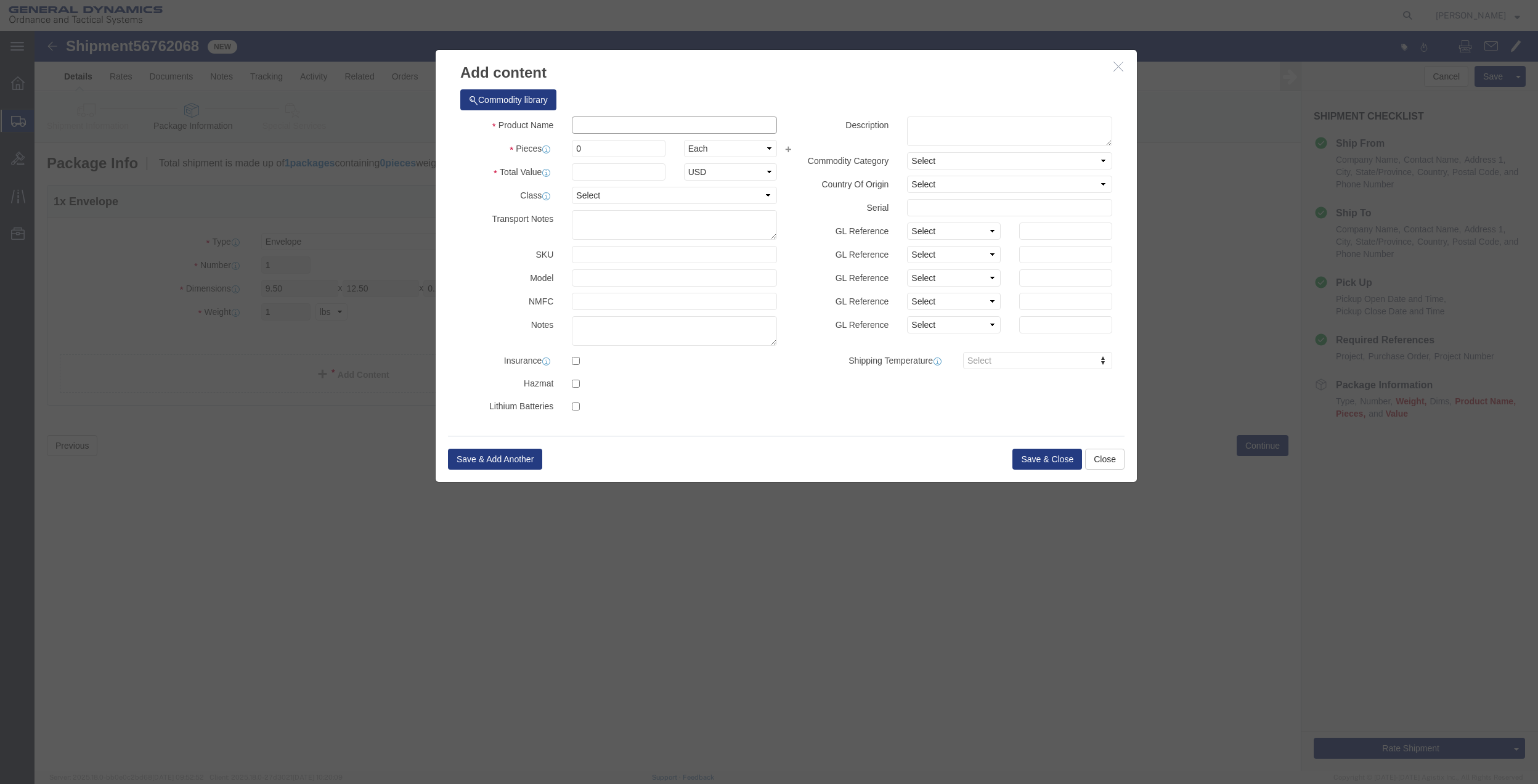
drag, startPoint x: 577, startPoint y: 85, endPoint x: 575, endPoint y: 96, distance: 11.2
click input "text"
type input "MISC"
type input "100"
select select "US"
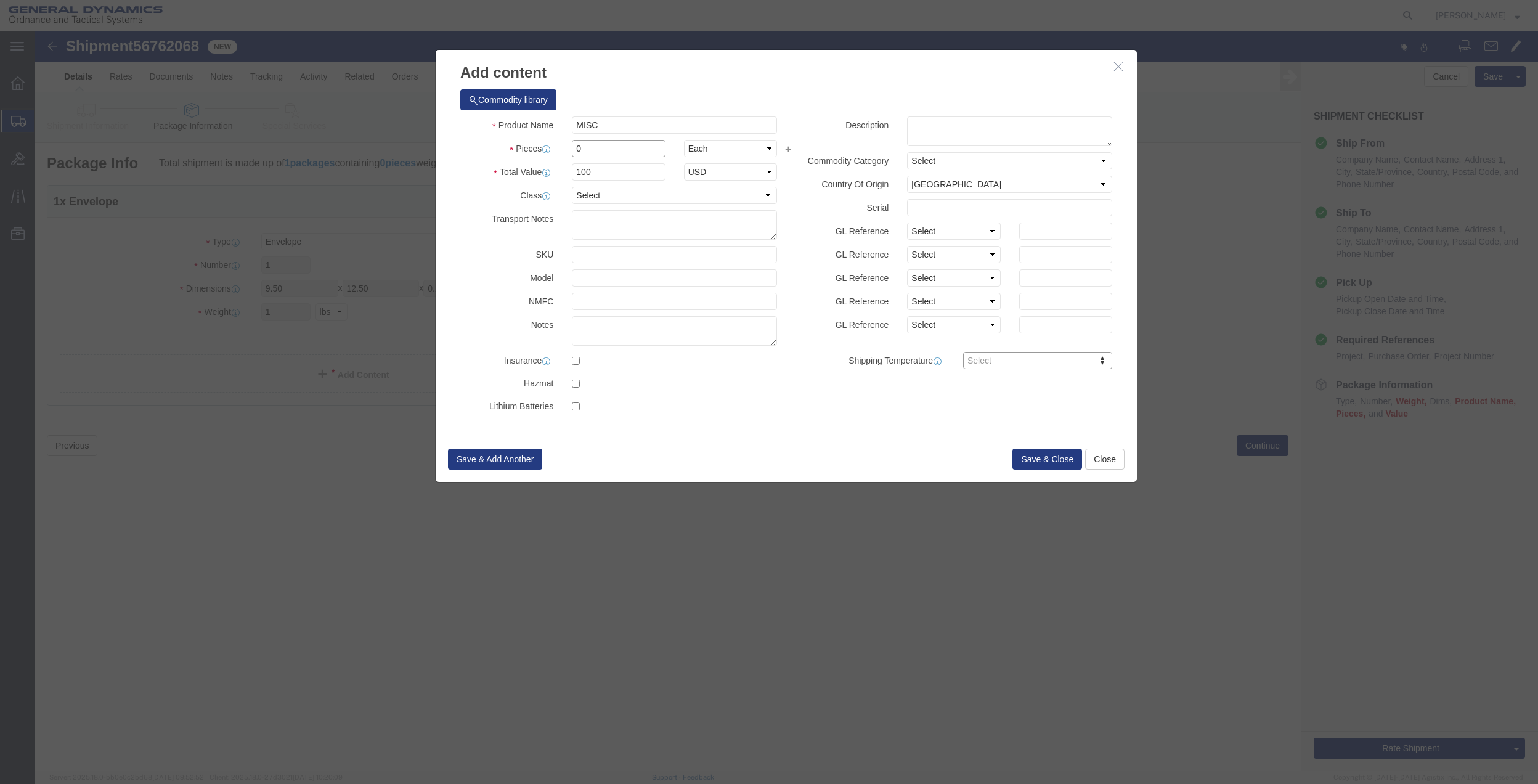
click input "0"
type input "01"
click select "Select 50 55 60 65 70 85 92.5 100 125 175 250 300 400"
select select "70"
click select "Select 50 55 60 65 70 85 92.5 100 125 175 250 300 400"
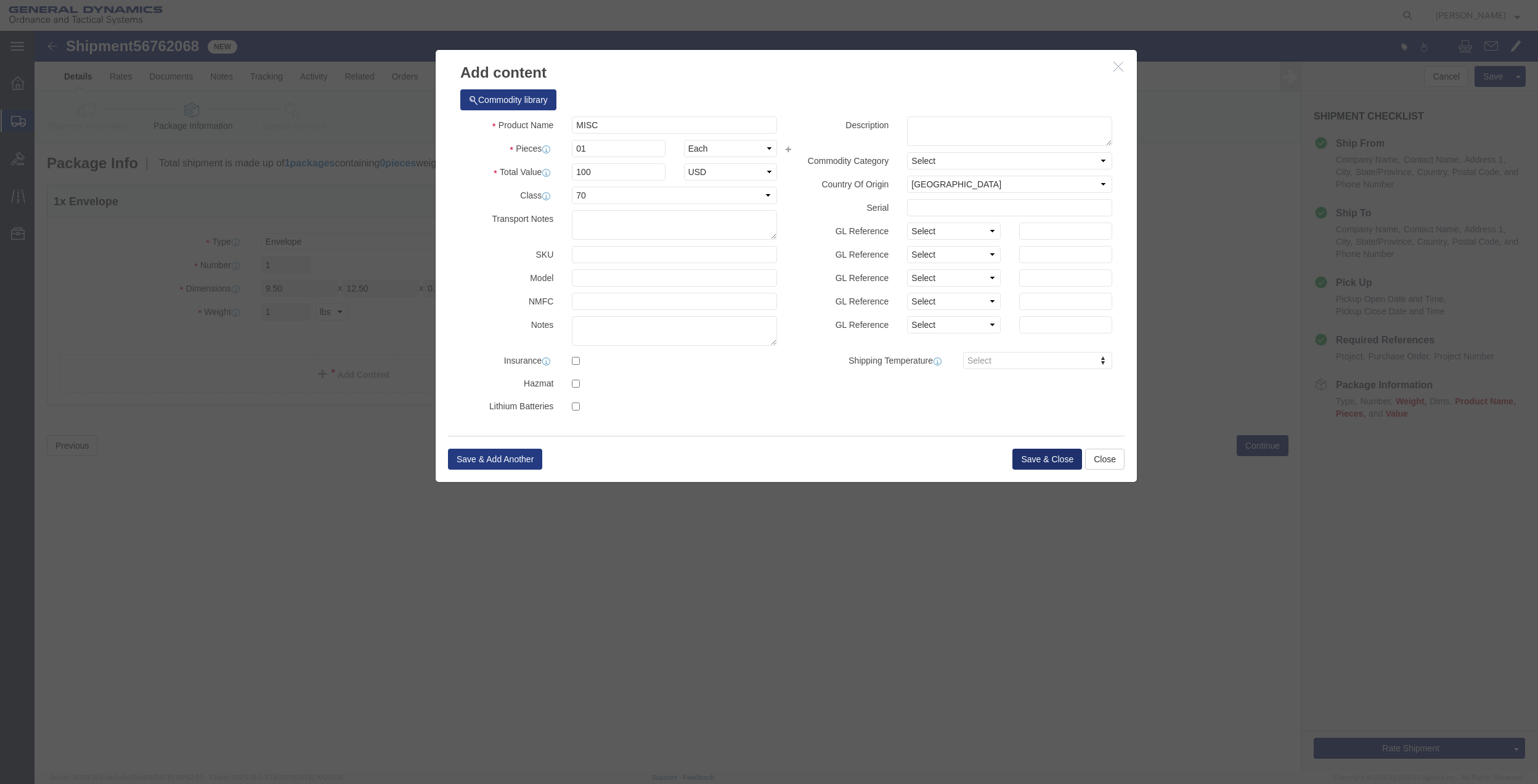
click button "Save & Close"
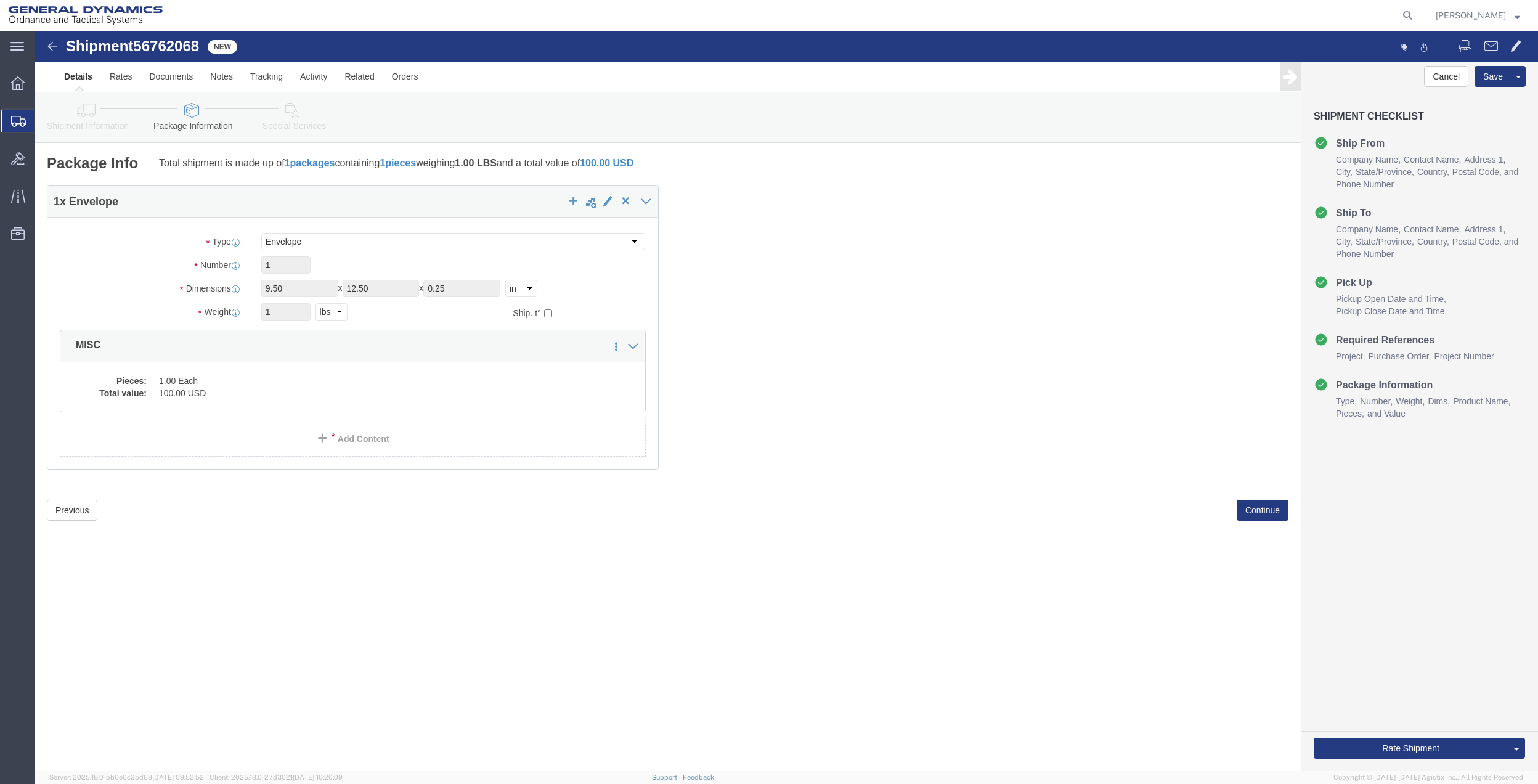
click link "Special Services"
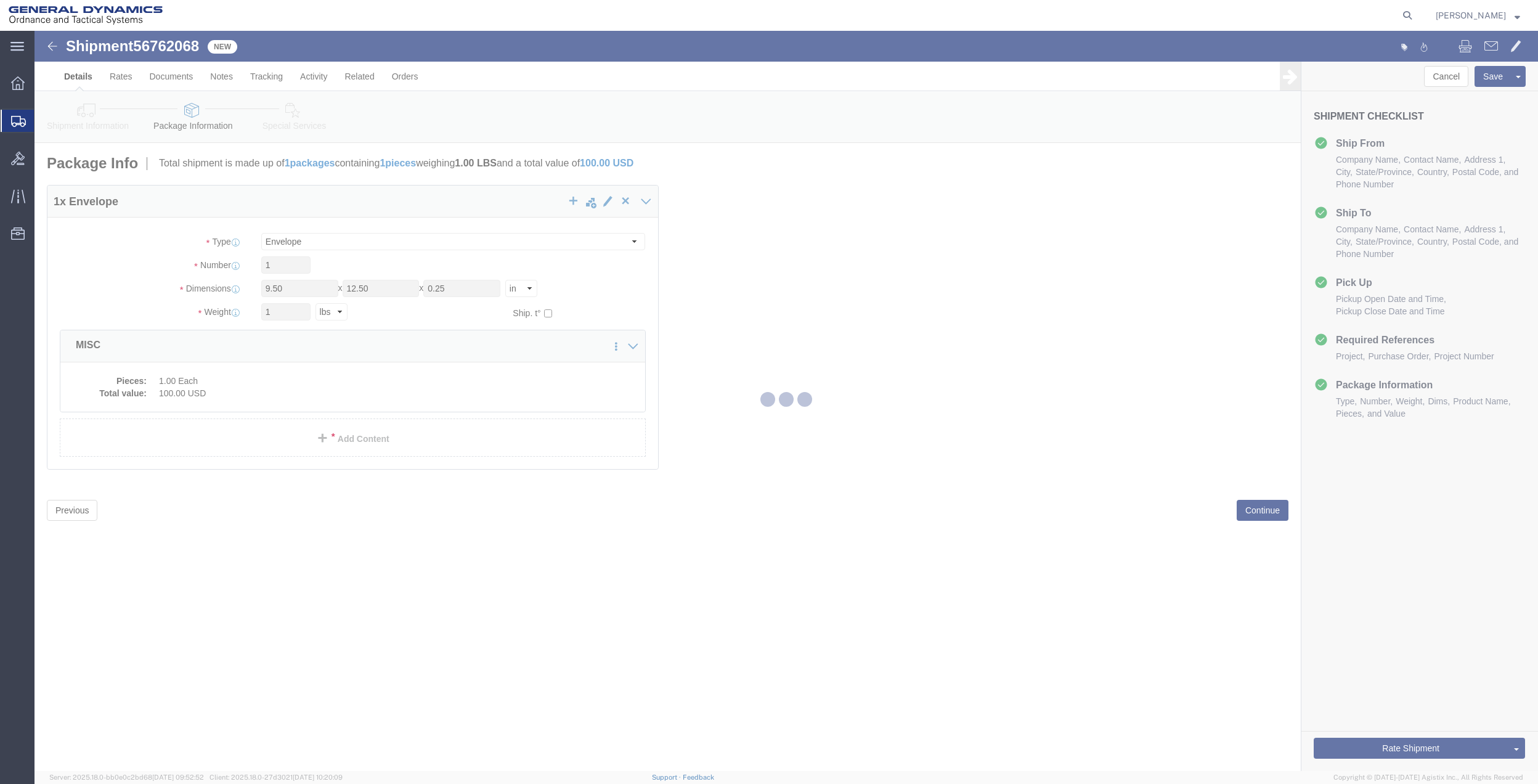
select select
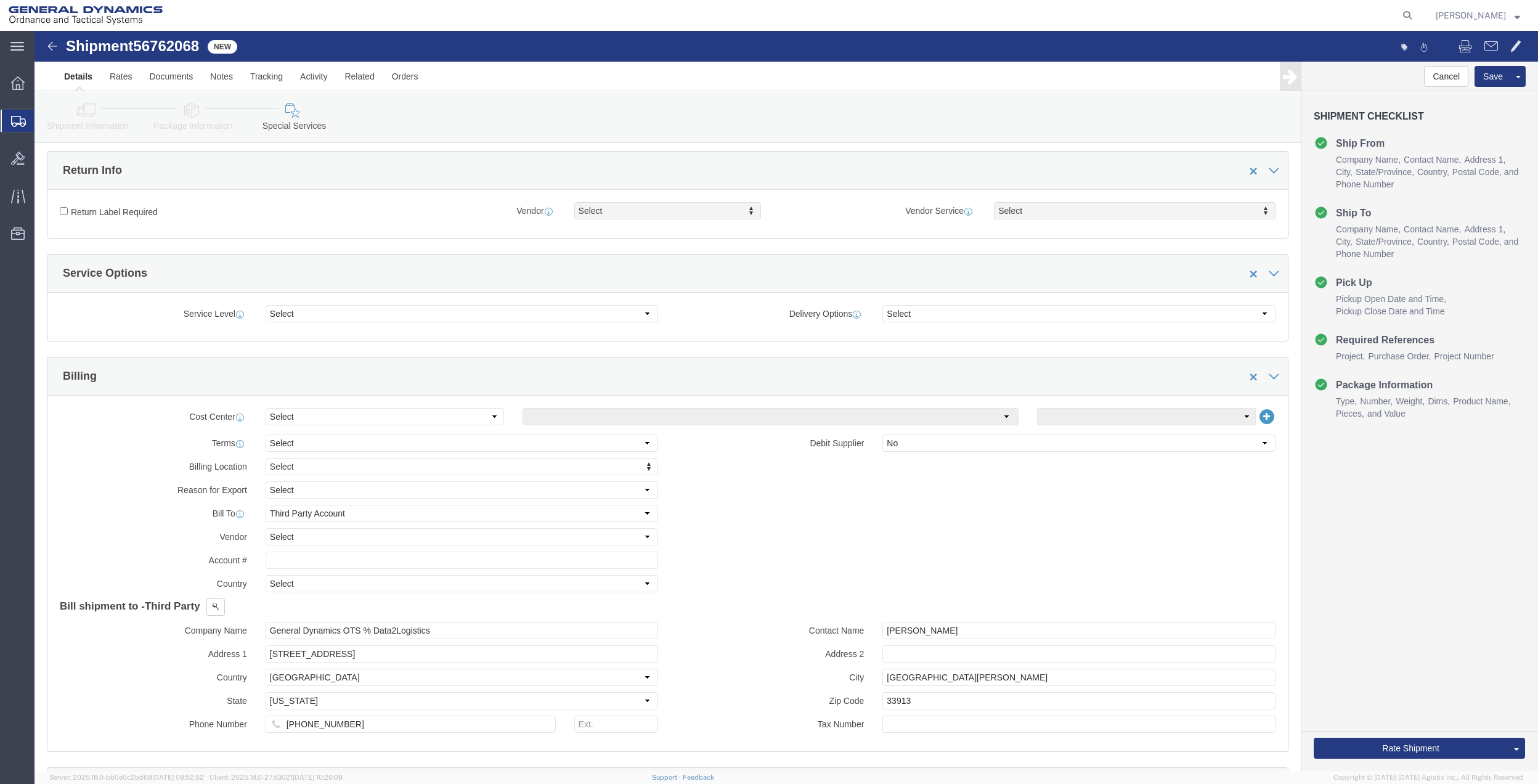
scroll to position [328, 0]
click select "Select Buyer Cost Center Department Operations Number Order Number Sales Person"
select select "DEPARTMENT"
click select "Select Buyer Cost Center Department Operations Number Order Number Sales Person"
click select "Select [GEOGRAPHIC_DATA] [GEOGRAPHIC_DATA] [GEOGRAPHIC_DATA] [GEOGRAPHIC_DATA] …"
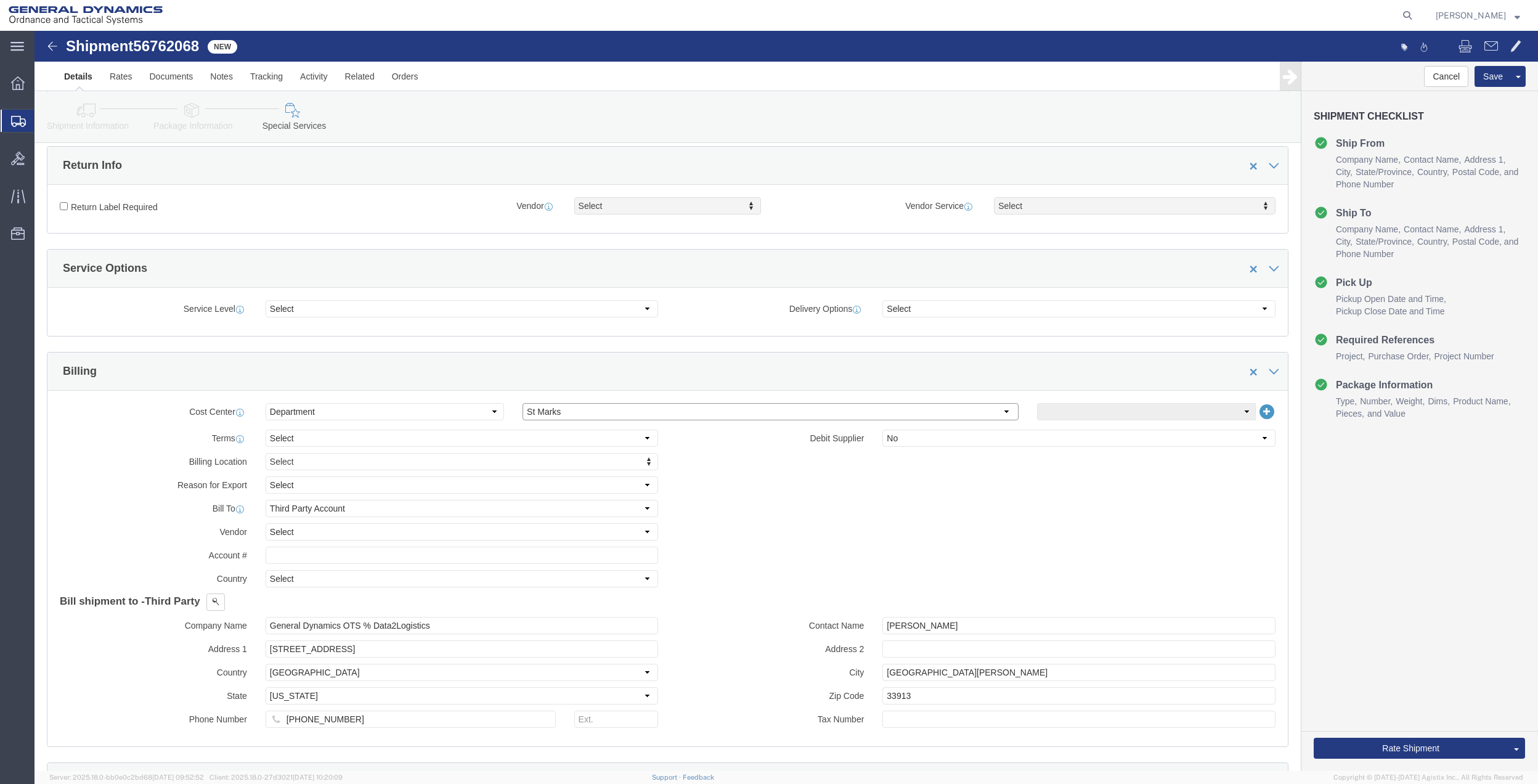
click select "Select [GEOGRAPHIC_DATA] [GEOGRAPHIC_DATA] [GEOGRAPHIC_DATA] [GEOGRAPHIC_DATA] …"
select select "1763983"
click select "Select [GEOGRAPHIC_DATA] [GEOGRAPHIC_DATA] [GEOGRAPHIC_DATA] [GEOGRAPHIC_DATA] …"
click select "Select 10AFM 10GAG 10GAH 10GFL 10GFO 10GIE 10GIS 30MABS St [PERSON_NAME] Program"
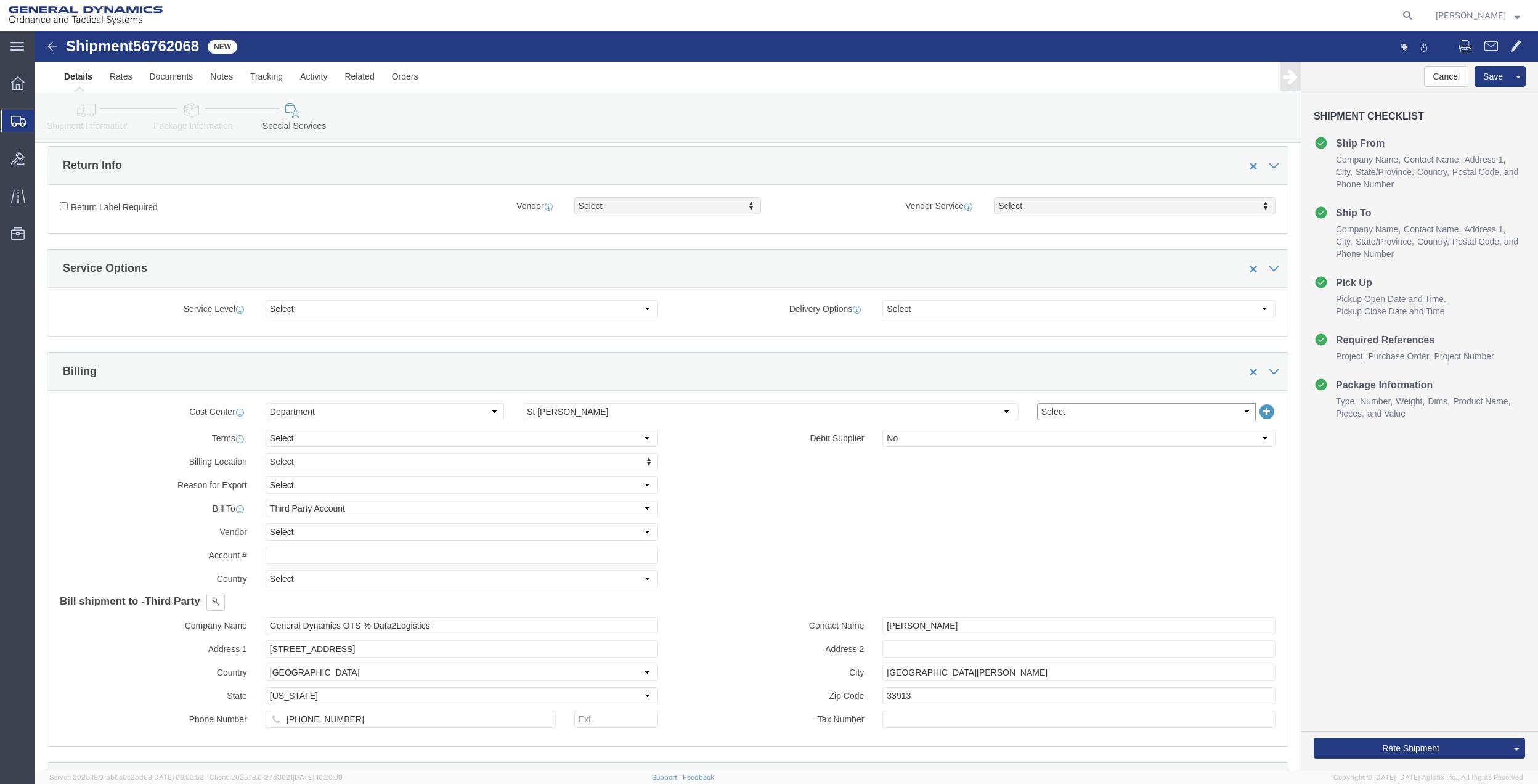
select select "214681"
click select "Select 10AFM 10GAG 10GAH 10GFL 10GFO 10GIE 10GIS 30MABS St [PERSON_NAME] Program"
click input "General Dynamics OTS % Data2Logistics"
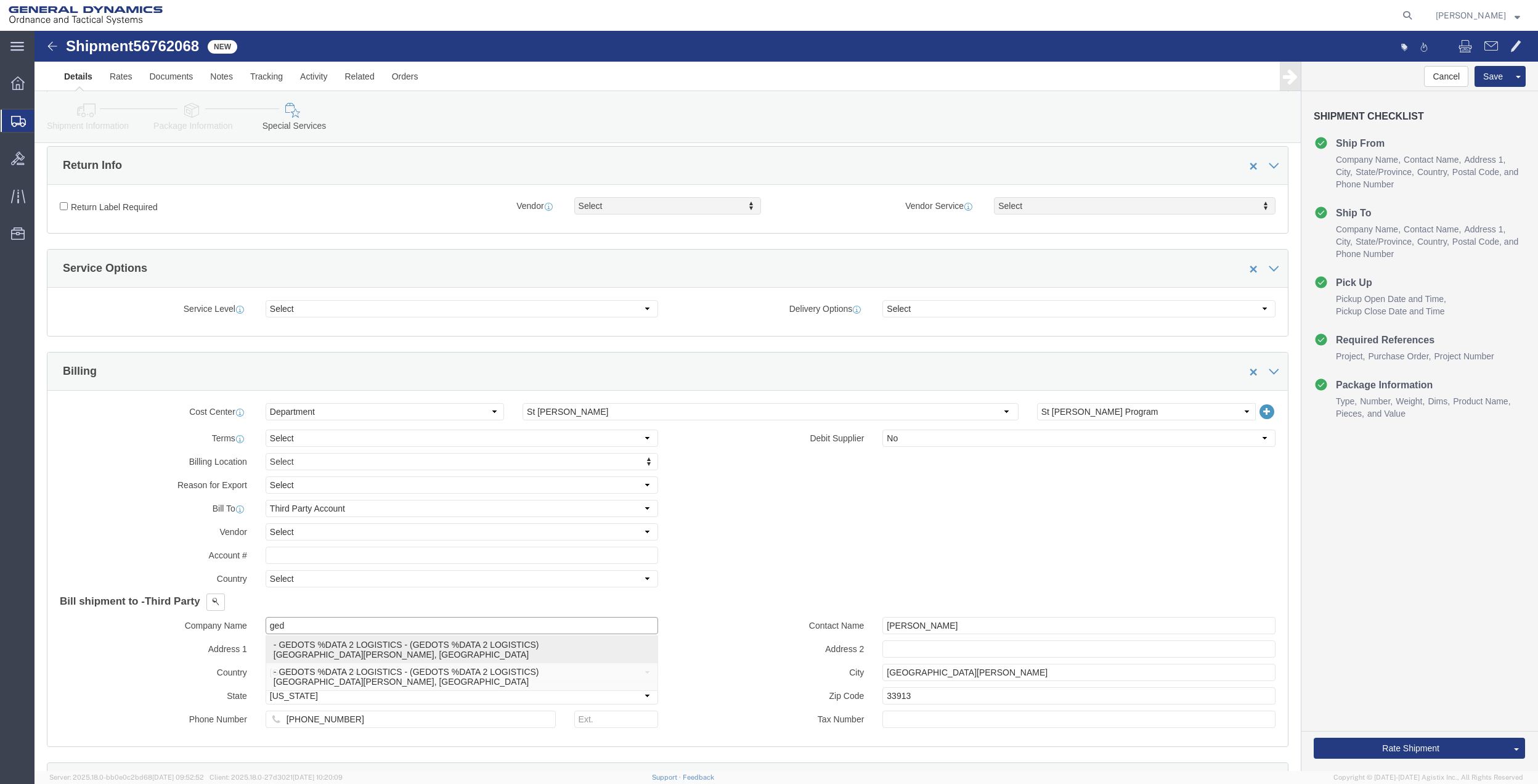
drag, startPoint x: 363, startPoint y: 622, endPoint x: 627, endPoint y: 640, distance: 264.6
click p "- GEDOTS %DATA 2 LOGISTICS - (GEDOTS %DATA 2 LOGISTICS) [GEOGRAPHIC_DATA][PERSO…"
type input "GEDOTS %DATA 2 LOGISTICS"
type input "PO BOX 61050"
type input "GEDOTS %DATA 2 LOGISTICS"
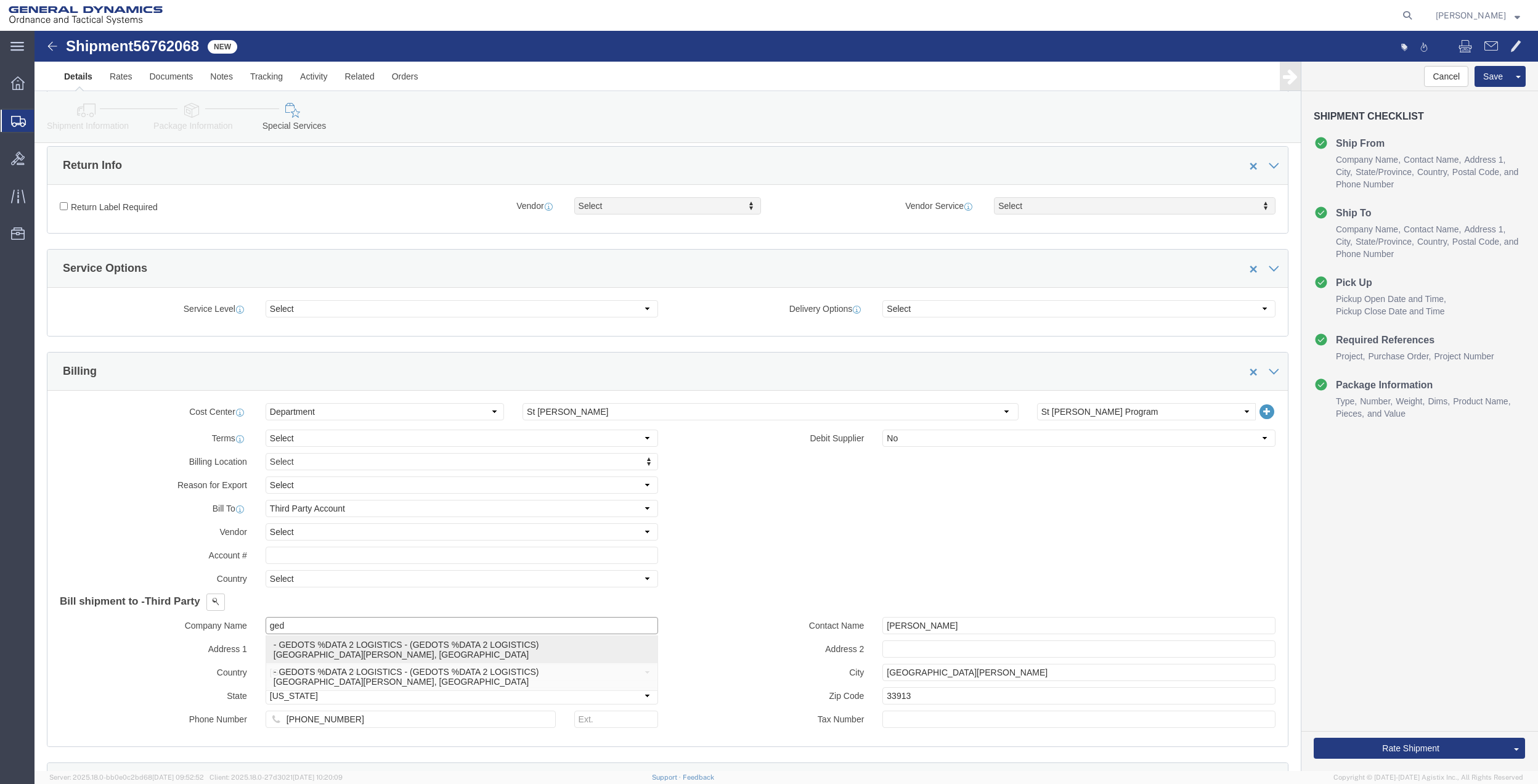
type input "FORT [PERSON_NAME]"
type input "33906"
select select "FL"
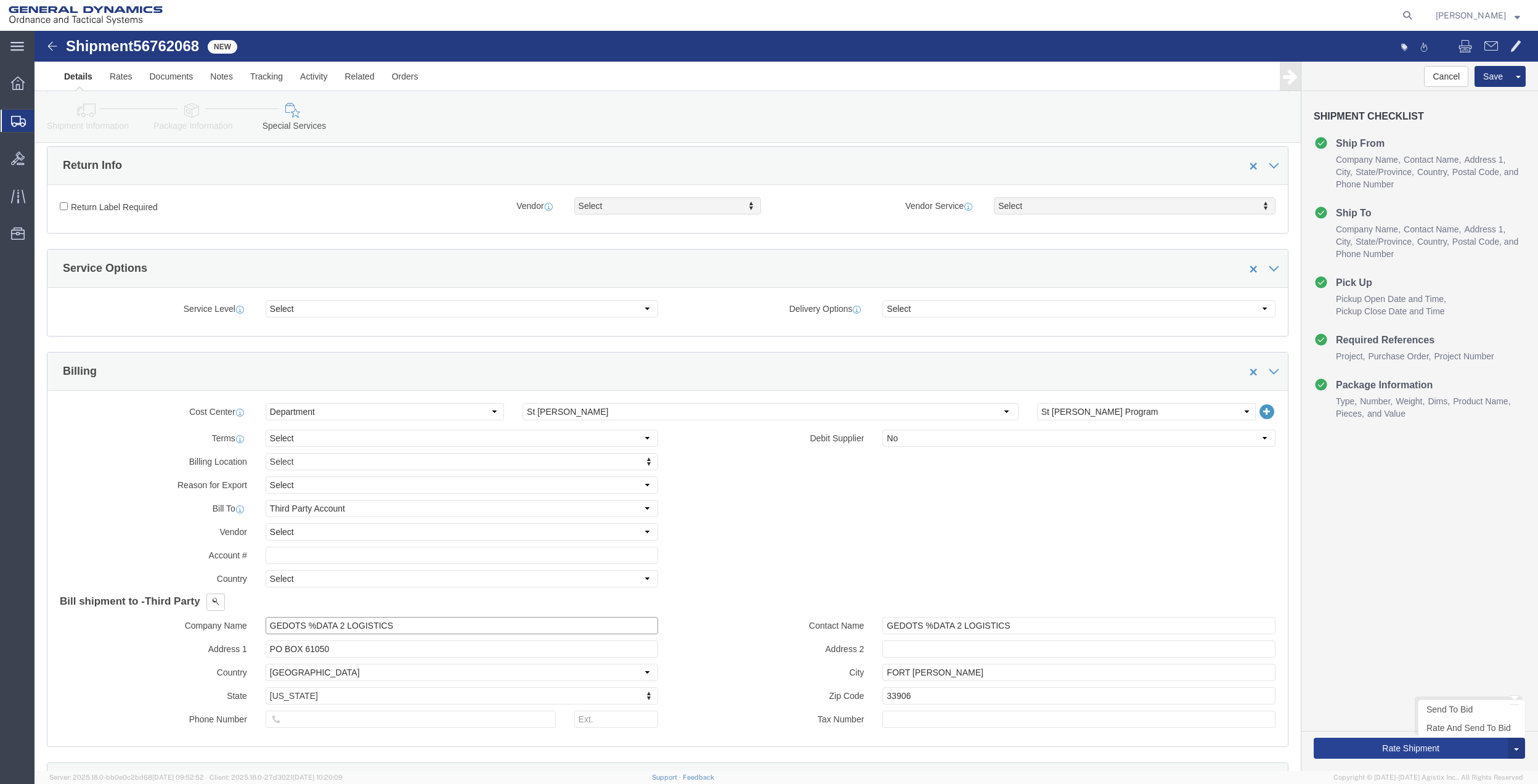
type input "GEDOTS %DATA 2 LOGISTICS"
click button "Rate Shipment"
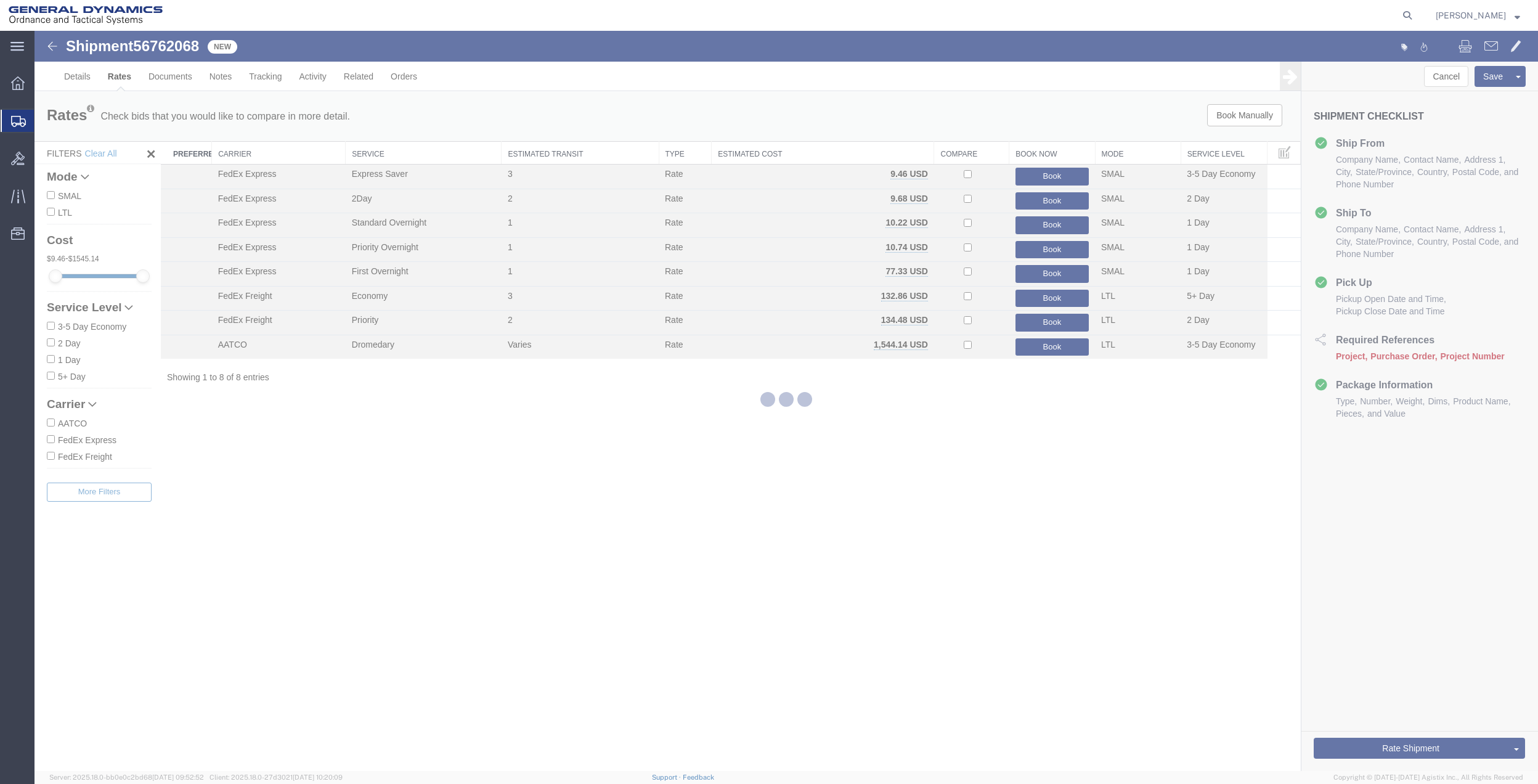
scroll to position [0, 0]
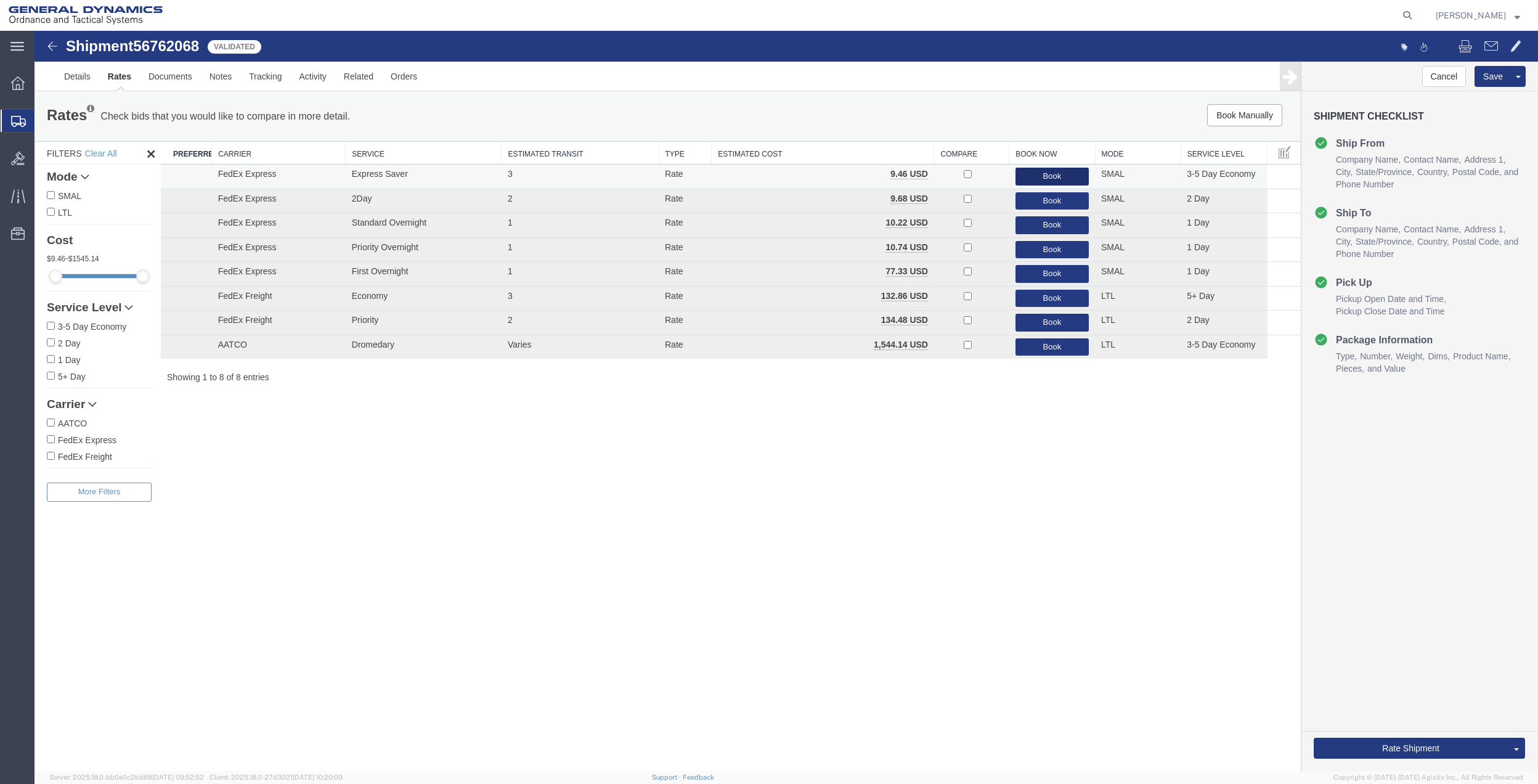
click at [1037, 169] on button "Book" at bounding box center [1052, 176] width 73 height 18
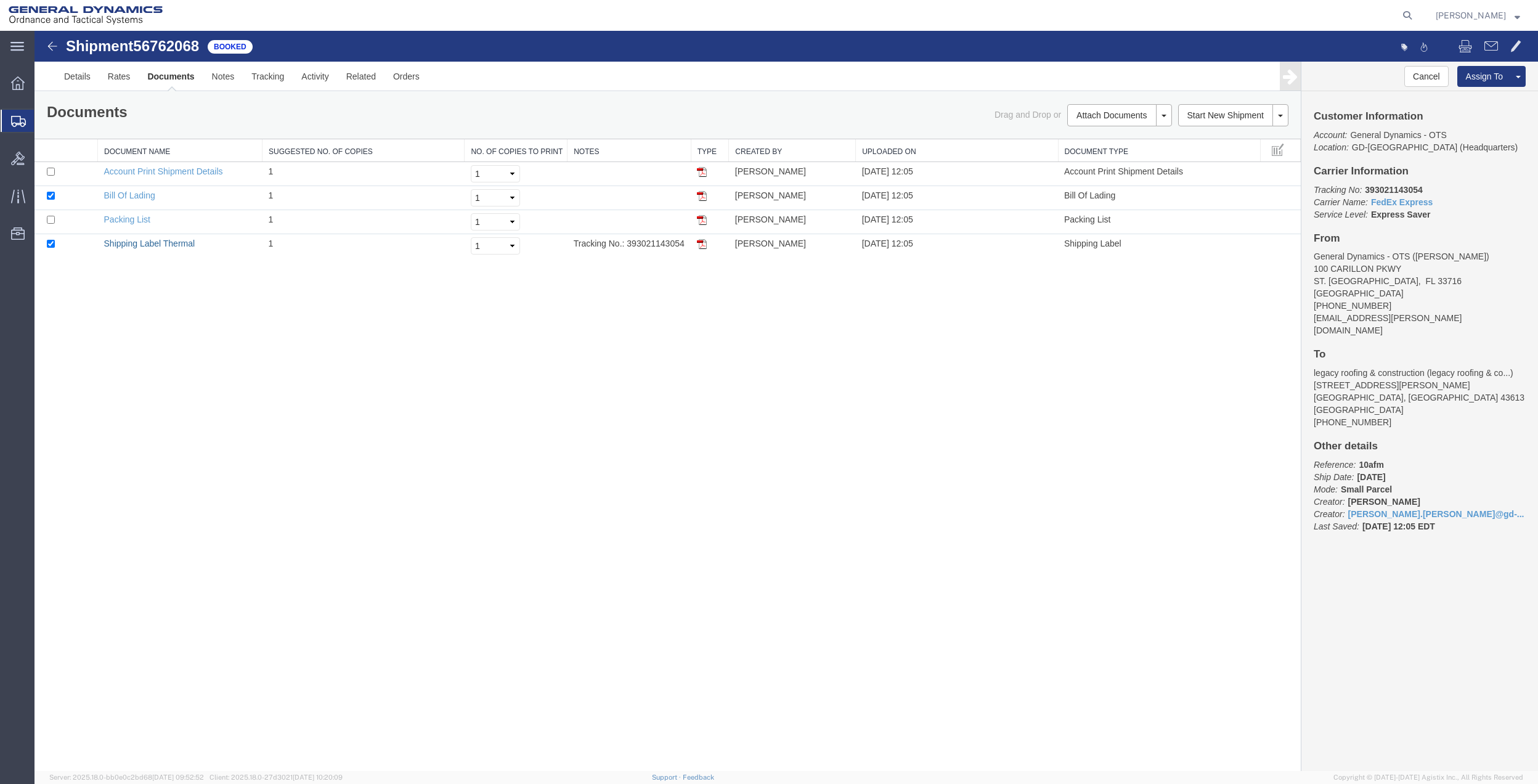
drag, startPoint x: 169, startPoint y: 247, endPoint x: 733, endPoint y: 263, distance: 564.2
click at [169, 247] on link "Shipping Label Thermal" at bounding box center [150, 243] width 91 height 10
